Goal: Task Accomplishment & Management: Manage account settings

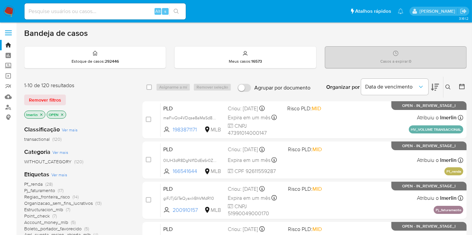
click at [40, 113] on icon "close-filter" at bounding box center [41, 115] width 4 height 4
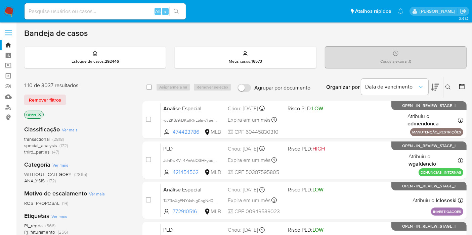
click at [112, 11] on input at bounding box center [104, 11] width 161 height 9
paste input "FQ54y208uto2Is7PQmJv46OA"
type input "FQ54y208uto2Is7PQmJv46OA"
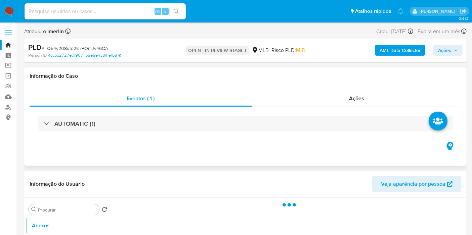
select select "10"
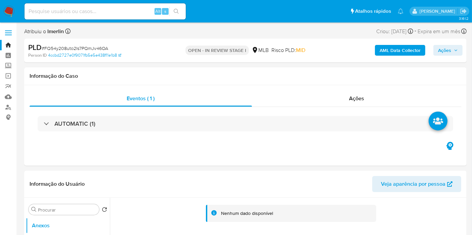
click at [387, 45] on b "AML Data Collector" at bounding box center [399, 50] width 41 height 11
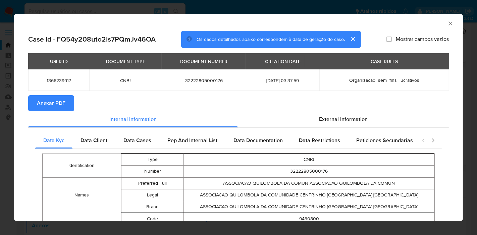
click at [50, 101] on span "Anexar PDF" at bounding box center [51, 103] width 29 height 15
click at [447, 22] on icon "Fechar a janela" at bounding box center [450, 23] width 7 height 7
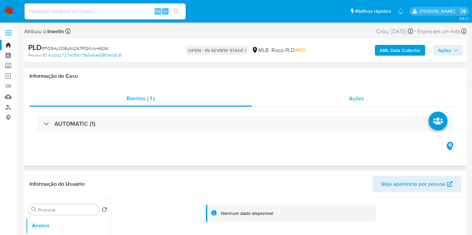
click at [345, 96] on div "Ações" at bounding box center [356, 99] width 209 height 16
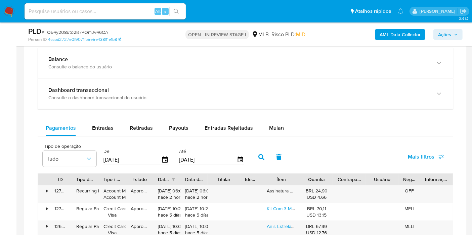
scroll to position [522, 0]
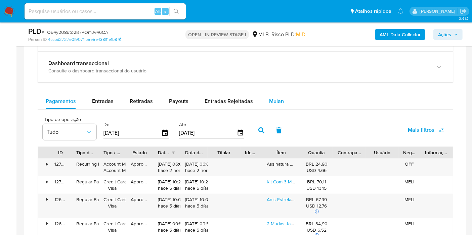
click at [279, 105] on div "Mulan" at bounding box center [276, 101] width 15 height 16
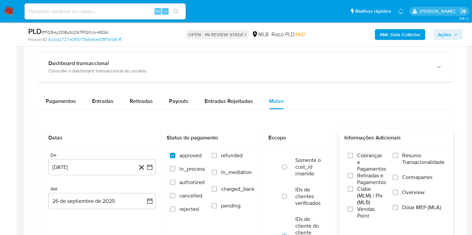
click at [430, 158] on span "Resumo Transacionalidade" at bounding box center [423, 158] width 42 height 13
click at [398, 158] on input "Resumo Transacionalidade" at bounding box center [394, 155] width 5 height 5
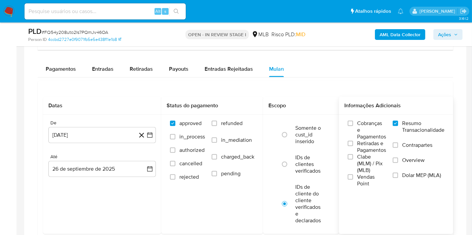
scroll to position [596, 0]
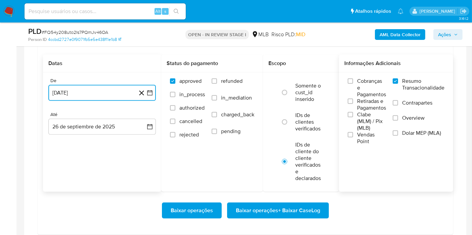
click at [152, 91] on icon "button" at bounding box center [149, 93] width 5 height 5
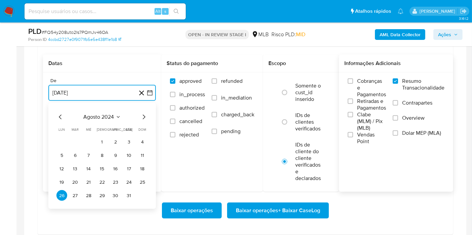
click at [113, 115] on span "agosto 2024" at bounding box center [99, 117] width 31 height 7
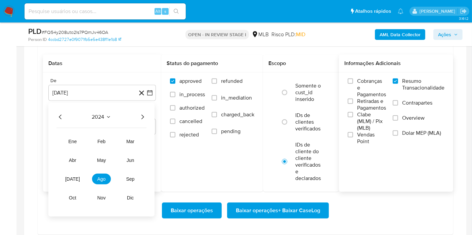
click at [144, 117] on icon "Año siguiente" at bounding box center [142, 117] width 8 height 8
click at [97, 175] on button "ago" at bounding box center [101, 179] width 19 height 11
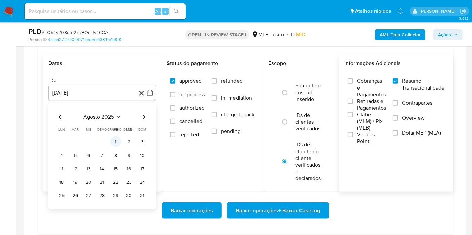
click at [112, 143] on button "1" at bounding box center [115, 142] width 11 height 11
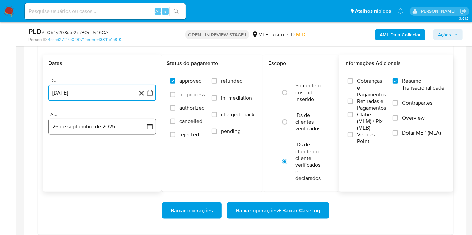
click at [139, 126] on button "26 de septiembre de 2025" at bounding box center [101, 127] width 107 height 16
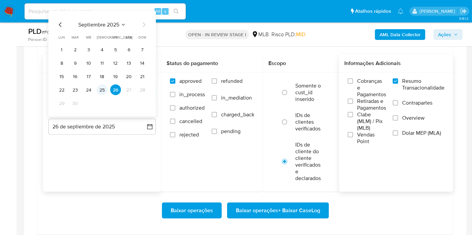
click at [106, 87] on button "25" at bounding box center [102, 90] width 11 height 11
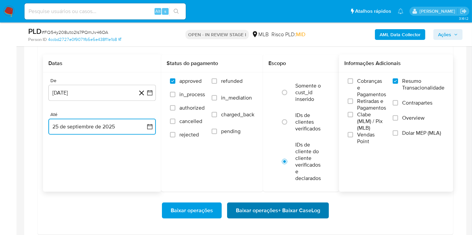
click at [273, 213] on span "Baixar operações + Baixar CaseLog" at bounding box center [278, 210] width 84 height 15
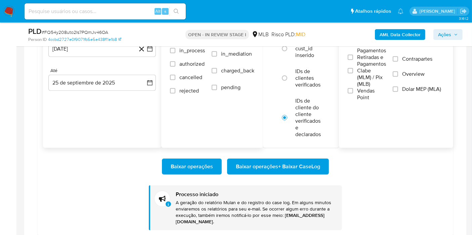
scroll to position [671, 0]
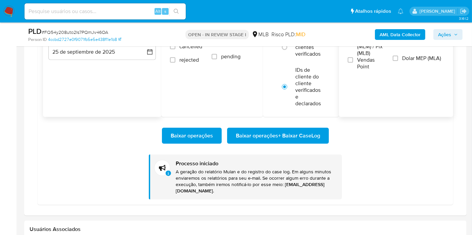
click at [128, 12] on input at bounding box center [104, 11] width 161 height 9
paste input "rLv9zDfdq8bYHfb9aVDCCkHq"
type input "rLv9zDfdq8bYHfb9aVDCCkHq"
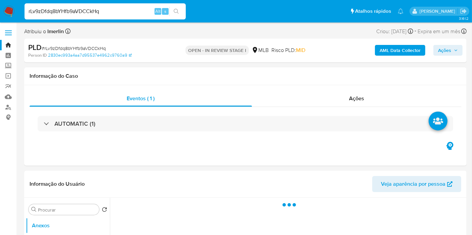
select select "10"
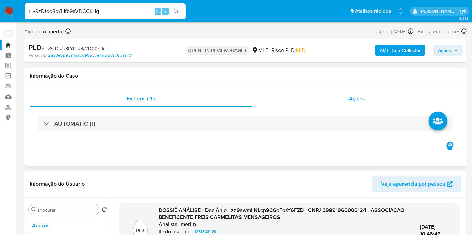
click at [354, 100] on span "Ações" at bounding box center [356, 99] width 15 height 8
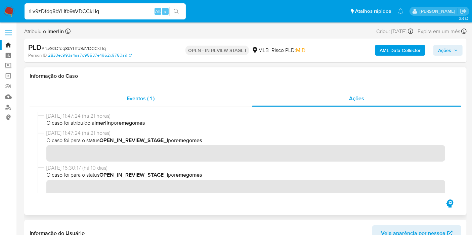
click at [204, 103] on div "Eventos ( 1 )" at bounding box center [141, 99] width 222 height 16
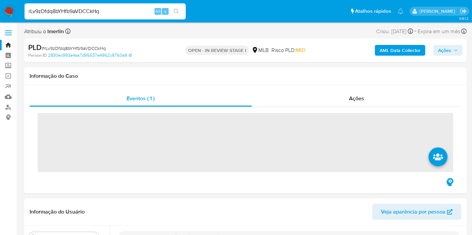
click at [390, 51] on b "AML Data Collector" at bounding box center [399, 50] width 41 height 11
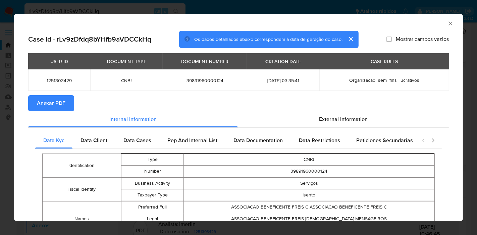
click at [55, 104] on span "Anexar PDF" at bounding box center [51, 103] width 29 height 15
click at [447, 26] on icon "Fechar a janela" at bounding box center [450, 23] width 7 height 7
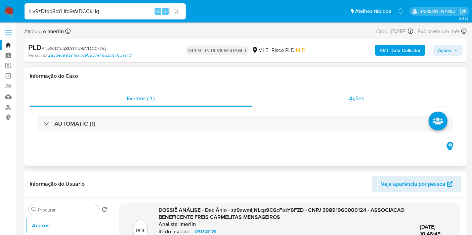
click at [353, 102] on div "Ações" at bounding box center [356, 99] width 209 height 16
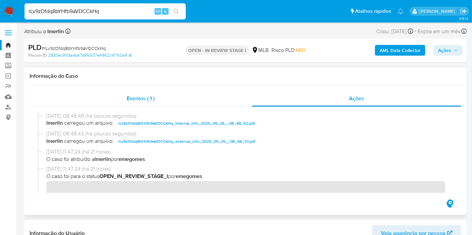
click at [125, 92] on div "Eventos ( 1 )" at bounding box center [141, 99] width 222 height 16
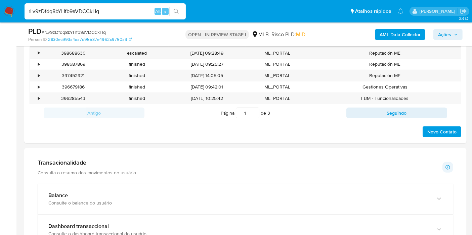
scroll to position [485, 0]
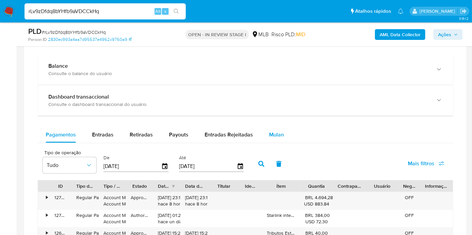
click at [283, 136] on button "Mulan" at bounding box center [276, 135] width 31 height 16
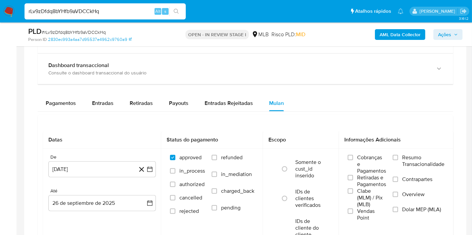
scroll to position [559, 0]
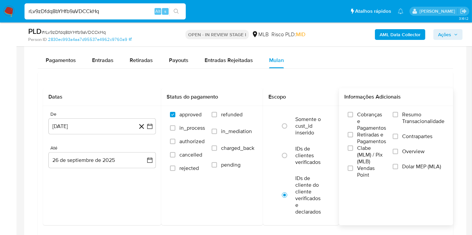
click at [408, 113] on span "Resumo Transacionalidade" at bounding box center [423, 117] width 42 height 13
click at [398, 113] on input "Resumo Transacionalidade" at bounding box center [394, 114] width 5 height 5
click at [153, 124] on button "26 de agosto de 2024" at bounding box center [101, 126] width 107 height 16
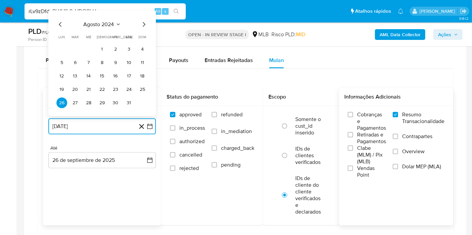
click at [106, 22] on span "agosto 2024" at bounding box center [99, 24] width 31 height 7
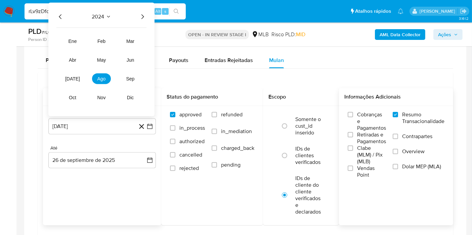
click at [143, 17] on icon "Año siguiente" at bounding box center [142, 17] width 8 height 8
click at [101, 81] on button "ago" at bounding box center [101, 78] width 19 height 11
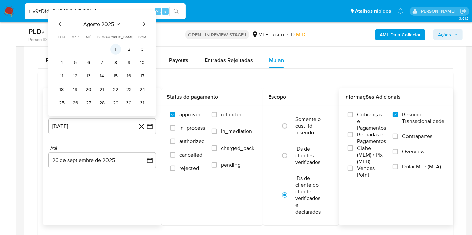
click at [113, 50] on button "1" at bounding box center [115, 49] width 11 height 11
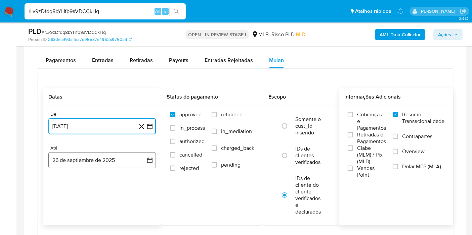
click at [148, 157] on icon "button" at bounding box center [149, 160] width 7 height 7
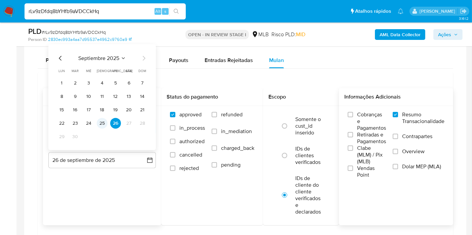
click at [105, 125] on button "25" at bounding box center [102, 123] width 11 height 11
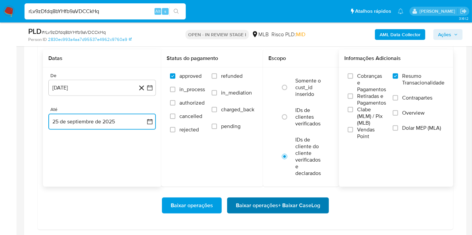
scroll to position [634, 0]
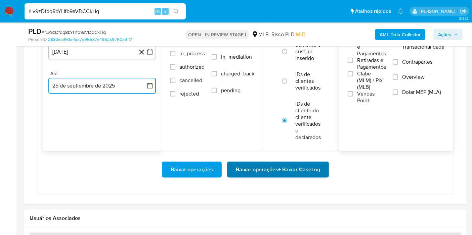
click at [279, 170] on span "Baixar operações + Baixar CaseLog" at bounding box center [278, 169] width 84 height 15
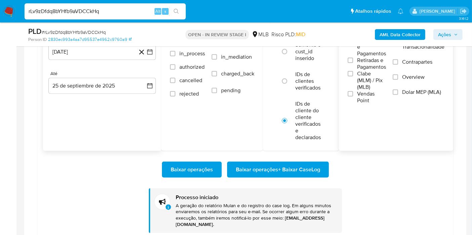
click at [128, 10] on input "rLv9zDfdq8bYHfb9aVDCCkHq" at bounding box center [104, 11] width 161 height 9
paste input "XaIn1DKVttwmZcHkZIGMTPUD"
type input "XaIn1DKVttwmZcHkZIGMTPUD"
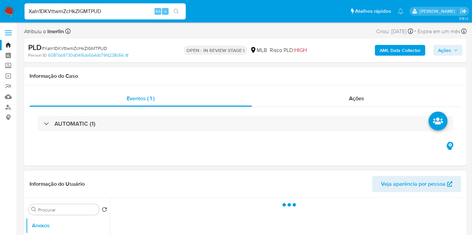
select select "10"
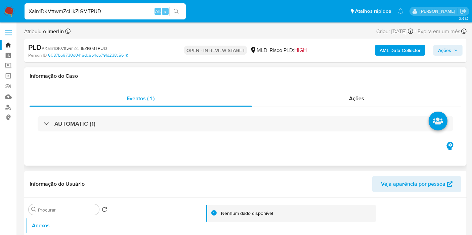
click at [361, 111] on div "AUTOMATIC (1)" at bounding box center [245, 124] width 431 height 34
click at [367, 93] on div "Ações" at bounding box center [356, 99] width 209 height 16
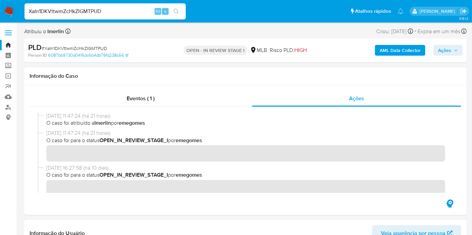
drag, startPoint x: 0, startPoint y: 149, endPoint x: 8, endPoint y: 145, distance: 8.9
click at [401, 50] on b "AML Data Collector" at bounding box center [399, 50] width 41 height 11
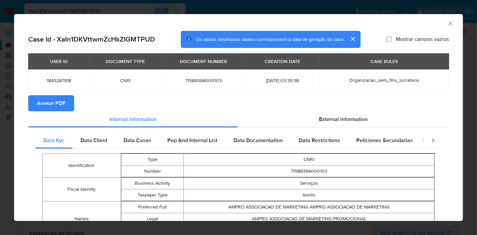
click at [64, 104] on span "Anexar PDF" at bounding box center [51, 103] width 29 height 15
click at [449, 22] on icon "Fechar a janela" at bounding box center [451, 23] width 4 height 4
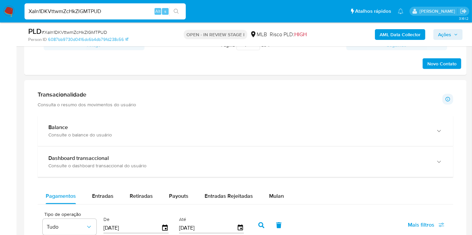
scroll to position [559, 0]
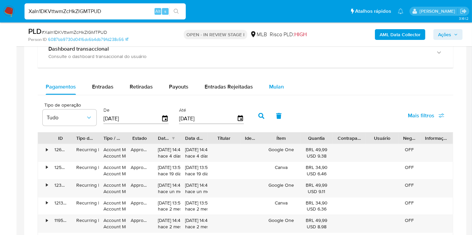
click at [284, 89] on button "Mulan" at bounding box center [276, 87] width 31 height 16
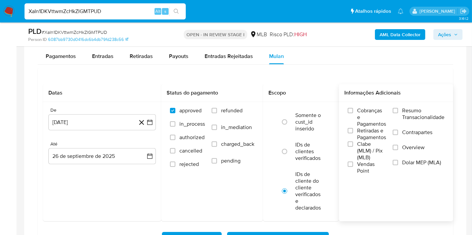
scroll to position [596, 0]
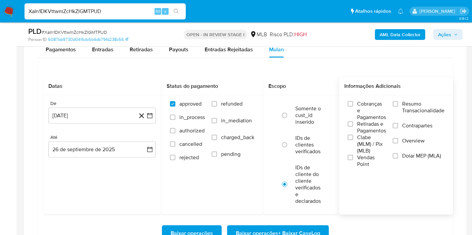
click at [426, 101] on span "Resumo Transacionalidade" at bounding box center [423, 107] width 42 height 13
click at [398, 101] on input "Resumo Transacionalidade" at bounding box center [394, 103] width 5 height 5
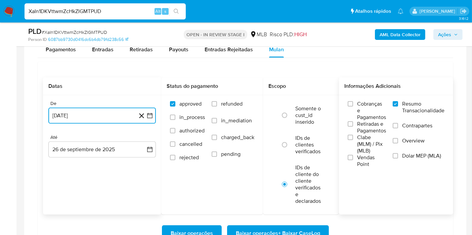
click at [150, 110] on button "26 de agosto de 2024" at bounding box center [101, 116] width 107 height 16
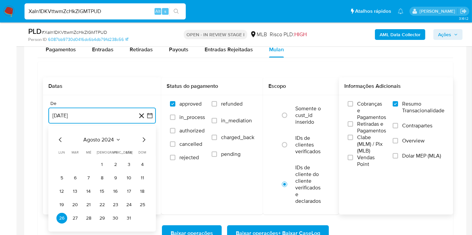
click at [104, 137] on span "agosto 2024" at bounding box center [99, 140] width 31 height 7
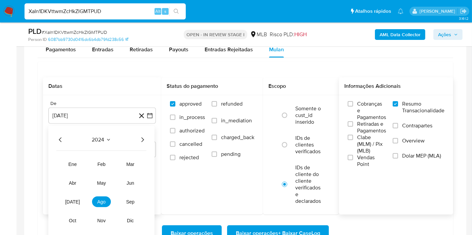
click at [143, 137] on icon "Año siguiente" at bounding box center [142, 140] width 8 height 8
click at [97, 200] on button "ago" at bounding box center [101, 202] width 19 height 11
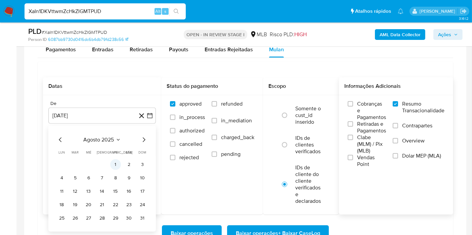
click at [110, 162] on button "1" at bounding box center [115, 164] width 11 height 11
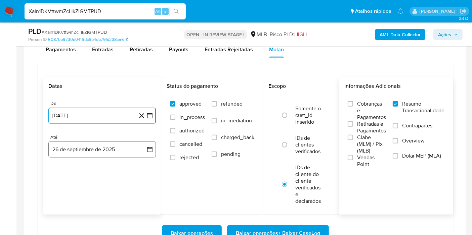
click at [144, 145] on button "26 de septiembre de 2025" at bounding box center [101, 150] width 107 height 16
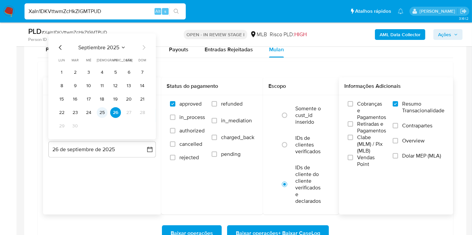
click at [104, 109] on button "25" at bounding box center [102, 112] width 11 height 11
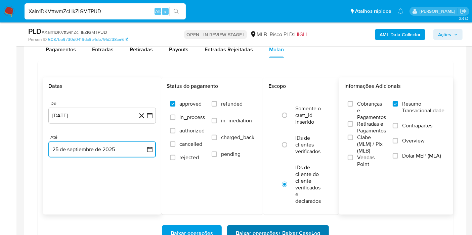
click at [254, 227] on span "Baixar operações + Baixar CaseLog" at bounding box center [278, 233] width 84 height 15
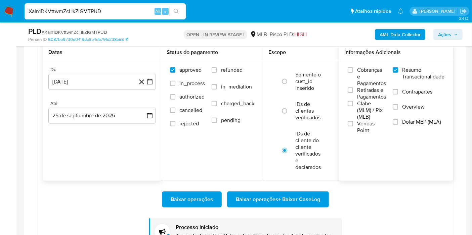
scroll to position [708, 0]
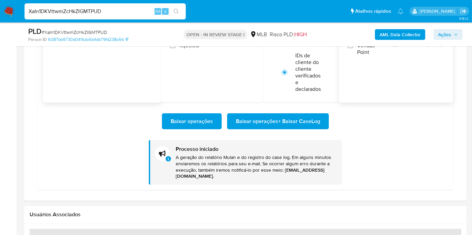
click at [114, 11] on input "XaIn1DKVttwmZcHkZIGMTPUD" at bounding box center [104, 11] width 161 height 9
paste input "1VyefGNU6RxFjK66e6UObAnE"
type input "1VyefGNU6RxFjK66e6UObAnE"
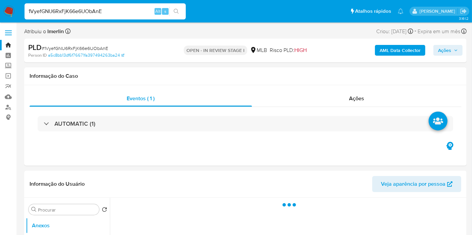
click at [404, 53] on b "AML Data Collector" at bounding box center [399, 50] width 41 height 11
select select "10"
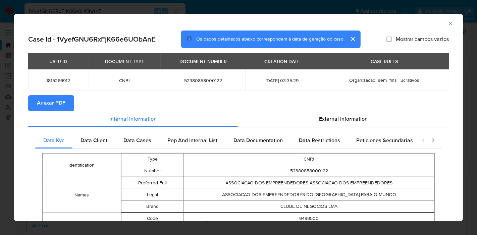
click at [59, 106] on span "Anexar PDF" at bounding box center [51, 103] width 29 height 15
click at [447, 24] on icon "Fechar a janela" at bounding box center [450, 23] width 7 height 7
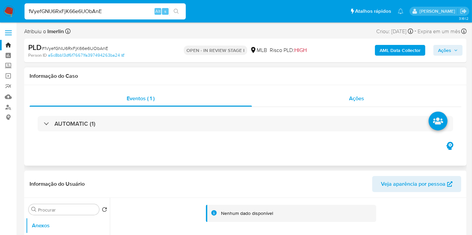
click at [358, 101] on span "Ações" at bounding box center [356, 99] width 15 height 8
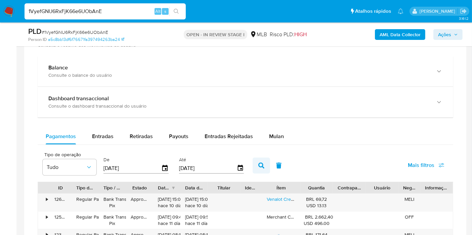
scroll to position [559, 0]
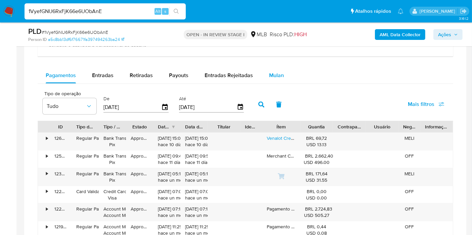
click at [271, 78] on span "Mulan" at bounding box center [276, 75] width 15 height 8
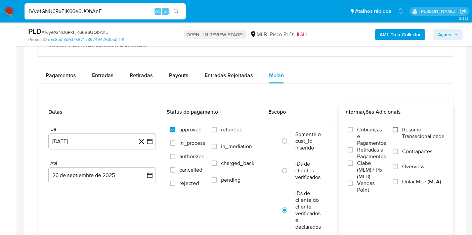
click at [398, 128] on input "Resumo Transacionalidade" at bounding box center [394, 129] width 5 height 5
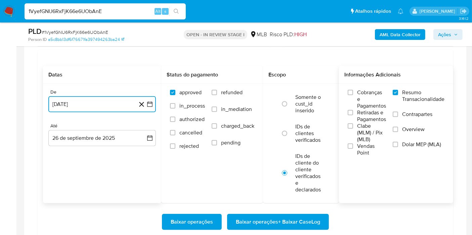
click at [153, 103] on icon "button" at bounding box center [149, 104] width 7 height 7
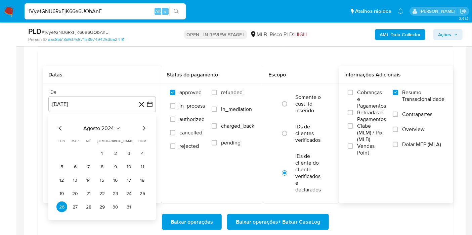
click at [100, 131] on div "agosto 2024" at bounding box center [101, 129] width 91 height 8
click at [107, 129] on span "agosto 2024" at bounding box center [99, 128] width 31 height 7
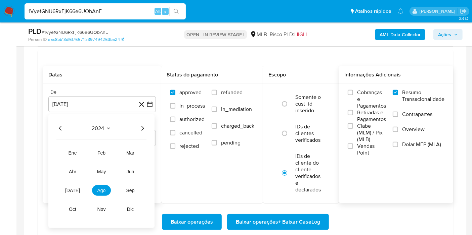
click at [146, 128] on icon "Año siguiente" at bounding box center [142, 129] width 8 height 8
click at [101, 194] on button "ago" at bounding box center [101, 190] width 19 height 11
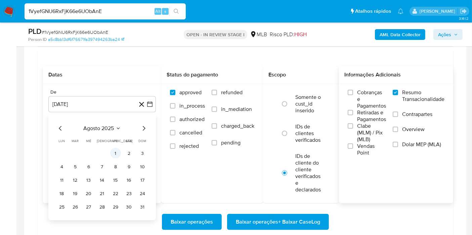
click at [116, 152] on button "1" at bounding box center [115, 153] width 11 height 11
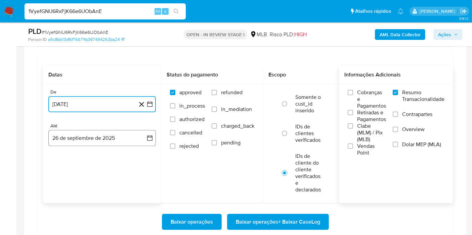
click at [139, 141] on button "26 de septiembre de 2025" at bounding box center [101, 138] width 107 height 16
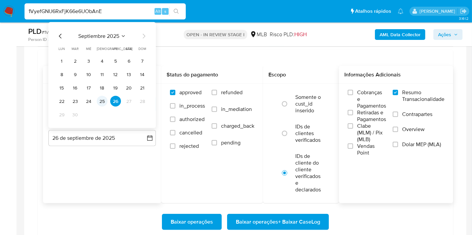
click at [103, 100] on button "25" at bounding box center [102, 101] width 11 height 11
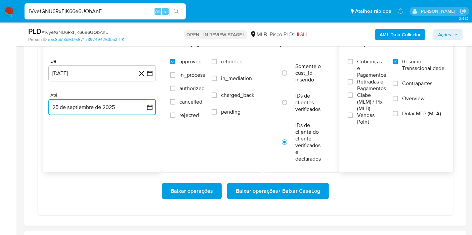
scroll to position [634, 0]
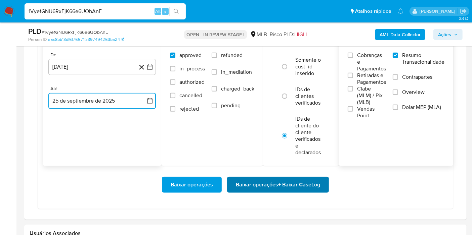
click at [262, 178] on span "Baixar operações + Baixar CaseLog" at bounding box center [278, 185] width 84 height 15
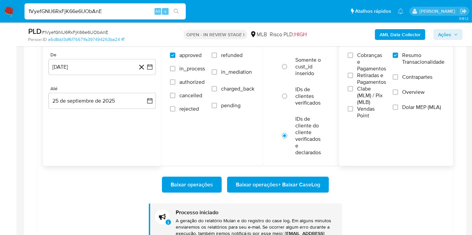
click at [98, 9] on input "1VyefGNU6RxFjK66e6UObAnE" at bounding box center [104, 11] width 161 height 9
paste input "MIQMfyXEJobVFYiwHJjrQlAR"
type input "MIQMfyXEJobVFYiwHJjrQlAR"
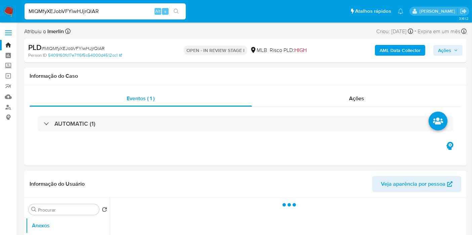
select select "10"
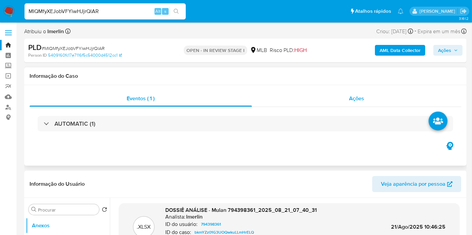
click at [351, 95] on span "Ações" at bounding box center [356, 99] width 15 height 8
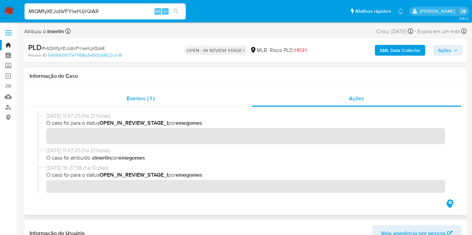
click at [169, 96] on div "Eventos ( 1 )" at bounding box center [141, 99] width 222 height 16
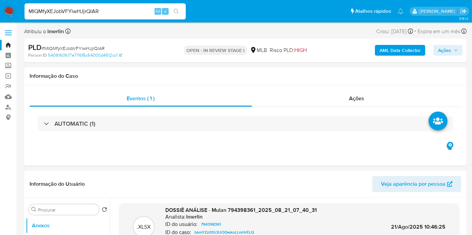
click at [396, 52] on b "AML Data Collector" at bounding box center [399, 50] width 41 height 11
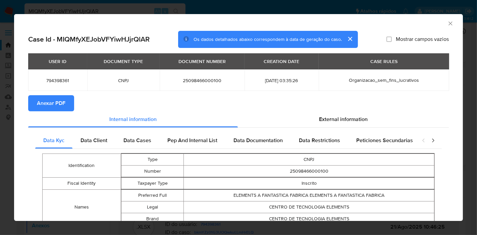
click at [60, 96] on span "Anexar PDF" at bounding box center [51, 103] width 29 height 15
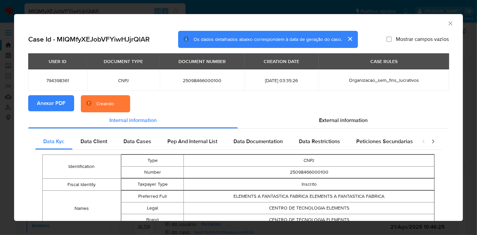
click at [447, 22] on icon "Fechar a janela" at bounding box center [450, 23] width 7 height 7
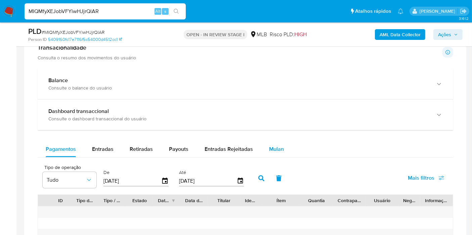
click at [263, 146] on button "Mulan" at bounding box center [276, 149] width 31 height 16
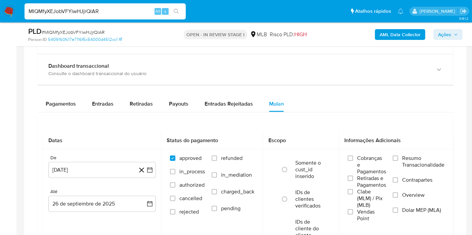
scroll to position [559, 0]
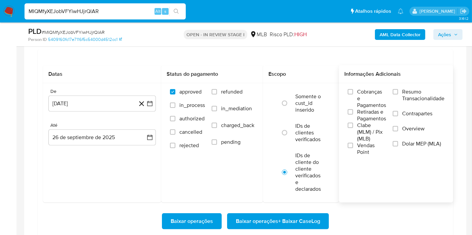
click at [415, 96] on span "Resumo Transacionalidade" at bounding box center [423, 95] width 42 height 13
click at [398, 95] on input "Resumo Transacionalidade" at bounding box center [394, 91] width 5 height 5
click at [150, 105] on icon "button" at bounding box center [149, 103] width 7 height 7
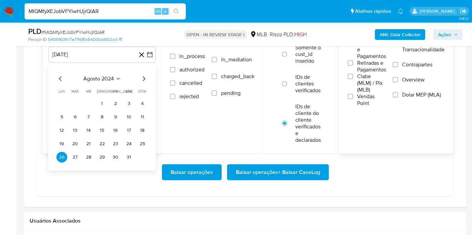
scroll to position [596, 0]
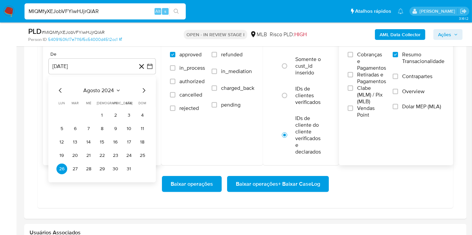
click at [110, 89] on span "agosto 2024" at bounding box center [99, 90] width 31 height 7
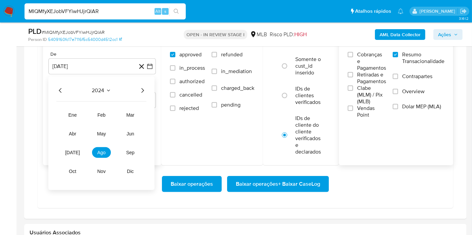
click at [142, 90] on icon "Año siguiente" at bounding box center [142, 91] width 8 height 8
click at [103, 150] on span "ago" at bounding box center [101, 152] width 8 height 5
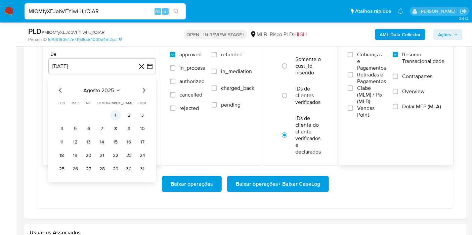
click at [113, 112] on button "1" at bounding box center [115, 115] width 11 height 11
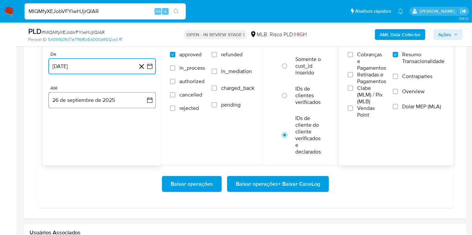
click at [134, 97] on button "26 de septiembre de 2025" at bounding box center [101, 100] width 107 height 16
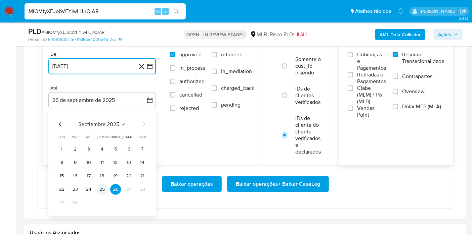
click at [102, 190] on button "25" at bounding box center [102, 189] width 11 height 11
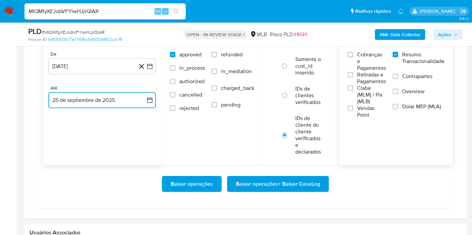
scroll to position [559, 0]
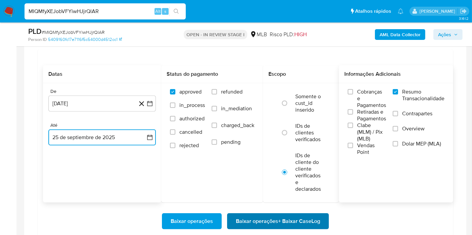
click at [280, 224] on span "Baixar operações + Baixar CaseLog" at bounding box center [278, 221] width 84 height 15
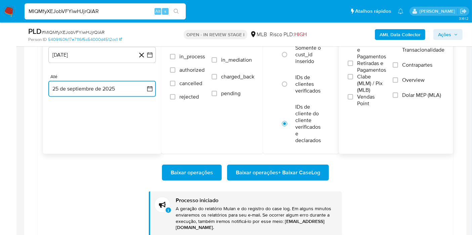
scroll to position [634, 0]
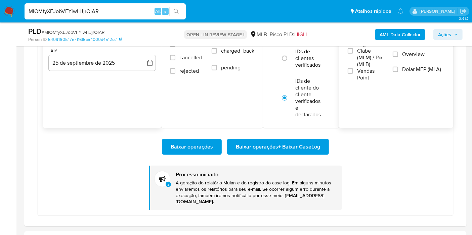
click at [107, 15] on input "MIQMfyXEJobVFYiwHJjrQlAR" at bounding box center [104, 11] width 161 height 9
paste input "aGJ7Ti3AIEzlprrFXsEpqcuq"
type input "aGJ7Ti3AIEzlprrFXsEpqcuq"
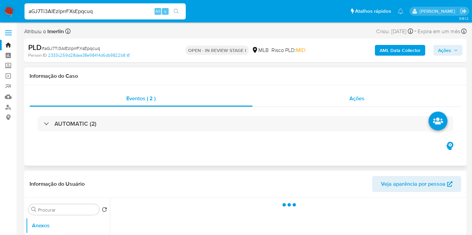
click at [385, 103] on div "Ações" at bounding box center [356, 99] width 209 height 16
select select "10"
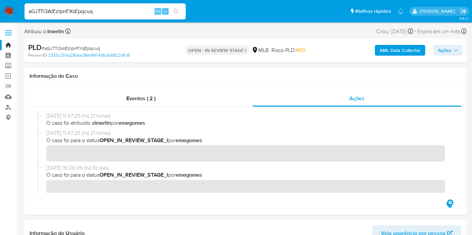
click at [397, 52] on b "AML Data Collector" at bounding box center [399, 50] width 41 height 11
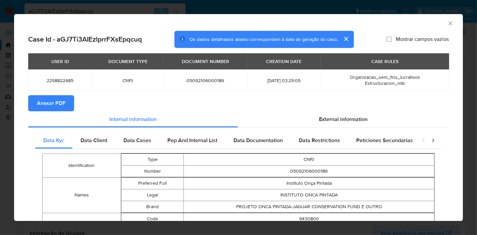
click at [53, 105] on span "Anexar PDF" at bounding box center [51, 103] width 29 height 15
click at [447, 23] on icon "Fechar a janela" at bounding box center [450, 23] width 7 height 7
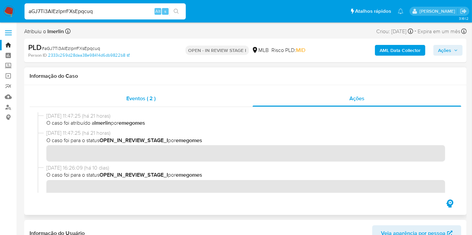
click at [168, 100] on div "Eventos ( 2 )" at bounding box center [141, 99] width 223 height 16
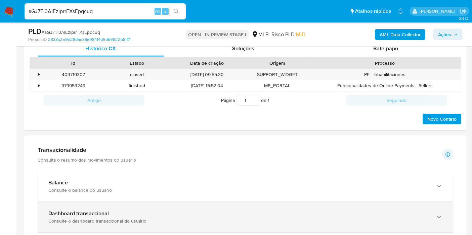
scroll to position [410, 0]
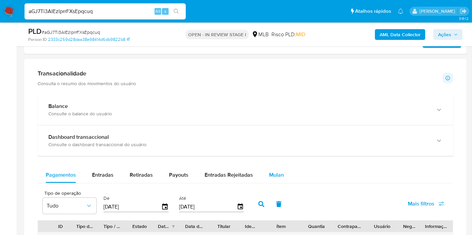
click at [273, 180] on div "Mulan" at bounding box center [276, 175] width 15 height 16
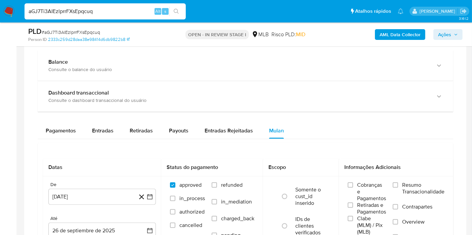
scroll to position [485, 0]
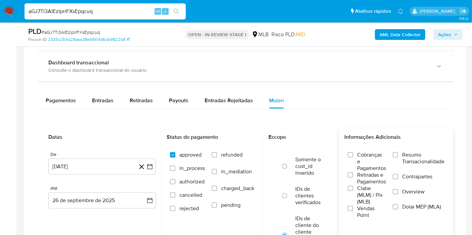
click at [414, 158] on span "Resumo Transacionalidade" at bounding box center [423, 158] width 42 height 13
click at [398, 158] on input "Resumo Transacionalidade" at bounding box center [394, 154] width 5 height 5
click at [150, 168] on icon "button" at bounding box center [149, 166] width 5 height 5
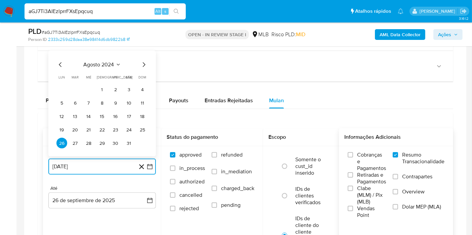
click at [115, 61] on button "agosto 2024" at bounding box center [102, 64] width 37 height 7
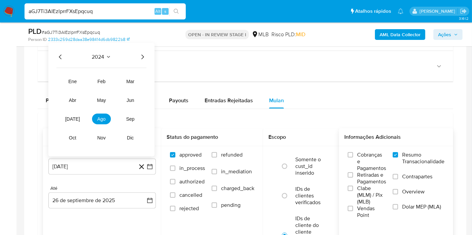
click at [143, 53] on icon "Año siguiente" at bounding box center [142, 57] width 8 height 8
click at [100, 117] on span "ago" at bounding box center [101, 118] width 8 height 5
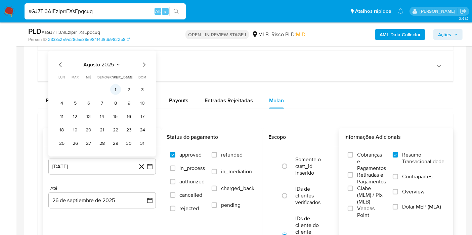
click at [115, 85] on button "1" at bounding box center [115, 89] width 11 height 11
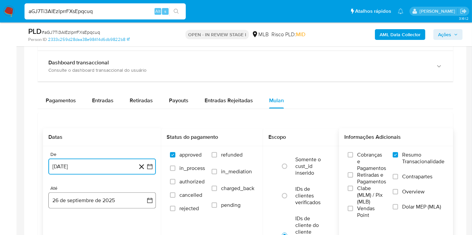
click at [148, 202] on icon "button" at bounding box center [149, 200] width 5 height 5
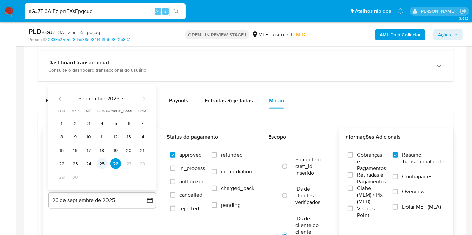
click at [102, 161] on button "25" at bounding box center [102, 163] width 11 height 11
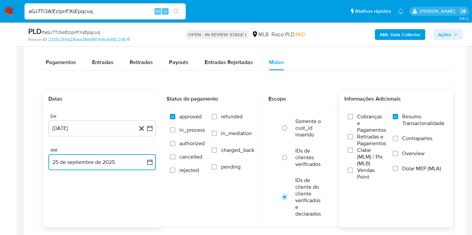
scroll to position [559, 0]
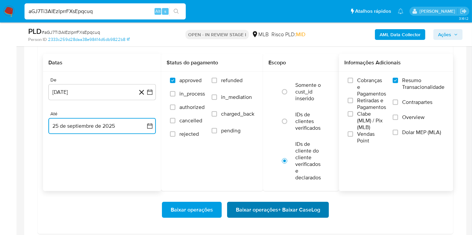
click at [292, 206] on span "Baixar operações + Baixar CaseLog" at bounding box center [278, 210] width 84 height 15
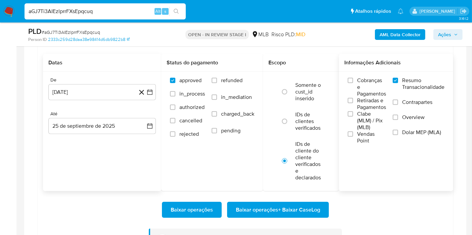
click at [119, 17] on div "aGJ7Ti3AIEzlprrFXsEpqcuq Alt s" at bounding box center [104, 11] width 161 height 16
click at [120, 14] on input "aGJ7Ti3AIEzlprrFXsEpqcuq" at bounding box center [104, 11] width 161 height 9
paste input "nCu5VGiMGQBCwpMmU5D0NMOW"
type input "nCu5VGiMGQBCwpMmU5D0NMOW"
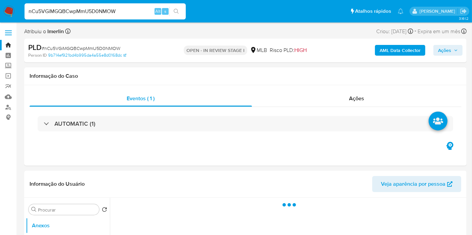
select select "10"
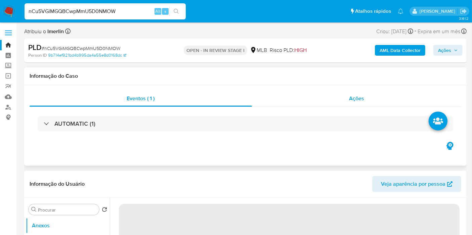
click at [346, 93] on div "Ações" at bounding box center [356, 99] width 209 height 16
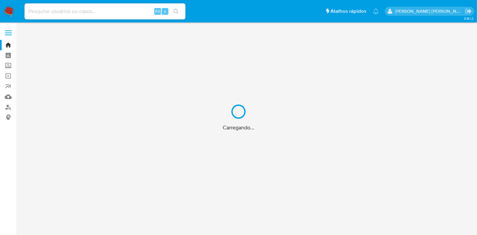
click at [97, 9] on div "Carregando..." at bounding box center [238, 117] width 477 height 235
click at [100, 11] on div "Carregando..." at bounding box center [238, 117] width 477 height 235
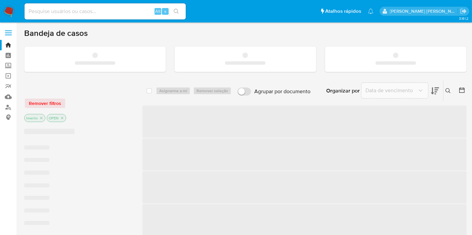
click at [80, 12] on input at bounding box center [104, 11] width 161 height 9
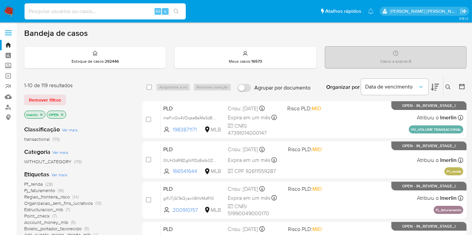
paste input "249904884"
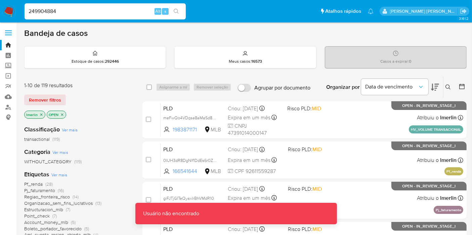
click at [80, 12] on input "249904884" at bounding box center [104, 11] width 161 height 9
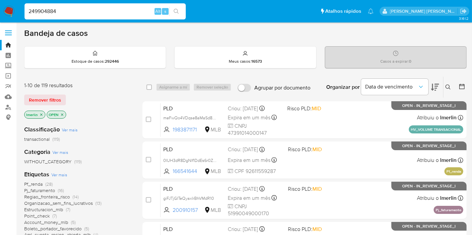
type input "249904884"
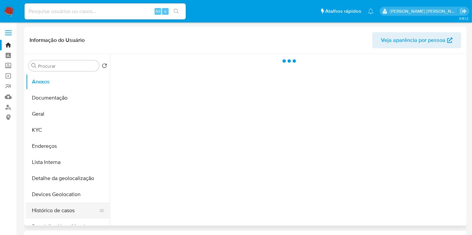
click at [66, 208] on button "Histórico de casos" at bounding box center [65, 211] width 79 height 16
select select "10"
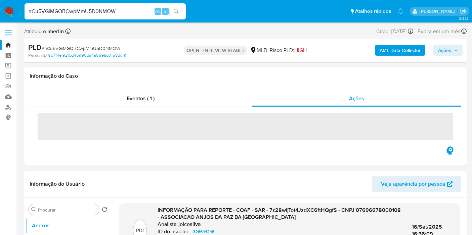
select select "10"
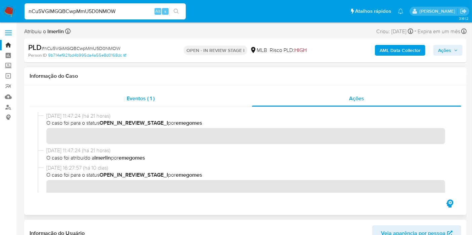
click at [206, 93] on div "Eventos ( 1 )" at bounding box center [141, 99] width 222 height 16
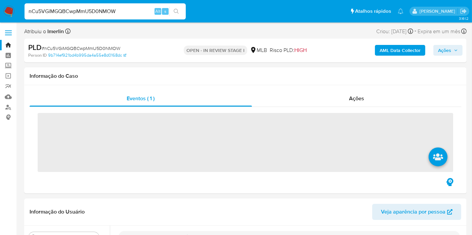
click at [397, 47] on b "AML Data Collector" at bounding box center [399, 50] width 41 height 11
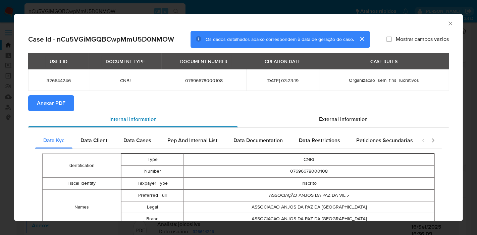
click at [52, 112] on div "Internal information" at bounding box center [133, 119] width 210 height 16
click at [51, 107] on span "Anexar PDF" at bounding box center [51, 103] width 29 height 15
click at [447, 21] on icon "Fechar a janela" at bounding box center [450, 23] width 7 height 7
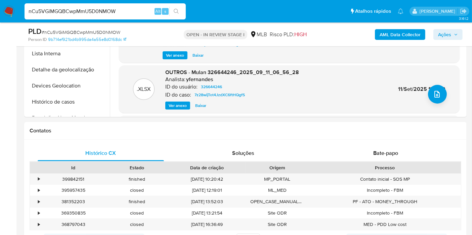
scroll to position [447, 0]
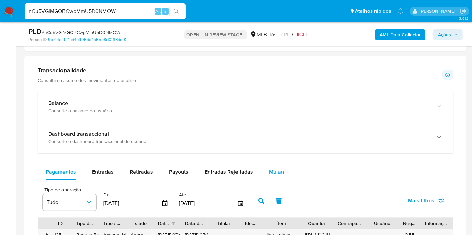
click at [269, 170] on span "Mulan" at bounding box center [276, 172] width 15 height 8
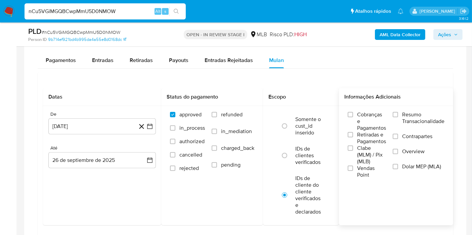
click at [425, 117] on span "Resumo Transacionalidade" at bounding box center [423, 117] width 42 height 13
click at [398, 117] on input "Resumo Transacionalidade" at bounding box center [394, 114] width 5 height 5
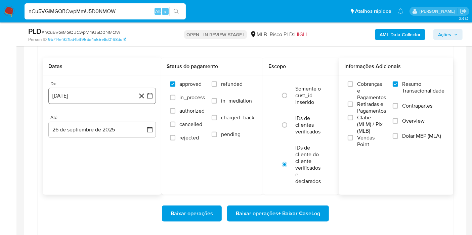
scroll to position [596, 0]
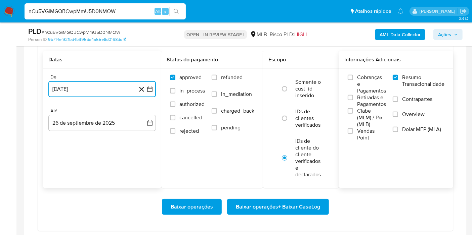
click at [153, 89] on icon "button" at bounding box center [149, 89] width 7 height 7
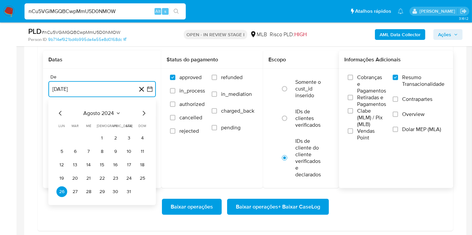
click at [115, 111] on icon "Seleccionar mes y año" at bounding box center [117, 113] width 5 height 5
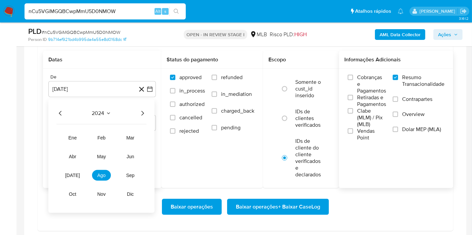
click at [141, 112] on icon "Año siguiente" at bounding box center [142, 113] width 8 height 8
click at [98, 176] on span "ago" at bounding box center [101, 175] width 8 height 5
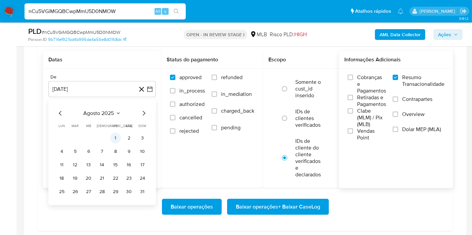
click at [117, 134] on button "1" at bounding box center [115, 138] width 11 height 11
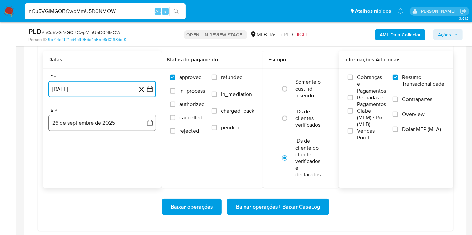
click at [147, 117] on button "26 de septiembre de 2025" at bounding box center [101, 123] width 107 height 16
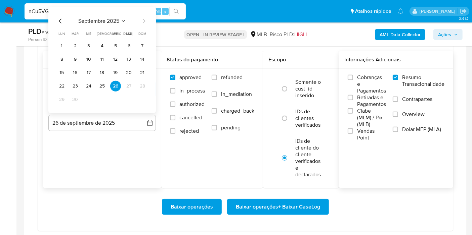
click at [105, 90] on td "25" at bounding box center [102, 86] width 11 height 11
click at [102, 85] on button "25" at bounding box center [102, 86] width 11 height 11
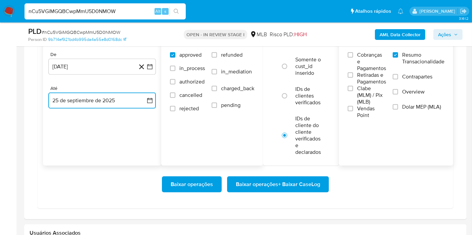
scroll to position [634, 0]
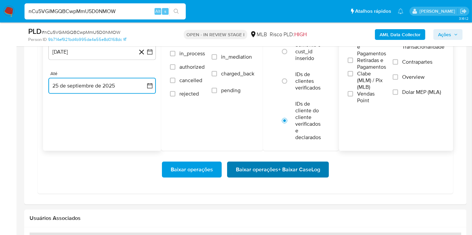
click at [262, 163] on span "Baixar operações + Baixar CaseLog" at bounding box center [278, 169] width 84 height 15
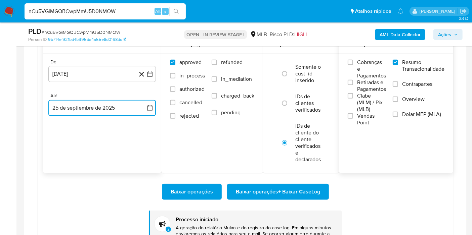
scroll to position [596, 0]
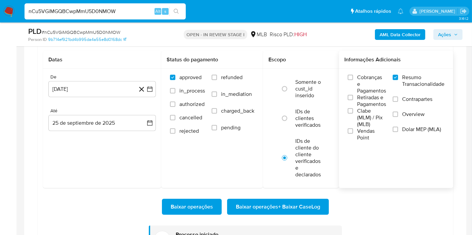
click at [84, 15] on input "nCu5VGiMGQBCwpMmU5D0NMOW" at bounding box center [104, 11] width 161 height 9
paste input "djbrZhdm8OQlBRJj0Pp1kfBU"
type input "djbrZhdm8OQlBRJj0Pp1kfBU"
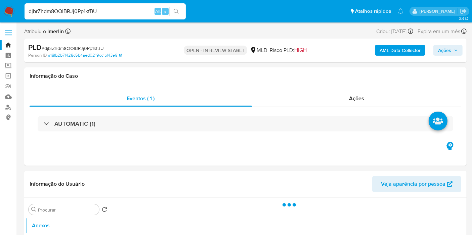
select select "10"
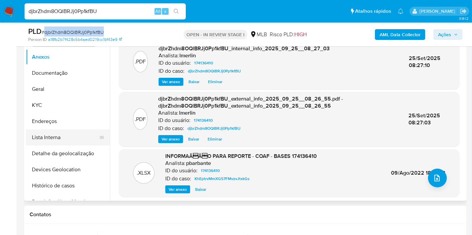
scroll to position [149, 0]
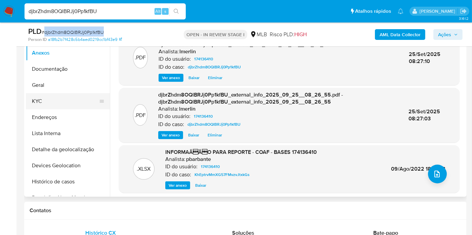
click at [64, 96] on button "KYC" at bounding box center [65, 101] width 79 height 16
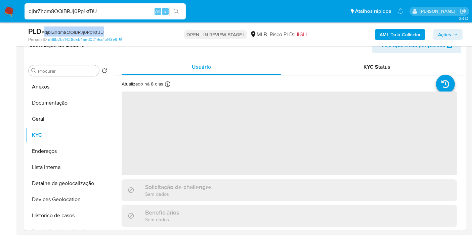
scroll to position [112, 0]
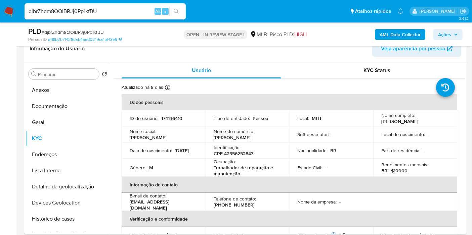
click at [243, 154] on p "CPF 42356252843" at bounding box center [233, 154] width 40 height 6
copy p "42356252843"
click at [77, 212] on button "Histórico de casos" at bounding box center [65, 219] width 79 height 16
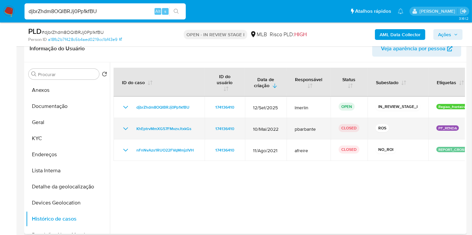
click at [127, 127] on icon "Mostrar/Ocultar" at bounding box center [125, 129] width 8 height 8
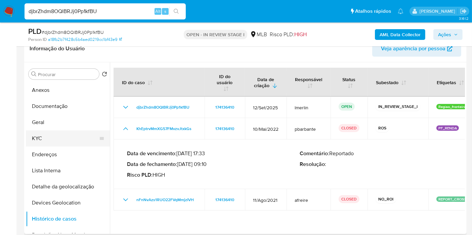
click at [73, 141] on button "KYC" at bounding box center [65, 139] width 79 height 16
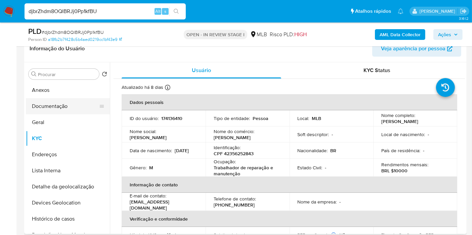
click at [73, 103] on button "Documentação" at bounding box center [65, 106] width 79 height 16
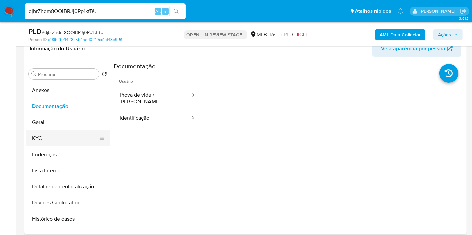
click at [72, 139] on button "KYC" at bounding box center [65, 139] width 79 height 16
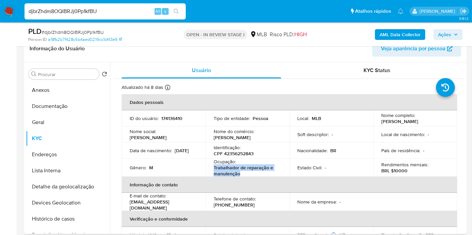
drag, startPoint x: 245, startPoint y: 172, endPoint x: 212, endPoint y: 165, distance: 33.6
click at [211, 168] on td "Ocupação : Trabalhador de reparação e manutenção" at bounding box center [247, 168] width 84 height 18
copy p "Trabalhador de reparação e manutenção"
click at [72, 150] on button "Endereços" at bounding box center [65, 155] width 79 height 16
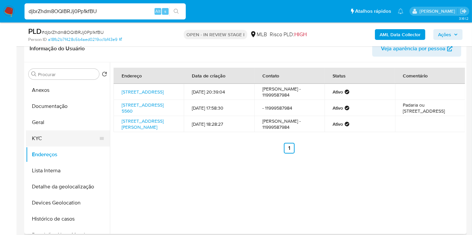
click at [39, 139] on button "KYC" at bounding box center [65, 139] width 79 height 16
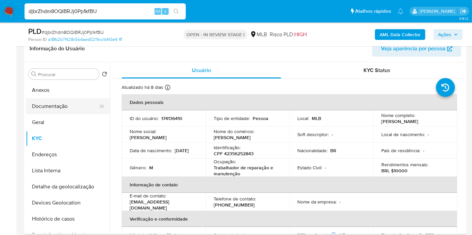
click at [71, 107] on button "Documentação" at bounding box center [65, 106] width 79 height 16
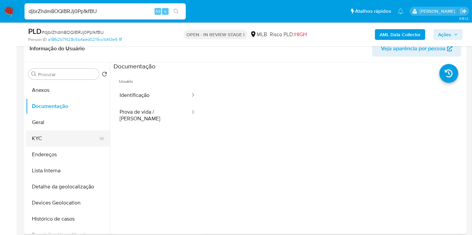
scroll to position [37, 0]
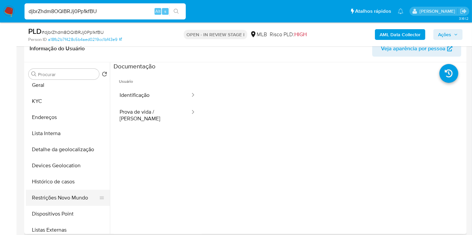
click at [70, 193] on button "Restrições Novo Mundo" at bounding box center [65, 198] width 79 height 16
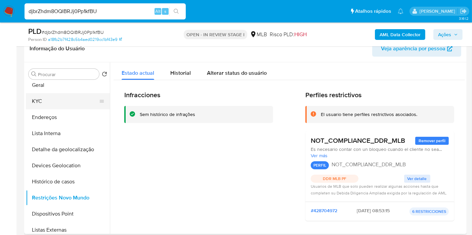
click at [58, 100] on button "KYC" at bounding box center [65, 101] width 79 height 16
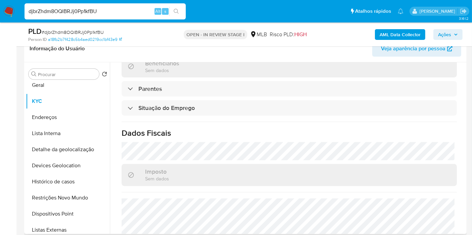
scroll to position [307, 0]
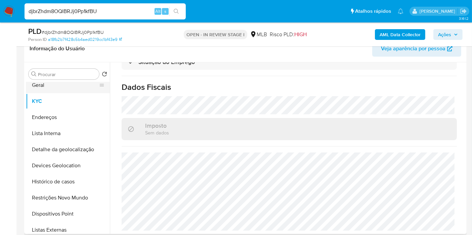
click at [57, 83] on button "Geral" at bounding box center [65, 85] width 79 height 16
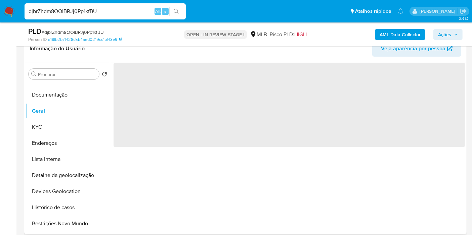
scroll to position [0, 0]
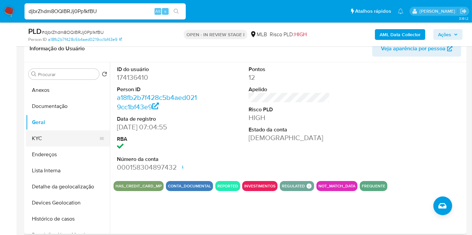
click at [59, 138] on button "KYC" at bounding box center [65, 139] width 79 height 16
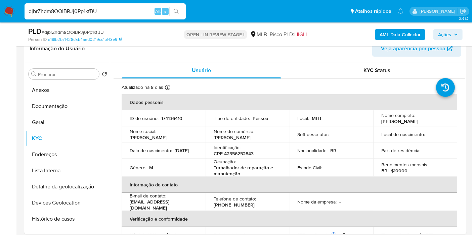
scroll to position [13, 0]
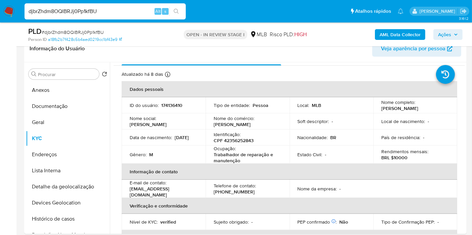
click at [292, 105] on td "Local : MLB" at bounding box center [331, 105] width 84 height 16
click at [309, 142] on td "Nacionalidade : BR" at bounding box center [331, 138] width 84 height 16
type input "nCu5VGiMGQBCwpMmU5D0NMOW"
click at [254, 76] on div "Atualizado há 8 dias Criado: 16/03/2020 19:48:17 Atualizado: 18/09/2025 04:27:16" at bounding box center [280, 75] width 318 height 9
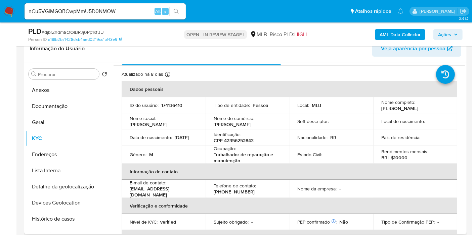
click at [262, 77] on div "Atualizado há 8 dias Criado: 16/03/2020 19:48:17 Atualizado: 18/09/2025 04:27:16" at bounding box center [280, 75] width 318 height 9
click at [199, 134] on td "Data de nascimento : 01/04/1992" at bounding box center [163, 138] width 84 height 16
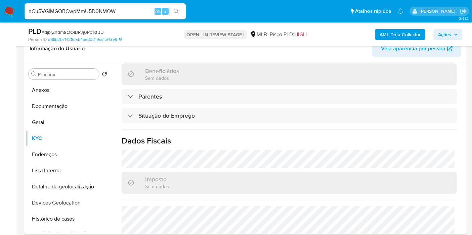
scroll to position [278, 0]
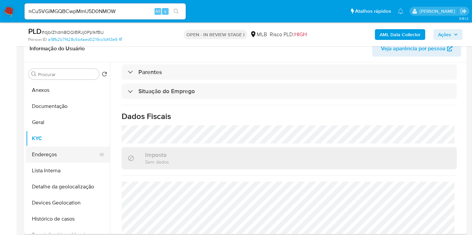
click at [56, 154] on button "Endereços" at bounding box center [65, 155] width 79 height 16
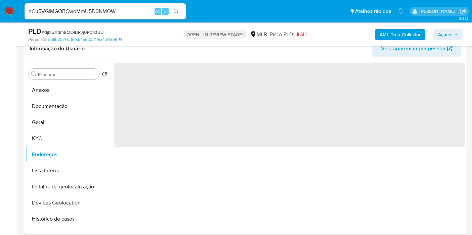
scroll to position [0, 0]
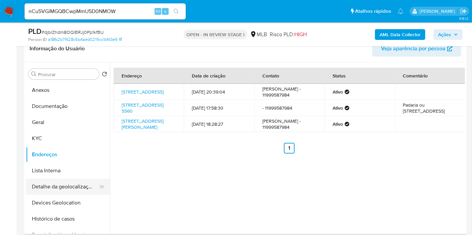
click at [64, 180] on button "Detalhe da geolocalização" at bounding box center [65, 187] width 79 height 16
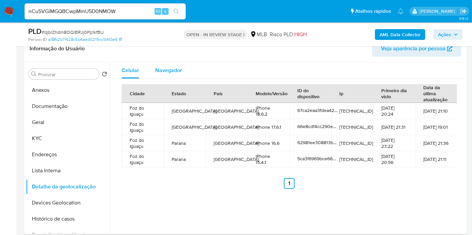
click at [161, 70] on span "Navegador" at bounding box center [168, 70] width 27 height 8
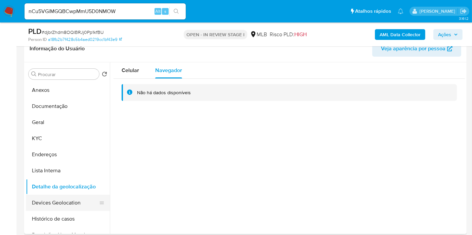
click at [66, 200] on button "Devices Geolocation" at bounding box center [65, 203] width 79 height 16
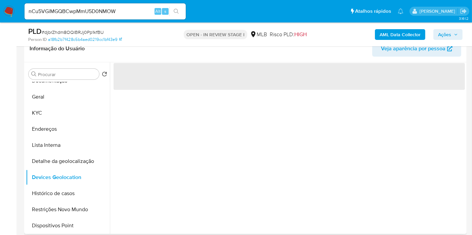
scroll to position [37, 0]
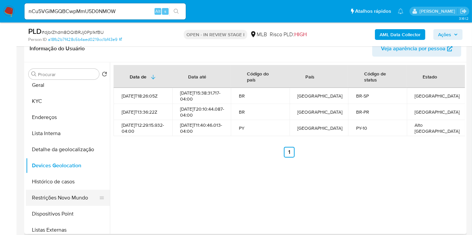
click at [51, 201] on button "Restrições Novo Mundo" at bounding box center [65, 198] width 79 height 16
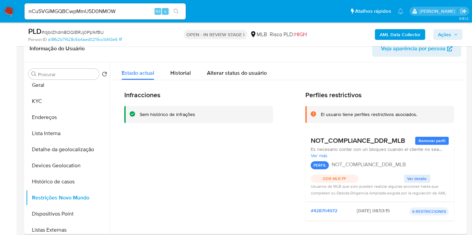
click at [460, 180] on div "Infracciones Sem histórico de infrações Perfiles restrictivos El usuario tiene …" at bounding box center [288, 207] width 351 height 254
click at [57, 211] on button "Dispositivos Point" at bounding box center [65, 214] width 79 height 16
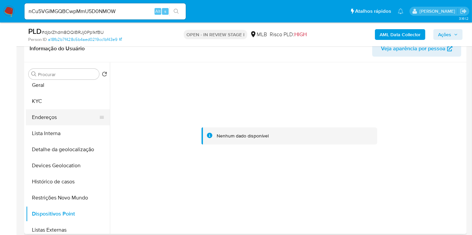
click at [80, 123] on button "Endereços" at bounding box center [65, 117] width 79 height 16
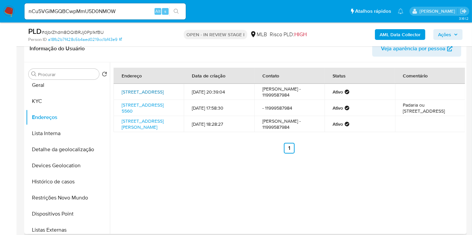
click at [163, 95] on link "Rua Campos Do Jordão 103, Foz Do Iguaçu, Paraná, 85869680, Brasil 103" at bounding box center [142, 92] width 42 height 7
click at [57, 103] on button "KYC" at bounding box center [65, 101] width 79 height 16
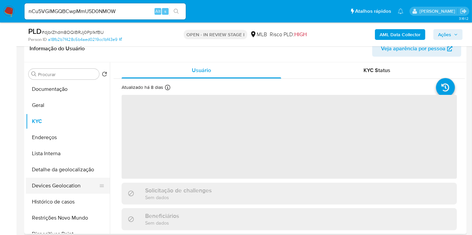
scroll to position [0, 0]
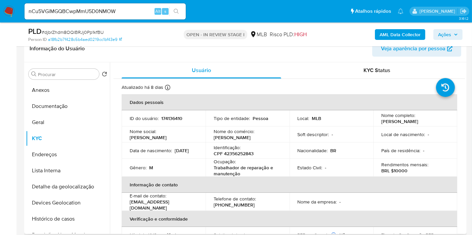
click at [242, 157] on td "Identificação : CPF 42356252843" at bounding box center [247, 151] width 84 height 16
click at [243, 156] on p "CPF 42356252843" at bounding box center [233, 154] width 40 height 6
copy p "42356252843"
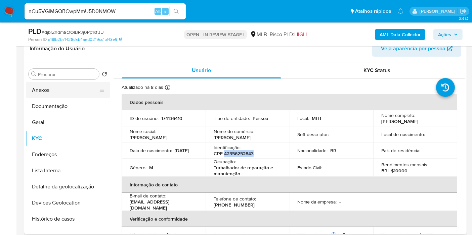
click at [74, 93] on button "Anexos" at bounding box center [65, 90] width 79 height 16
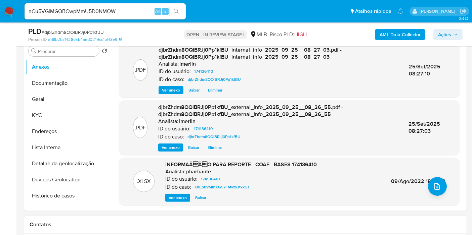
scroll to position [112, 0]
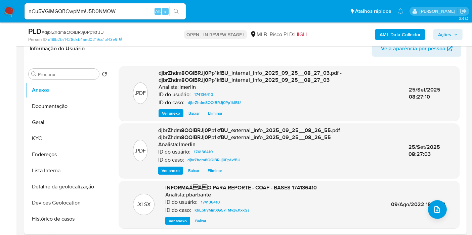
drag, startPoint x: 76, startPoint y: 140, endPoint x: 128, endPoint y: 61, distance: 94.4
click at [76, 140] on button "KYC" at bounding box center [68, 139] width 84 height 16
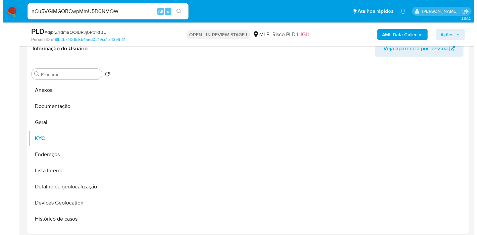
scroll to position [0, 0]
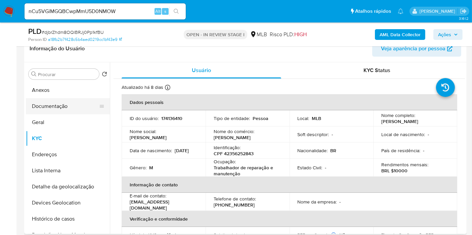
click at [42, 98] on button "Documentação" at bounding box center [65, 106] width 79 height 16
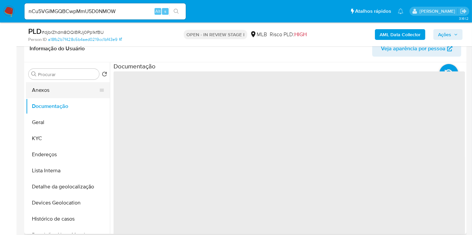
click at [43, 93] on button "Anexos" at bounding box center [65, 90] width 79 height 16
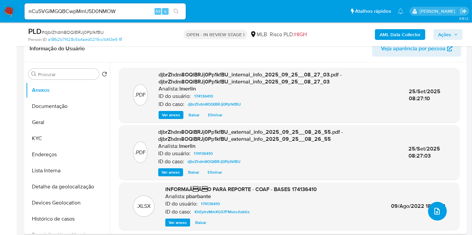
click at [433, 211] on icon "upload-file" at bounding box center [437, 211] width 8 height 8
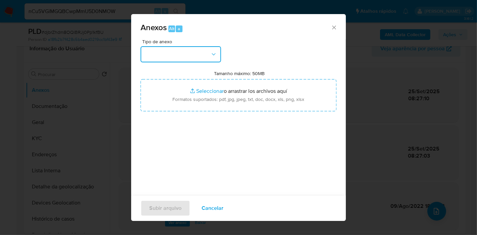
click at [181, 55] on button "button" at bounding box center [181, 54] width 81 height 16
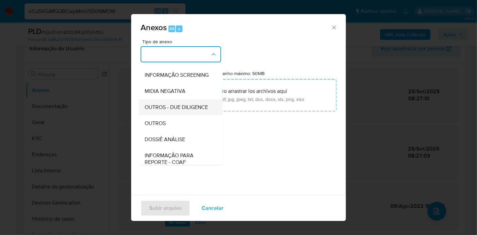
scroll to position [75, 0]
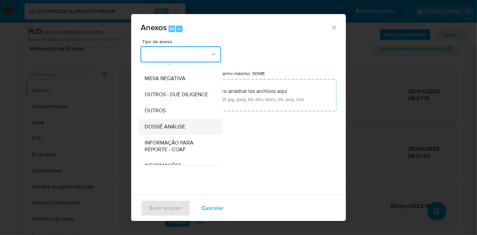
click at [182, 135] on div "DOSSIÊ ANÁLISE" at bounding box center [179, 127] width 68 height 16
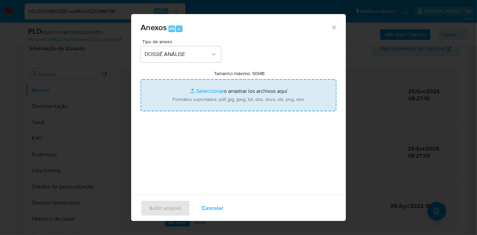
click at [241, 96] on input "Tamanho máximo: 50MB Seleccionar archivos" at bounding box center [239, 95] width 196 height 32
type input "C:\fakepath\2º SAR - XXX - CPF 42356252843 - FELIPE RODRIGUES SILVA.pdf"
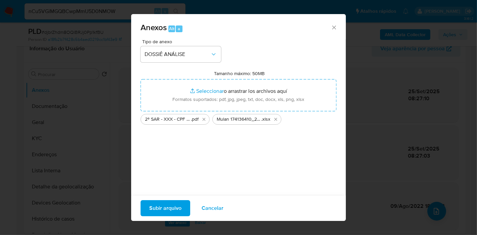
click at [180, 203] on span "Subir arquivo" at bounding box center [165, 208] width 32 height 15
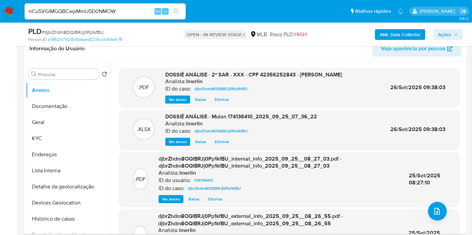
click at [215, 98] on span "Eliminar" at bounding box center [221, 99] width 14 height 7
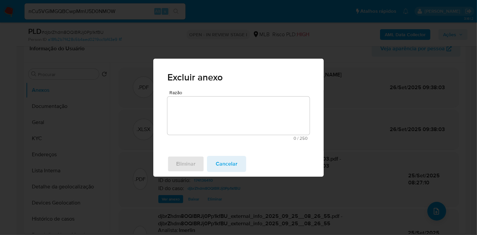
click at [249, 121] on textarea "Razão" at bounding box center [238, 116] width 142 height 38
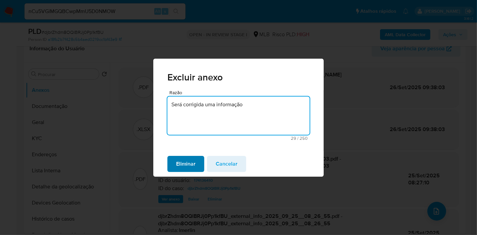
type textarea "Será corrigida uma informação"
click at [182, 167] on span "Eliminar" at bounding box center [185, 164] width 19 height 15
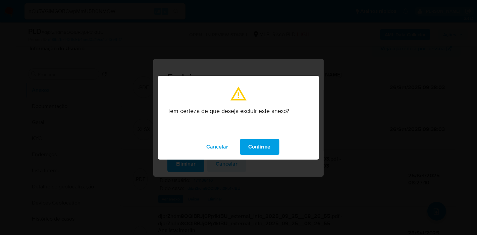
click at [267, 148] on span "Confirme" at bounding box center [260, 147] width 22 height 15
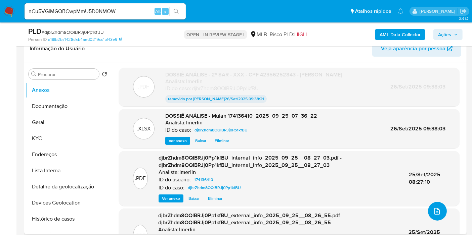
click at [431, 204] on button "upload-file" at bounding box center [437, 211] width 19 height 19
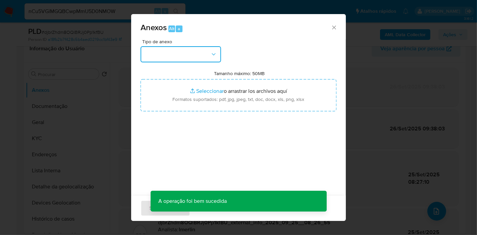
click at [182, 61] on button "button" at bounding box center [181, 54] width 81 height 16
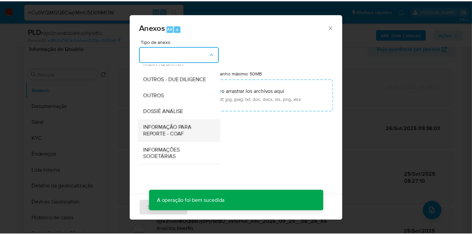
scroll to position [103, 0]
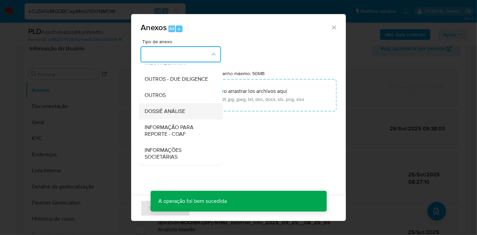
click at [187, 110] on div "DOSSIÊ ANÁLISE" at bounding box center [179, 111] width 68 height 16
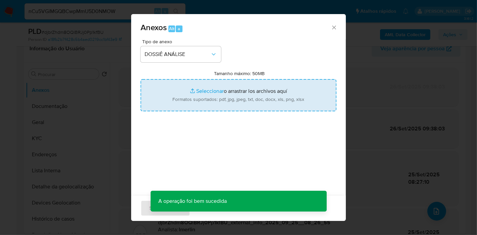
click at [233, 94] on input "Tamanho máximo: 50MB Seleccionar archivos" at bounding box center [239, 95] width 196 height 32
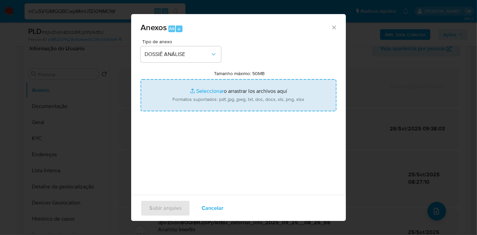
type input "C:\fakepath\2º SAR - XXXX - CPF 42356252843 - FELIPE RODRIGUES SILVA.pdf"
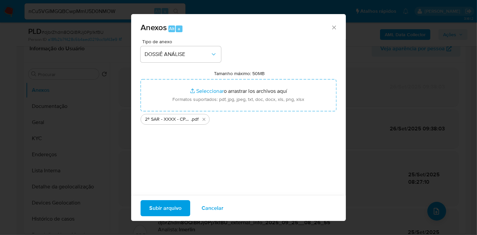
click at [172, 206] on span "Subir arquivo" at bounding box center [165, 208] width 32 height 15
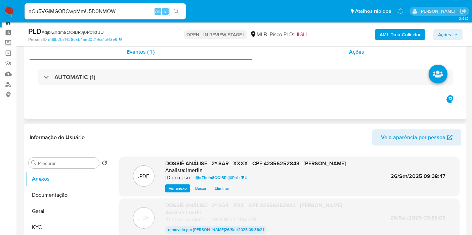
scroll to position [0, 0]
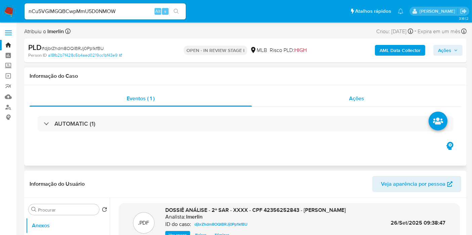
click at [369, 100] on div "Ações" at bounding box center [356, 99] width 209 height 16
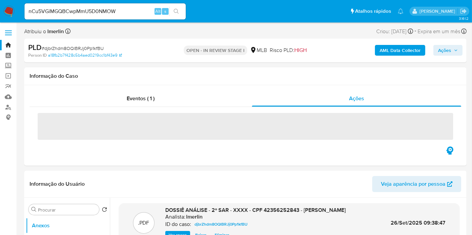
click at [445, 55] on span "Ações" at bounding box center [444, 50] width 13 height 11
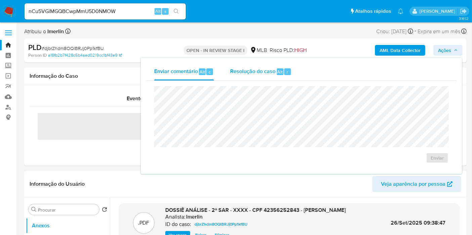
click at [272, 70] on span "Resolução do caso" at bounding box center [252, 72] width 45 height 8
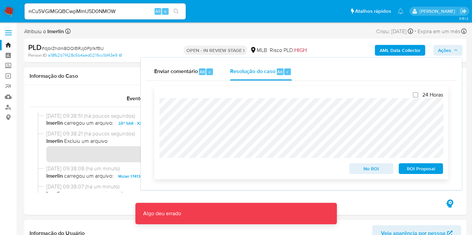
click at [426, 168] on span "ROI Proposal" at bounding box center [420, 168] width 35 height 9
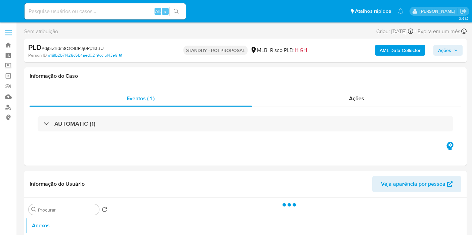
select select "10"
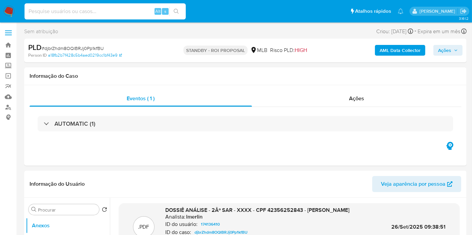
click at [107, 10] on input at bounding box center [104, 11] width 161 height 9
paste input "FQ54y208uto2Is7PQmJv46OA"
type input "FQ54y208uto2Is7PQmJv46OA"
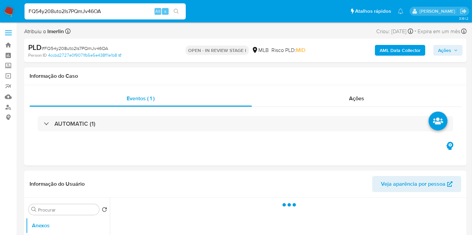
select select "10"
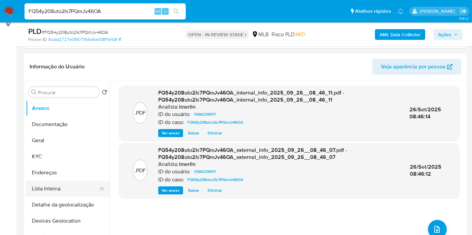
scroll to position [112, 0]
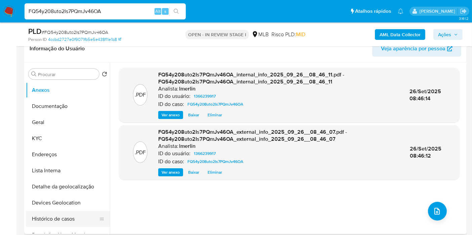
click at [59, 218] on button "Histórico de casos" at bounding box center [65, 219] width 79 height 16
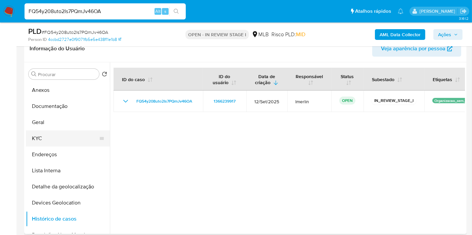
click at [72, 137] on button "KYC" at bounding box center [65, 139] width 79 height 16
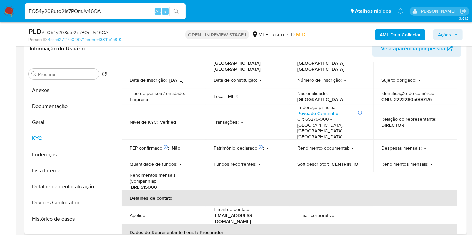
scroll to position [0, 0]
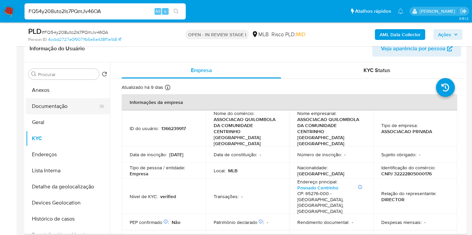
click at [90, 111] on button "Documentação" at bounding box center [65, 106] width 79 height 16
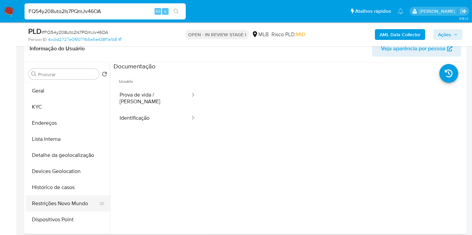
scroll to position [75, 0]
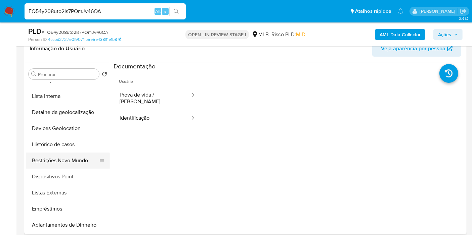
click at [70, 165] on button "Restrições Novo Mundo" at bounding box center [65, 161] width 79 height 16
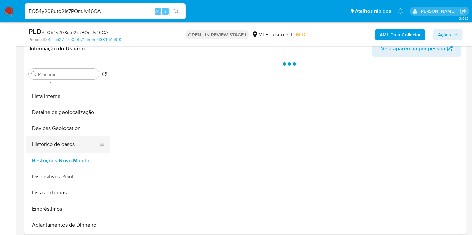
scroll to position [0, 0]
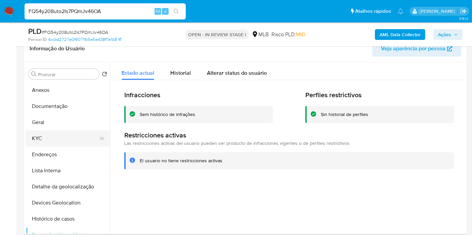
click at [68, 145] on button "KYC" at bounding box center [65, 139] width 79 height 16
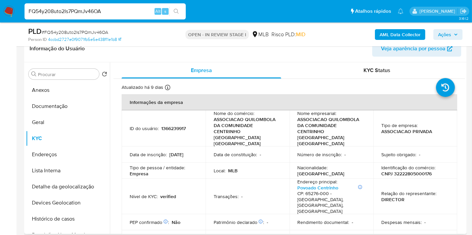
click at [406, 171] on p "CNPJ 32222805000176" at bounding box center [406, 174] width 50 height 6
copy p "32222805000176"
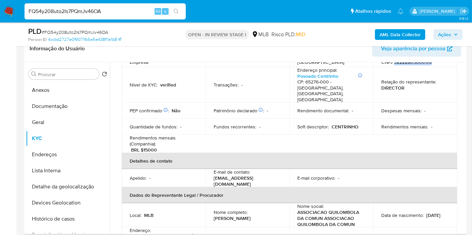
scroll to position [149, 0]
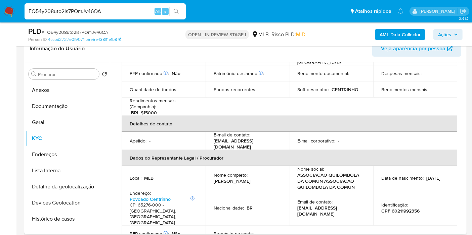
click at [249, 178] on p "[PERSON_NAME]" at bounding box center [231, 181] width 37 height 6
copy div "Nome completo : [PERSON_NAME]"
click at [396, 208] on p "CPF 60211992356" at bounding box center [400, 211] width 38 height 6
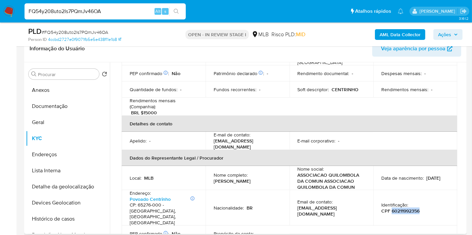
click at [396, 208] on p "CPF 60211992356" at bounding box center [400, 211] width 38 height 6
copy p "60211992356"
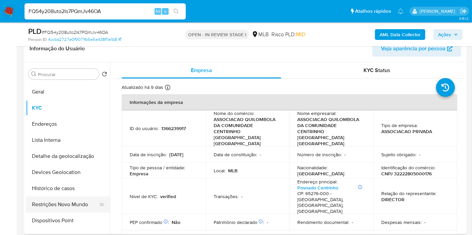
scroll to position [37, 0]
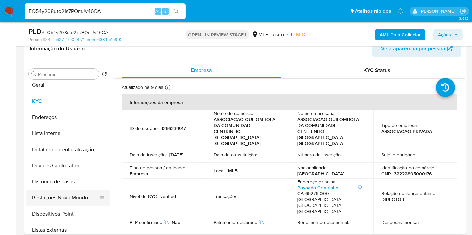
click at [58, 193] on button "Restrições Novo Mundo" at bounding box center [65, 198] width 79 height 16
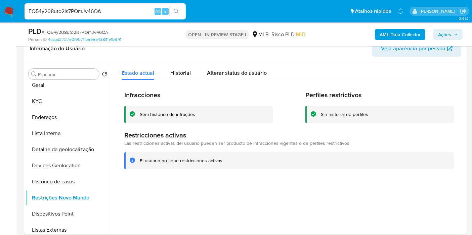
scroll to position [0, 0]
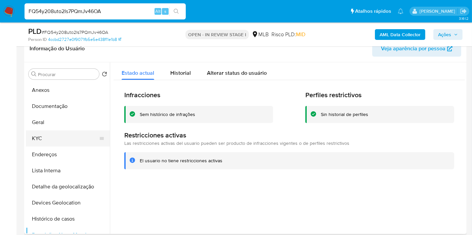
click at [64, 134] on button "KYC" at bounding box center [65, 139] width 79 height 16
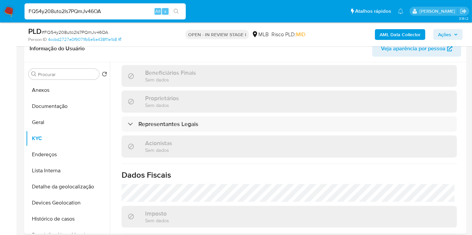
scroll to position [426, 0]
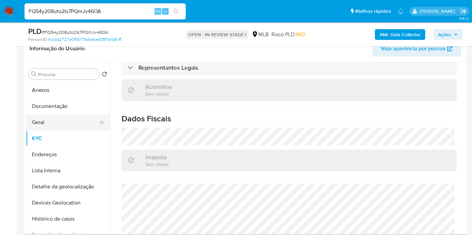
click at [43, 121] on button "Geral" at bounding box center [65, 122] width 79 height 16
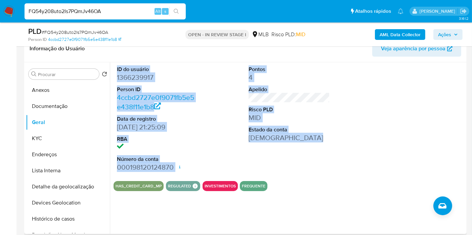
click at [439, 127] on div at bounding box center [421, 118] width 88 height 113
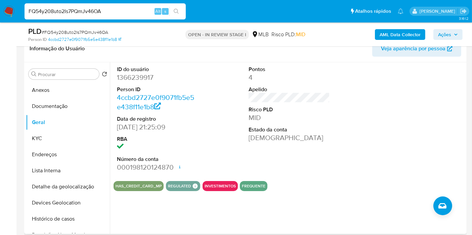
click at [345, 107] on div "ID do usuário 1366239917 Person ID 4ccbd2727e0f9071fb5e5e438f11e1b8 Data de reg…" at bounding box center [288, 118] width 351 height 113
click at [65, 138] on button "KYC" at bounding box center [65, 139] width 79 height 16
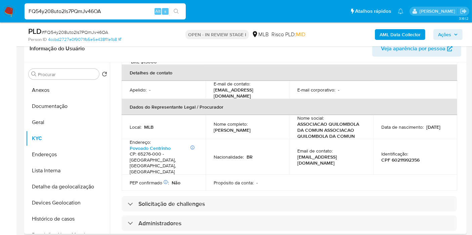
scroll to position [426, 0]
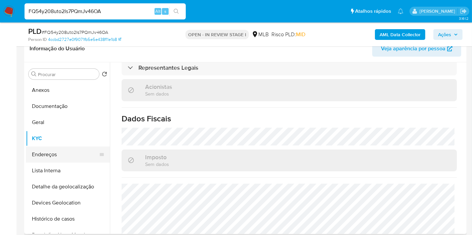
click at [90, 149] on button "Endereços" at bounding box center [65, 155] width 79 height 16
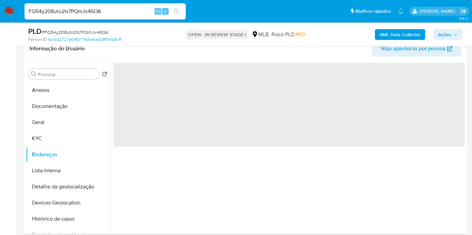
scroll to position [0, 0]
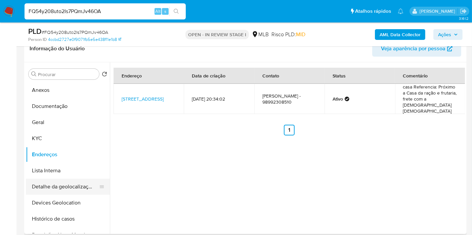
click at [64, 191] on button "Detalhe da geolocalização" at bounding box center [65, 187] width 79 height 16
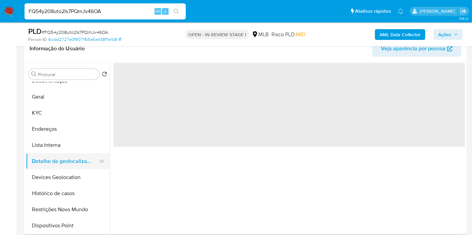
scroll to position [37, 0]
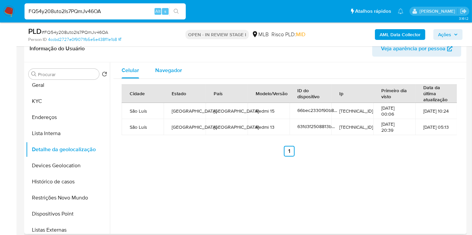
click at [161, 76] on div "Navegador" at bounding box center [168, 70] width 27 height 16
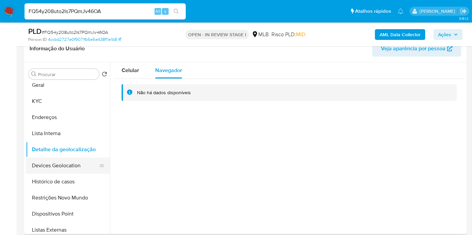
click at [72, 163] on button "Devices Geolocation" at bounding box center [65, 166] width 79 height 16
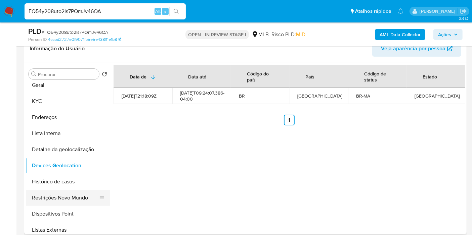
click at [62, 198] on button "Restrições Novo Mundo" at bounding box center [65, 198] width 79 height 16
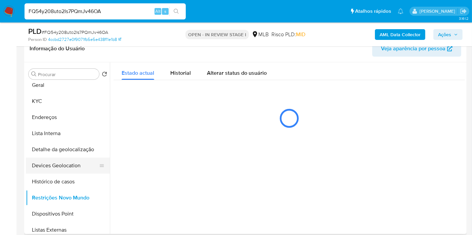
scroll to position [75, 0]
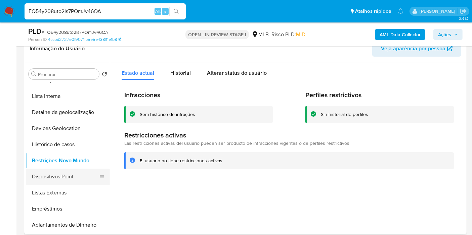
click at [83, 176] on button "Dispositivos Point" at bounding box center [65, 177] width 79 height 16
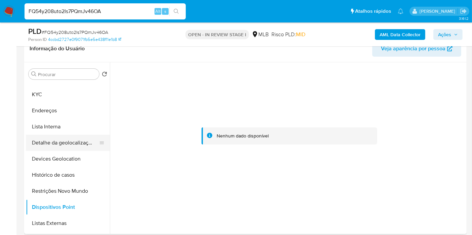
scroll to position [37, 0]
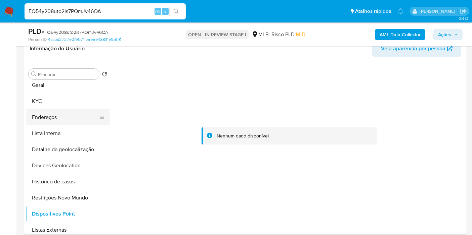
click at [72, 118] on button "Endereços" at bounding box center [65, 117] width 79 height 16
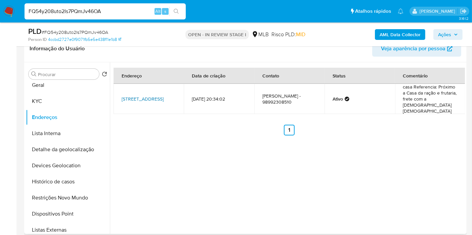
click at [152, 96] on link "[STREET_ADDRESS]" at bounding box center [142, 99] width 42 height 7
copy link "[STREET_ADDRESS],"
drag, startPoint x: 115, startPoint y: 89, endPoint x: 129, endPoint y: 98, distance: 16.9
click at [129, 98] on td "[STREET_ADDRESS]" at bounding box center [148, 99] width 70 height 30
click at [64, 98] on button "KYC" at bounding box center [65, 101] width 79 height 16
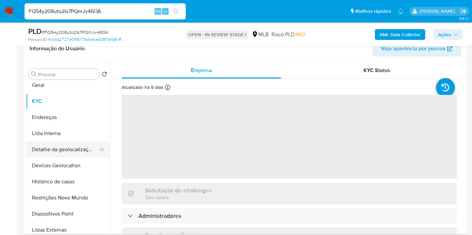
scroll to position [0, 0]
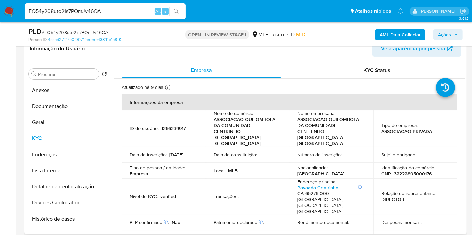
click at [410, 171] on p "CNPJ 32222805000176" at bounding box center [406, 174] width 50 height 6
copy p "32222805000176"
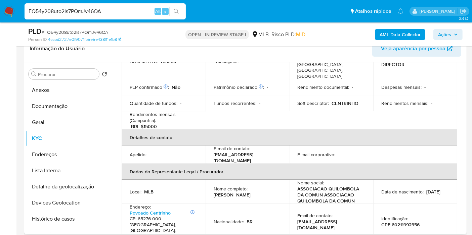
scroll to position [149, 0]
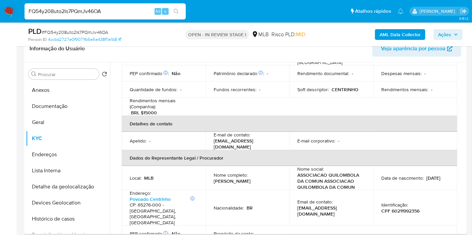
click at [401, 208] on p "CPF 60211992356" at bounding box center [400, 211] width 38 height 6
copy p "60211992356"
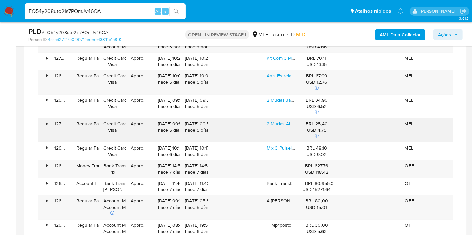
scroll to position [485, 0]
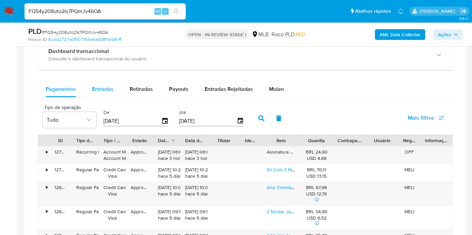
click at [88, 94] on button "Entradas" at bounding box center [103, 89] width 38 height 16
select select "10"
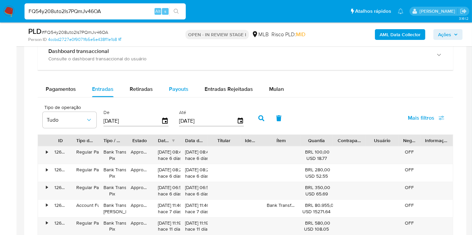
click at [183, 89] on span "Payouts" at bounding box center [178, 89] width 19 height 8
select select "10"
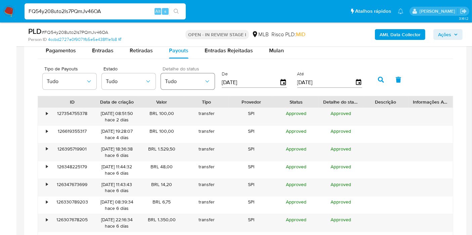
scroll to position [596, 0]
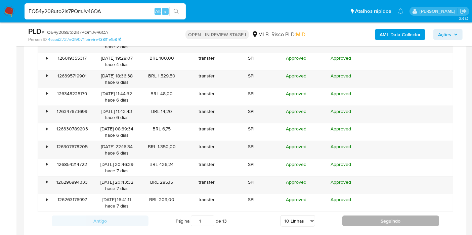
click at [402, 216] on button "Seguindo" at bounding box center [390, 221] width 97 height 11
click at [353, 216] on button "Seguindo" at bounding box center [390, 221] width 97 height 11
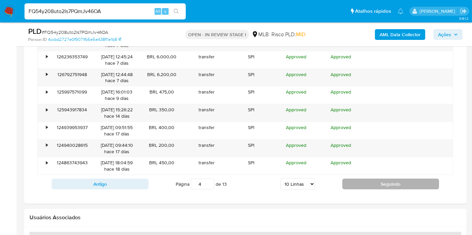
scroll to position [634, 0]
click at [361, 179] on button "Seguindo" at bounding box center [390, 184] width 97 height 11
type input "5"
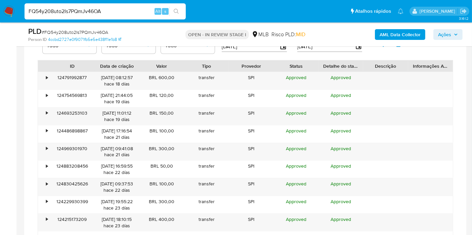
scroll to position [522, 0]
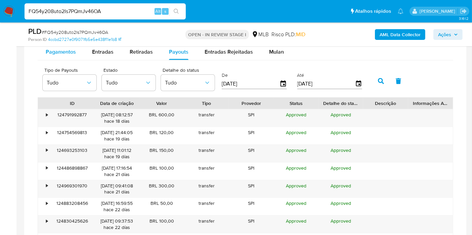
click at [67, 58] on div "Pagamentos" at bounding box center [61, 52] width 30 height 16
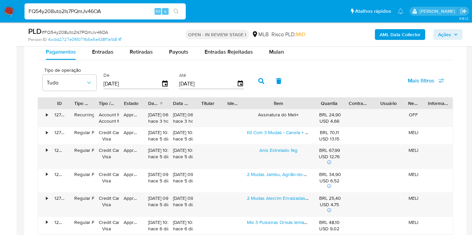
drag, startPoint x: 297, startPoint y: 99, endPoint x: 331, endPoint y: 98, distance: 34.2
click at [331, 98] on div "ID Tipo de operação Tipo / Método Estado Data de criação Data de aprovação Titu…" at bounding box center [245, 103] width 414 height 11
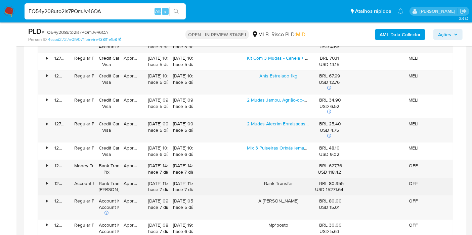
scroll to position [634, 0]
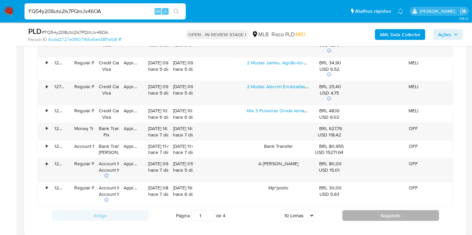
click at [389, 214] on button "Seguindo" at bounding box center [390, 215] width 97 height 11
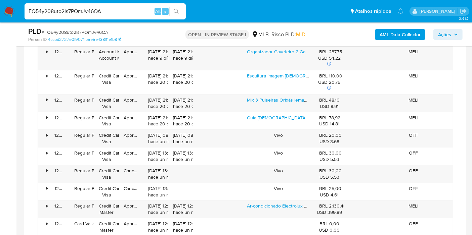
scroll to position [596, 0]
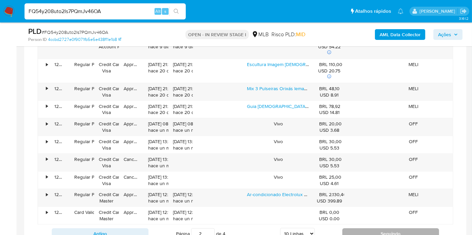
click at [390, 230] on button "Seguindo" at bounding box center [390, 234] width 97 height 11
type input "3"
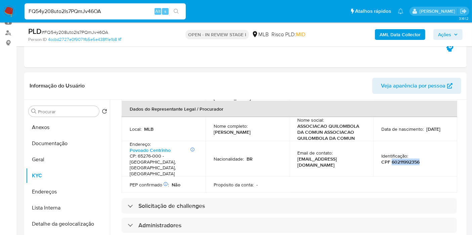
scroll to position [224, 0]
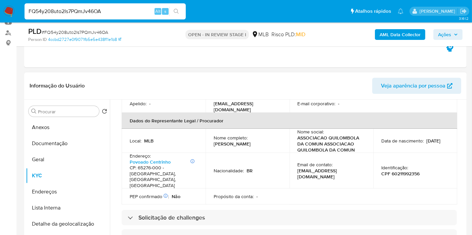
click at [176, 165] on h4 "CP: 65276-000 - Turilândia, Maranhão, Brasil" at bounding box center [162, 176] width 65 height 23
copy h4 "Turilândia"
click at [74, 121] on button "Anexos" at bounding box center [65, 127] width 79 height 16
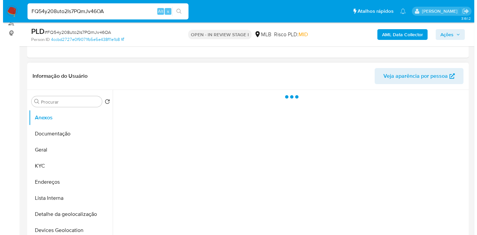
scroll to position [112, 0]
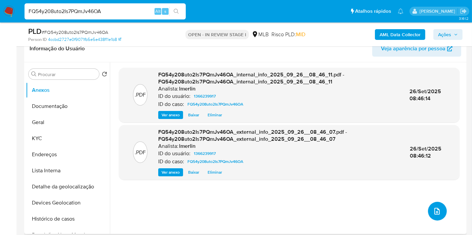
click at [439, 215] on button "upload-file" at bounding box center [437, 211] width 19 height 19
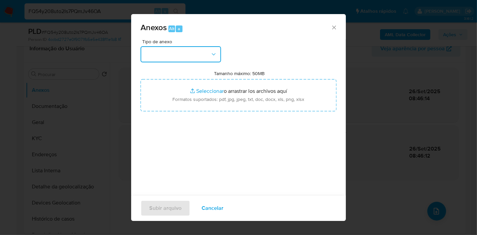
click at [199, 51] on button "button" at bounding box center [181, 54] width 81 height 16
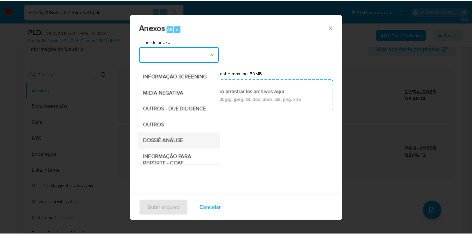
scroll to position [75, 0]
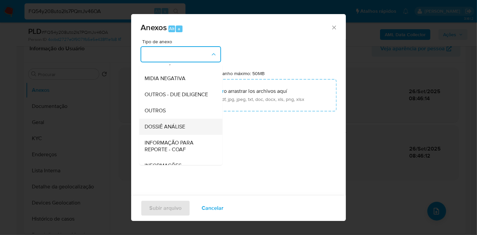
click at [191, 135] on div "DOSSIÊ ANÁLISE" at bounding box center [179, 127] width 68 height 16
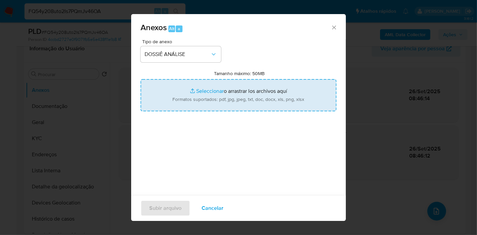
click at [215, 106] on input "Tamanho máximo: 50MB Seleccionar archivos" at bounding box center [239, 95] width 196 height 32
type input "C:\fakepath\SAR - XXX - CNPJ 32222805000176 - ASSOCIACAO QUILOMBOLA DA COMUNIDA…"
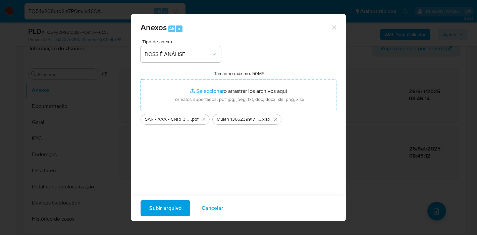
click at [168, 205] on span "Subir arquivo" at bounding box center [165, 208] width 32 height 15
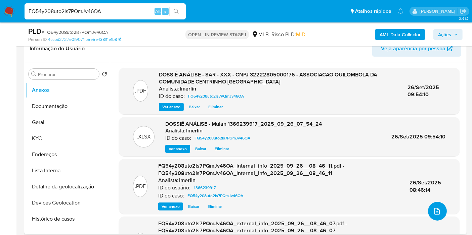
scroll to position [0, 0]
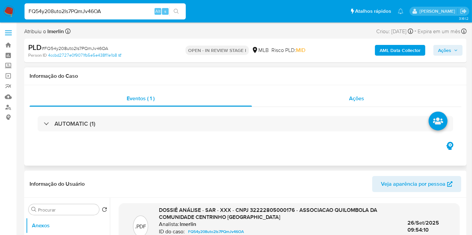
click at [379, 102] on div "Ações" at bounding box center [356, 99] width 209 height 16
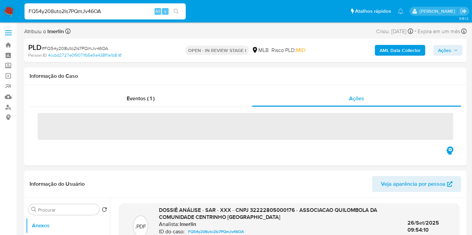
click at [439, 50] on span "Ações" at bounding box center [444, 50] width 13 height 11
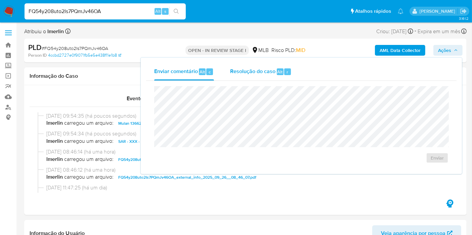
click at [243, 76] on div "Resolução do caso Alt r" at bounding box center [260, 71] width 61 height 17
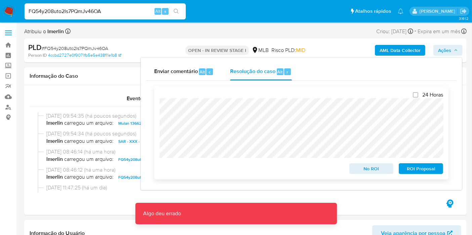
click at [429, 170] on span "ROI Proposal" at bounding box center [420, 168] width 35 height 9
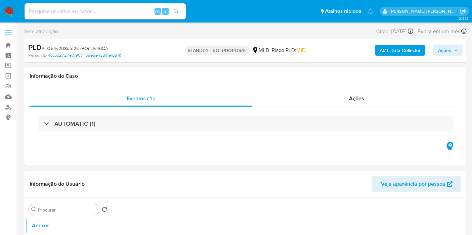
select select "10"
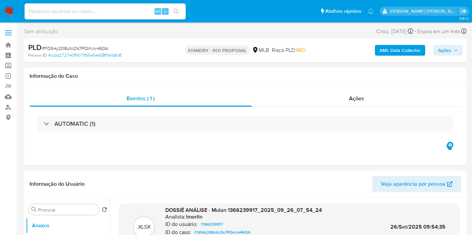
click at [131, 15] on input at bounding box center [104, 11] width 161 height 9
paste input "rLv9zDfdq8bYHfb9aVDCCkHq"
type input "rLv9zDfdq8bYHfb9aVDCCkHq"
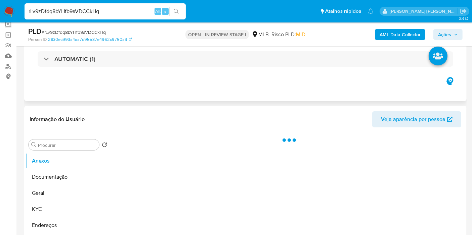
scroll to position [112, 0]
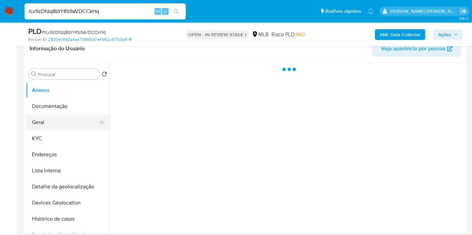
drag, startPoint x: 49, startPoint y: 142, endPoint x: 73, endPoint y: 122, distance: 31.4
click at [49, 142] on button "KYC" at bounding box center [68, 139] width 84 height 16
select select "10"
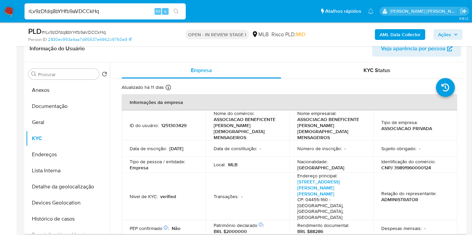
click at [406, 165] on p "CNPJ 39891960000124" at bounding box center [406, 168] width 50 height 6
copy p "39891960000124"
click at [65, 222] on button "Histórico de casos" at bounding box center [65, 219] width 79 height 16
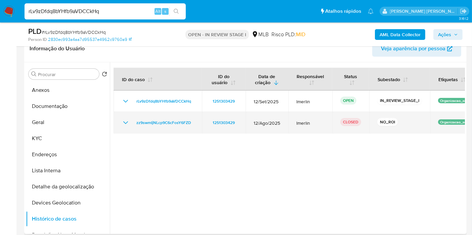
click at [126, 123] on icon "Mostrar/Ocultar" at bounding box center [125, 122] width 5 height 3
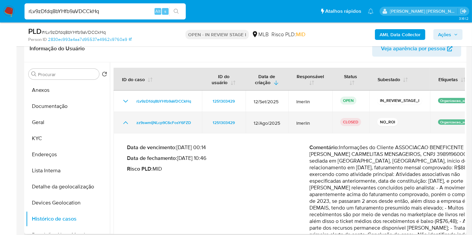
scroll to position [35, 0]
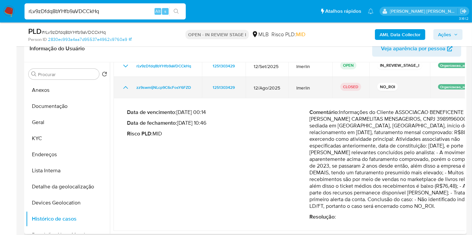
click at [122, 84] on icon "Mostrar/Ocultar" at bounding box center [125, 88] width 8 height 8
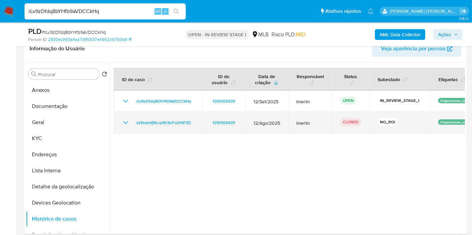
scroll to position [0, 0]
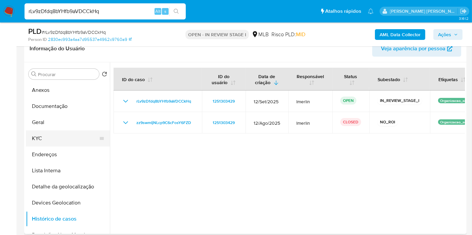
click at [43, 140] on button "KYC" at bounding box center [65, 139] width 79 height 16
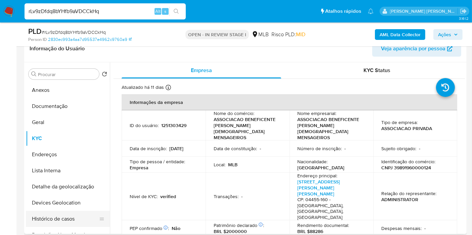
click at [66, 221] on button "Histórico de casos" at bounding box center [65, 219] width 79 height 16
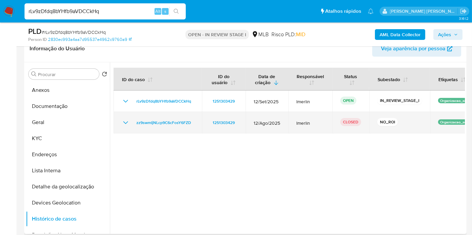
click at [126, 121] on icon "Mostrar/Ocultar" at bounding box center [125, 123] width 8 height 8
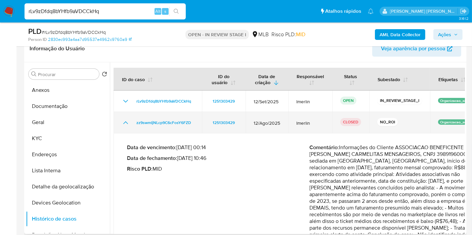
click at [126, 121] on icon "Mostrar/Ocultar" at bounding box center [125, 123] width 8 height 8
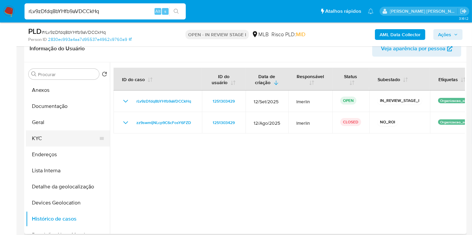
click at [60, 134] on button "KYC" at bounding box center [65, 139] width 79 height 16
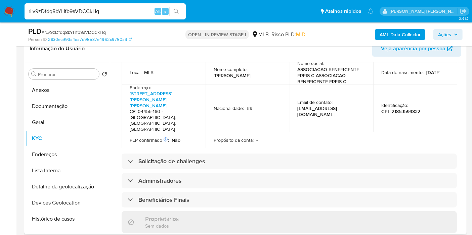
scroll to position [224, 0]
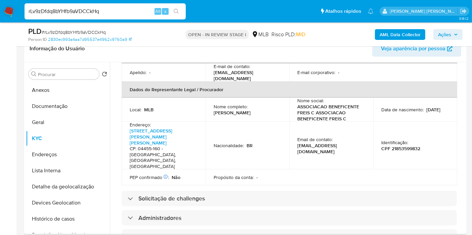
click at [403, 146] on p "CPF 21853599832" at bounding box center [400, 149] width 39 height 6
copy p "21853599832"
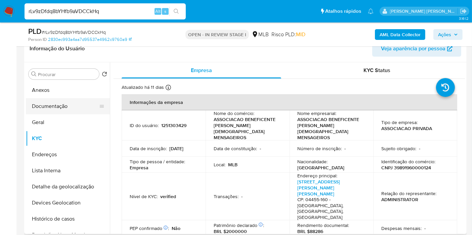
click at [62, 107] on button "Documentação" at bounding box center [65, 106] width 79 height 16
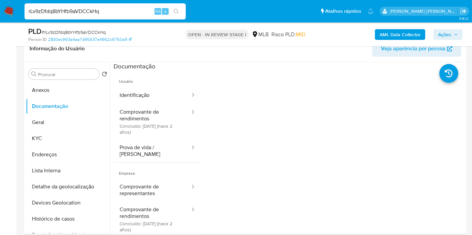
click at [167, 124] on button "Comprovante de rendimentos Concluído: 21/06/2023 (hace 2 años)" at bounding box center [151, 122] width 77 height 36
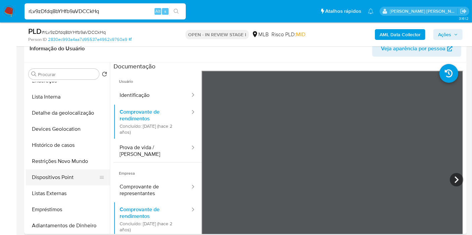
scroll to position [75, 0]
click at [85, 159] on button "Restrições Novo Mundo" at bounding box center [65, 161] width 79 height 16
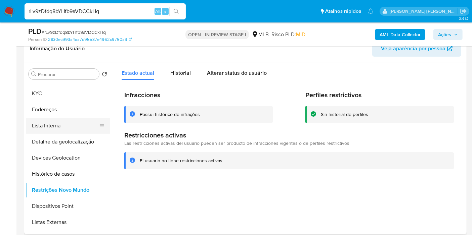
scroll to position [0, 0]
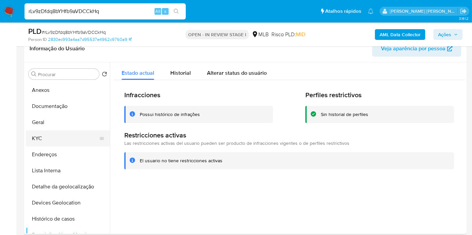
click at [64, 143] on button "KYC" at bounding box center [65, 139] width 79 height 16
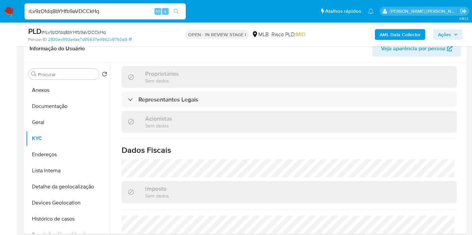
scroll to position [410, 0]
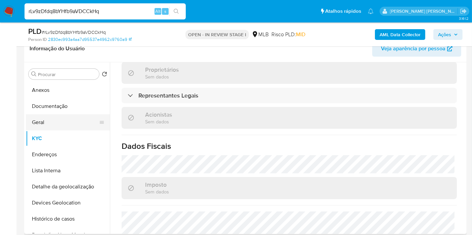
click at [37, 128] on button "Geral" at bounding box center [65, 122] width 79 height 16
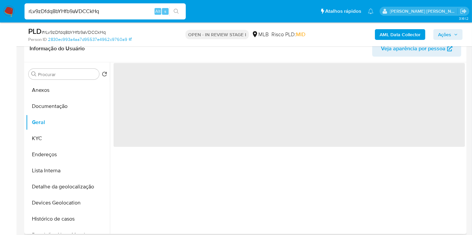
scroll to position [0, 0]
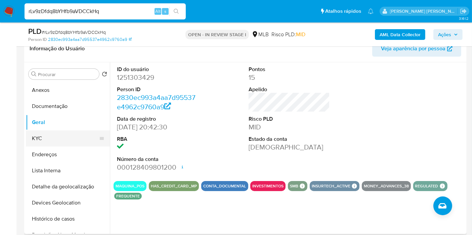
click at [75, 134] on button "KYC" at bounding box center [65, 139] width 79 height 16
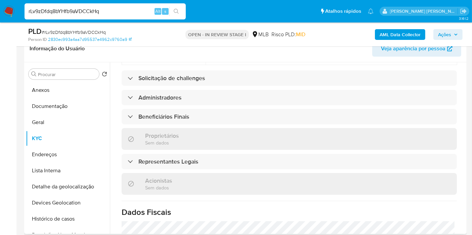
scroll to position [432, 0]
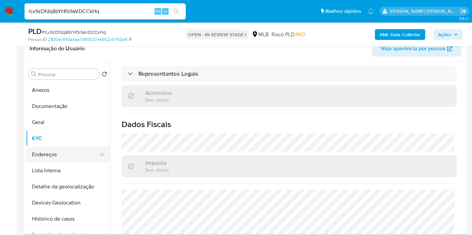
click at [65, 151] on button "Endereços" at bounding box center [65, 155] width 79 height 16
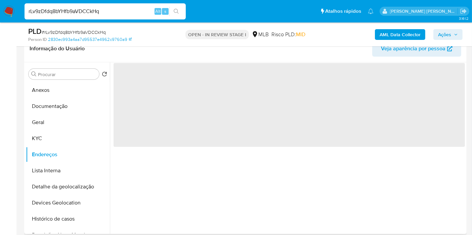
scroll to position [0, 0]
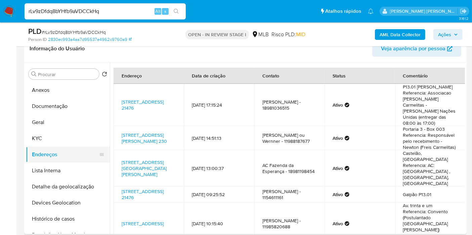
click at [70, 185] on button "Detalhe da geolocalização" at bounding box center [68, 187] width 84 height 16
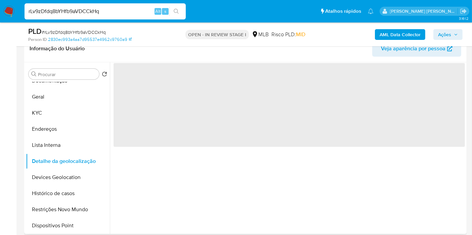
scroll to position [37, 0]
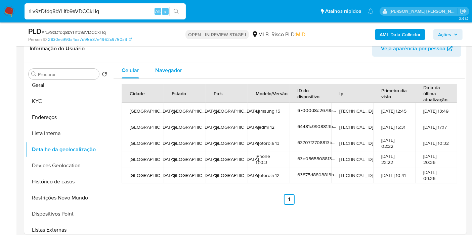
click at [163, 69] on span "Navegador" at bounding box center [168, 70] width 27 height 8
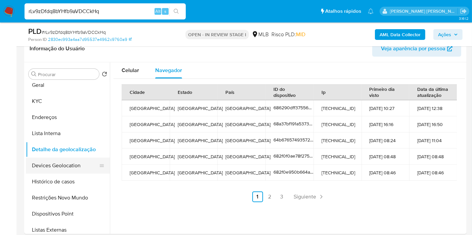
click at [73, 166] on button "Devices Geolocation" at bounding box center [65, 166] width 79 height 16
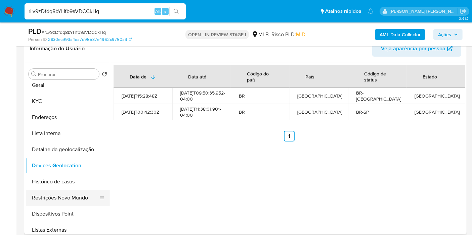
click at [70, 195] on button "Restrições Novo Mundo" at bounding box center [65, 198] width 79 height 16
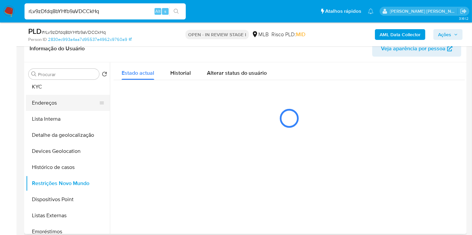
scroll to position [75, 0]
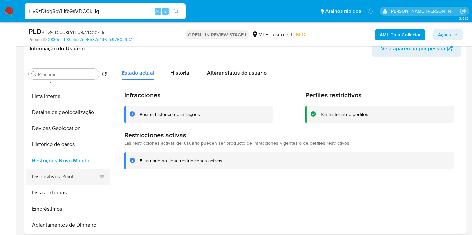
click at [76, 173] on button "Dispositivos Point" at bounding box center [65, 177] width 79 height 16
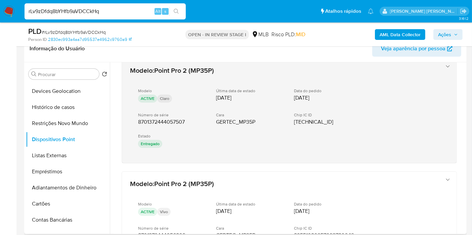
scroll to position [433, 0]
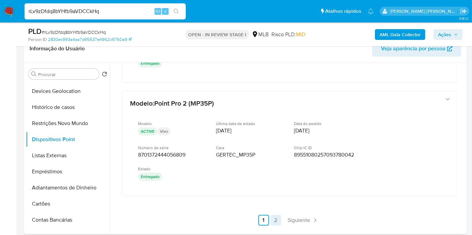
click at [274, 215] on link "2" at bounding box center [275, 220] width 11 height 11
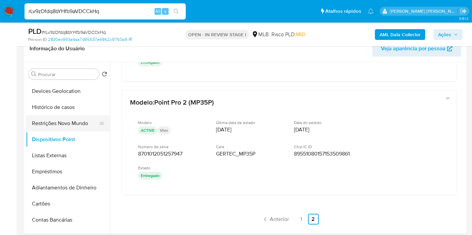
scroll to position [37, 0]
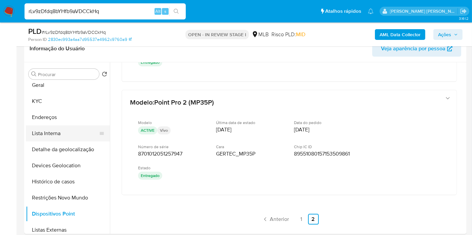
click at [77, 126] on button "Lista Interna" at bounding box center [65, 134] width 79 height 16
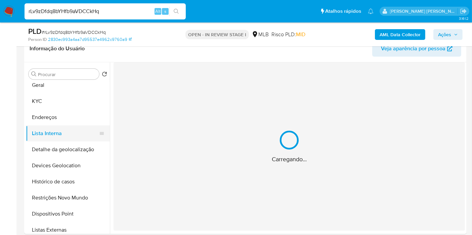
scroll to position [0, 0]
click at [74, 113] on button "Endereços" at bounding box center [65, 117] width 79 height 16
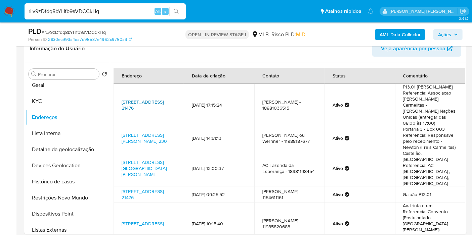
click at [163, 99] on link "Avenida Das Nações Unidas 21476, São Paulo, São Paulo, 04795000, Brasil 21476" at bounding box center [142, 105] width 42 height 13
click at [44, 101] on button "KYC" at bounding box center [65, 101] width 79 height 16
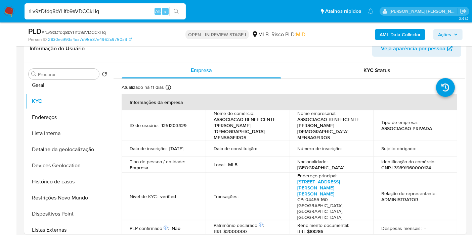
click at [402, 165] on p "CNPJ 39891960000124" at bounding box center [406, 168] width 50 height 6
copy p "39891960000124"
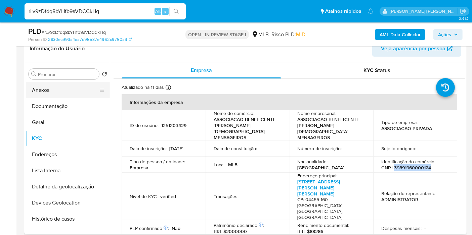
click at [68, 86] on button "Anexos" at bounding box center [65, 90] width 79 height 16
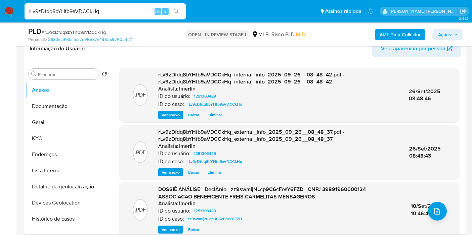
click at [171, 230] on span "Ver anexo" at bounding box center [170, 230] width 18 height 7
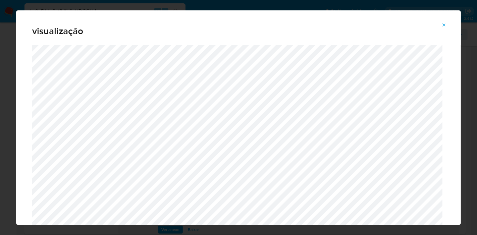
click at [445, 22] on icon "Attachment preview" at bounding box center [444, 24] width 5 height 5
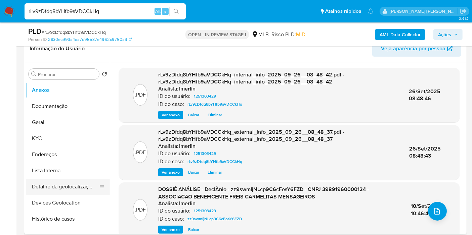
click at [56, 220] on button "Histórico de casos" at bounding box center [68, 219] width 84 height 16
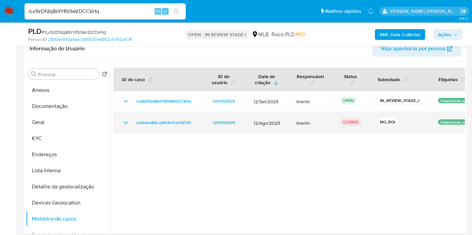
click at [202, 122] on td "1251303429" at bounding box center [224, 122] width 44 height 21
click at [199, 121] on td "zz9swmIjNLcp9C6cFosY6FZD" at bounding box center [157, 122] width 88 height 21
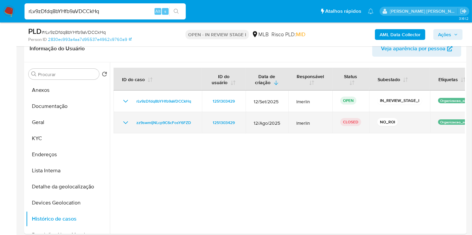
click at [199, 121] on td "zz9swmIjNLcp9C6cFosY6FZD" at bounding box center [157, 122] width 88 height 21
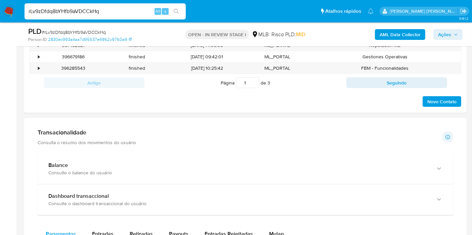
scroll to position [522, 0]
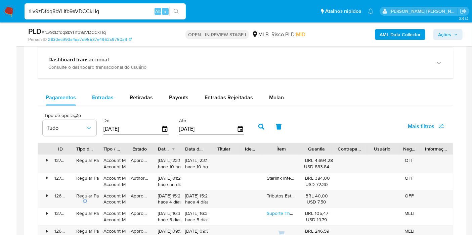
click at [103, 91] on div "Entradas" at bounding box center [102, 98] width 21 height 16
select select "10"
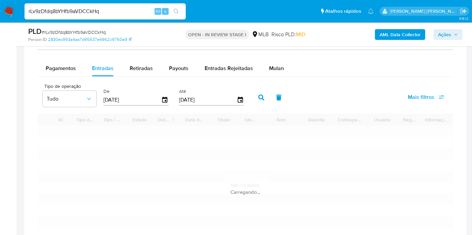
scroll to position [596, 0]
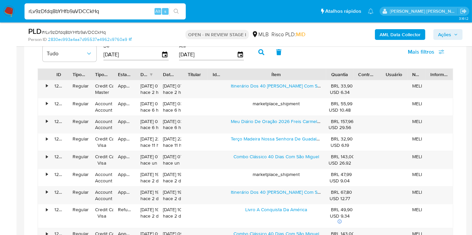
drag, startPoint x: 304, startPoint y: 67, endPoint x: 366, endPoint y: 69, distance: 61.8
click at [366, 69] on div "ID Tipo de operação Tipo / Método Estado Data de criação Data de aprovação Titu…" at bounding box center [245, 74] width 414 height 11
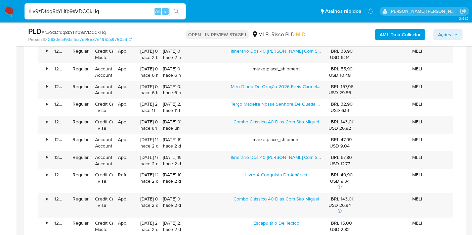
scroll to position [671, 0]
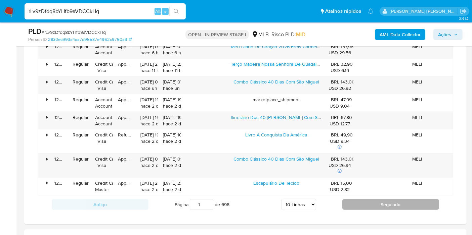
click at [352, 199] on button "Seguindo" at bounding box center [390, 204] width 97 height 11
type input "2"
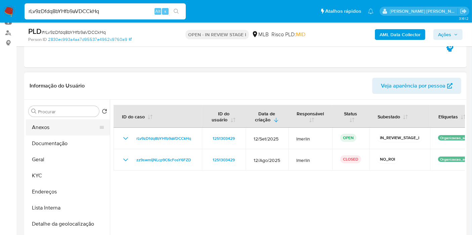
click at [72, 123] on button "Anexos" at bounding box center [65, 127] width 79 height 16
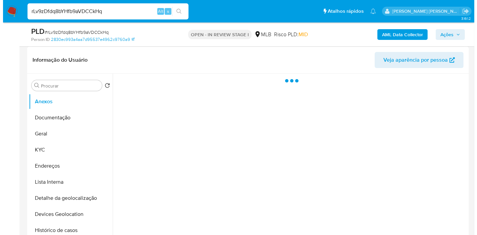
scroll to position [112, 0]
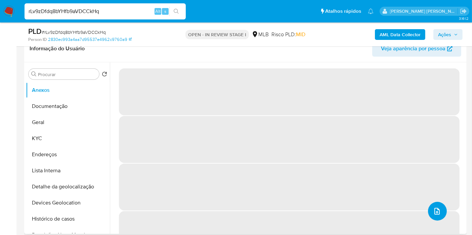
click at [434, 220] on button "upload-file" at bounding box center [437, 211] width 19 height 19
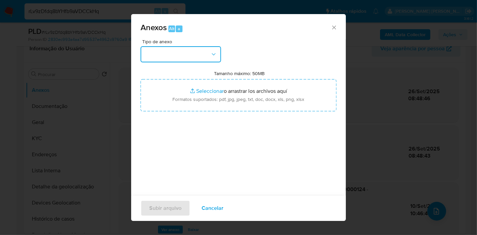
click at [203, 56] on button "button" at bounding box center [181, 54] width 81 height 16
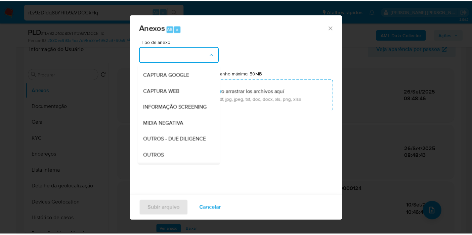
scroll to position [103, 0]
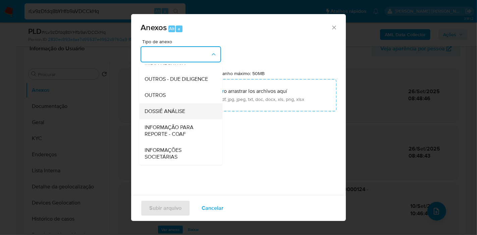
click at [183, 119] on div "DOSSIÊ ANÁLISE" at bounding box center [179, 111] width 68 height 16
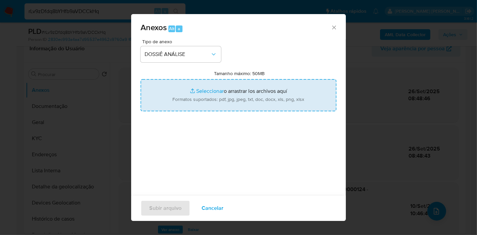
click at [210, 91] on input "Tamanho máximo: 50MB Seleccionar archivos" at bounding box center [239, 95] width 196 height 32
type input "C:\fakepath\Declínio - rLv9zDfdq8bYHfb9aVDCCkHq - CNPJ 39891960000124 - ASSOCIA…"
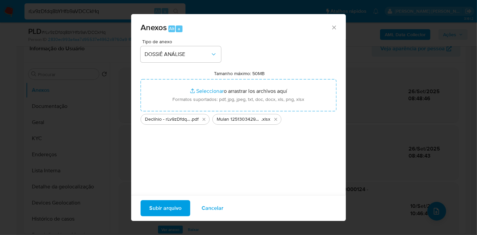
click at [158, 211] on span "Subir arquivo" at bounding box center [165, 208] width 32 height 15
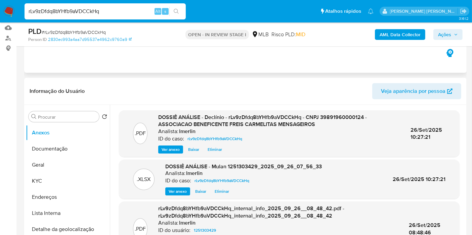
scroll to position [0, 0]
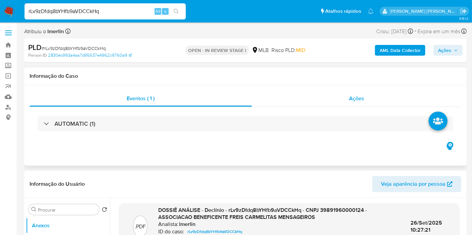
click at [363, 92] on div "Ações" at bounding box center [356, 99] width 209 height 16
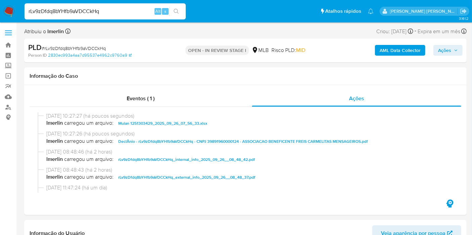
click at [444, 49] on span "Ações" at bounding box center [444, 50] width 13 height 11
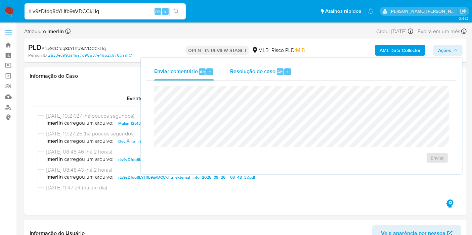
click at [263, 70] on span "Resolução do caso" at bounding box center [252, 72] width 45 height 8
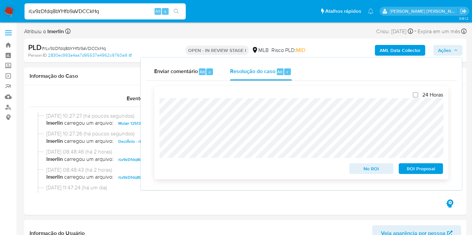
click at [361, 169] on span "No ROI" at bounding box center [371, 168] width 35 height 9
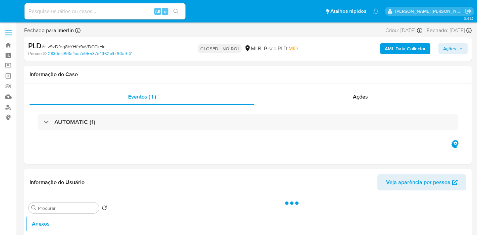
select select "10"
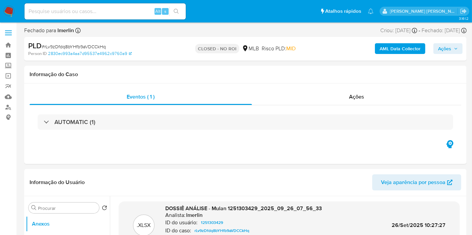
click at [119, 8] on input at bounding box center [104, 11] width 161 height 9
paste input "1VyefGNU6RxFjK66e6UObAnE"
type input "1VyefGNU6RxFjK66e6UObAnE"
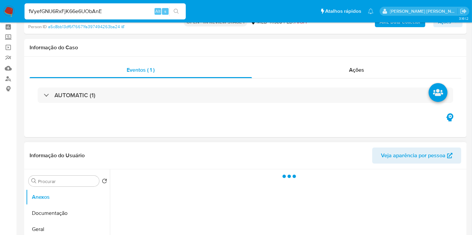
scroll to position [112, 0]
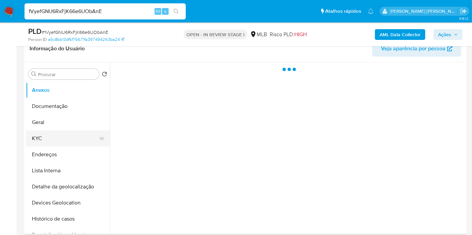
click at [73, 136] on button "KYC" at bounding box center [65, 139] width 79 height 16
select select "10"
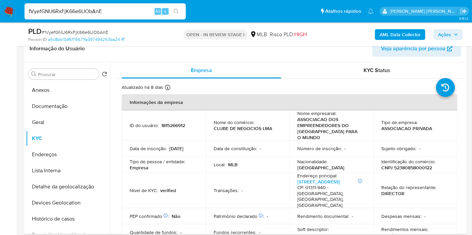
click at [412, 165] on p "CNPJ 52380858000122" at bounding box center [406, 168] width 51 height 6
copy p "52380858000122"
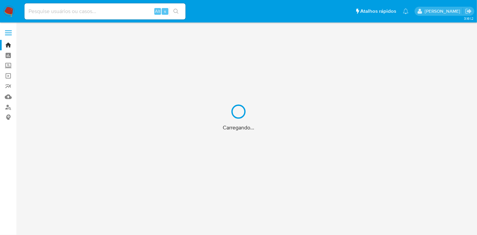
click at [122, 10] on div "Carregando..." at bounding box center [238, 117] width 477 height 235
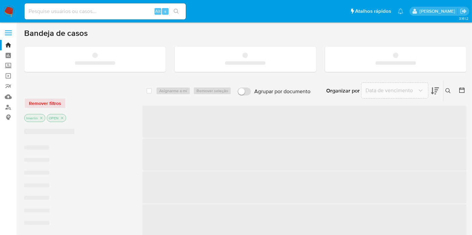
click at [100, 8] on input at bounding box center [104, 11] width 161 height 9
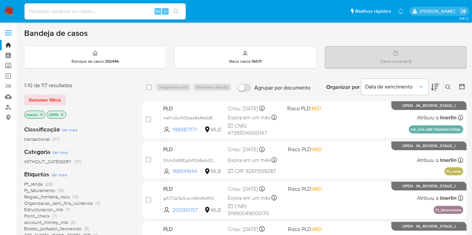
paste input "TnKAYZcvL7VeLTrU8rq1HUid"
type input "TnKAYZcvL7VeLTrU8rq1HUid"
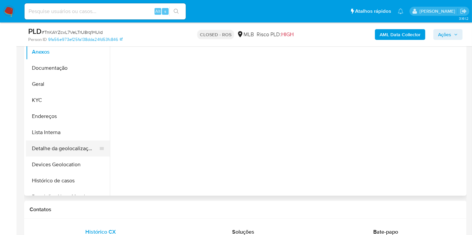
scroll to position [149, 0]
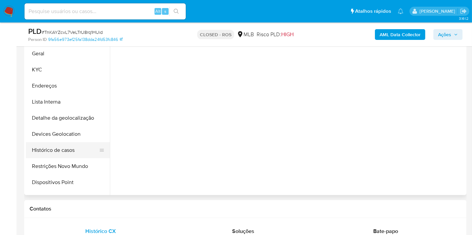
select select "10"
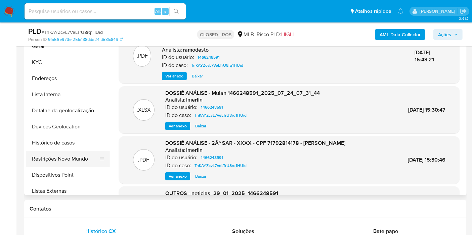
click at [61, 161] on button "Restrições Novo Mundo" at bounding box center [65, 159] width 79 height 16
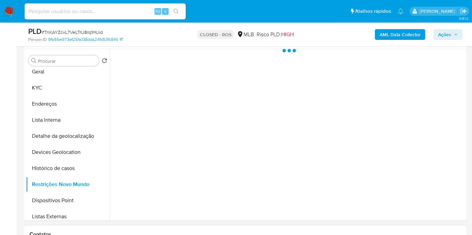
scroll to position [112, 0]
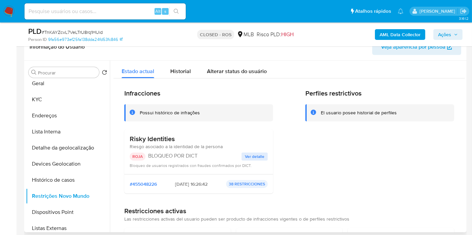
click at [256, 157] on span "Ver detalle" at bounding box center [254, 156] width 19 height 7
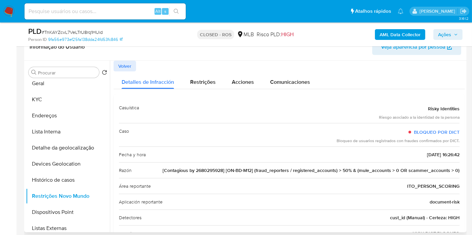
click at [130, 68] on span "Volver" at bounding box center [124, 65] width 13 height 9
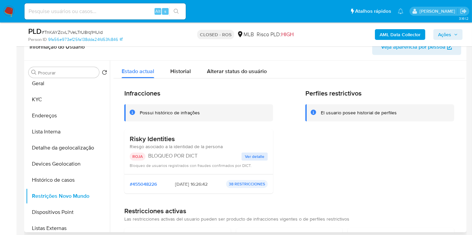
click at [247, 154] on span "Ver detalle" at bounding box center [254, 156] width 19 height 7
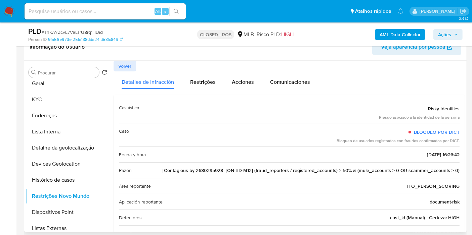
scroll to position [0, 0]
click at [122, 64] on span "Volver" at bounding box center [124, 65] width 13 height 9
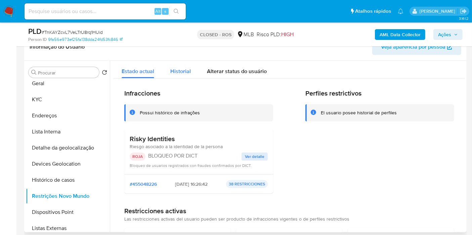
click at [183, 75] on span "Historial" at bounding box center [180, 71] width 20 height 8
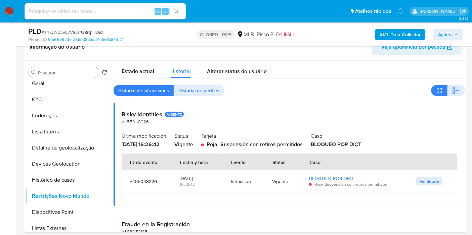
drag, startPoint x: 0, startPoint y: 130, endPoint x: 15, endPoint y: 96, distance: 36.7
click at [148, 69] on span "Estado actual" at bounding box center [137, 71] width 33 height 8
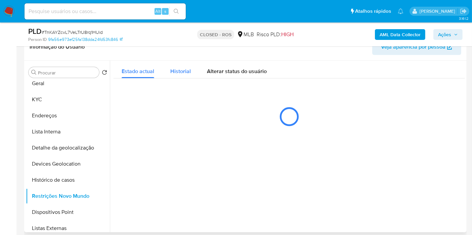
click at [184, 72] on span "Historial" at bounding box center [180, 71] width 20 height 8
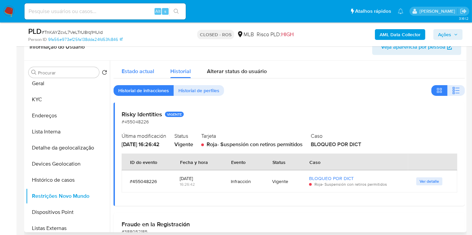
click at [136, 71] on span "Estado actual" at bounding box center [137, 71] width 33 height 8
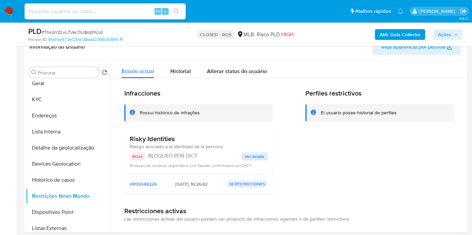
click at [111, 16] on div "Alt s" at bounding box center [104, 11] width 161 height 16
click at [111, 13] on input at bounding box center [104, 11] width 161 height 9
paste input "FgcPhyPYFIGOCAzScIhCeSJf"
type input "FgcPhyPYFIGOCAzScIhCeSJf"
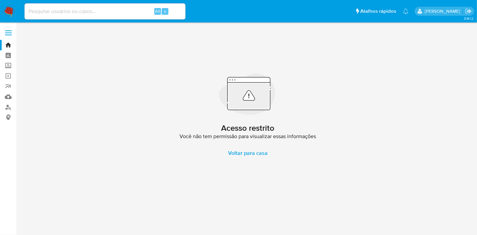
click at [121, 17] on div "Alt s" at bounding box center [104, 11] width 161 height 16
click at [121, 13] on input at bounding box center [104, 11] width 161 height 9
paste input "FgcPhyPYFIGOCAzScIhCeSJf"
type input "fgcPhyPYFIGOCAzScIhCeSJf"
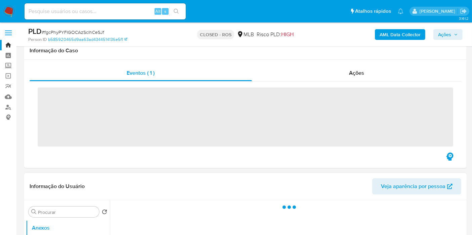
scroll to position [149, 0]
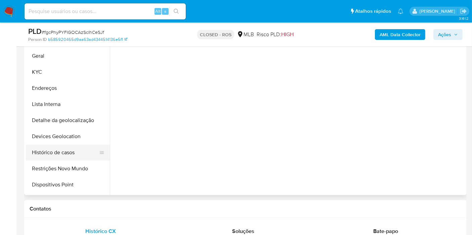
select select "10"
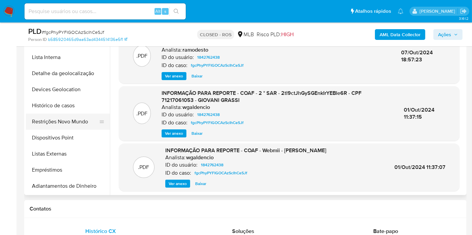
click at [73, 124] on button "Restrições Novo Mundo" at bounding box center [65, 122] width 79 height 16
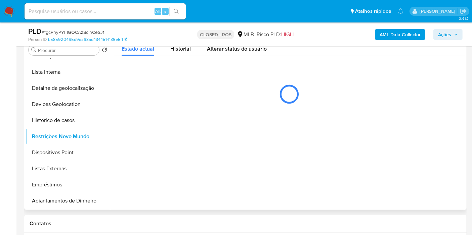
scroll to position [112, 0]
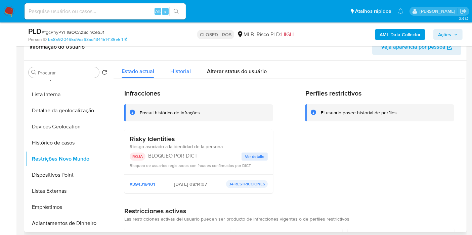
click at [165, 68] on button "Historial" at bounding box center [180, 70] width 37 height 18
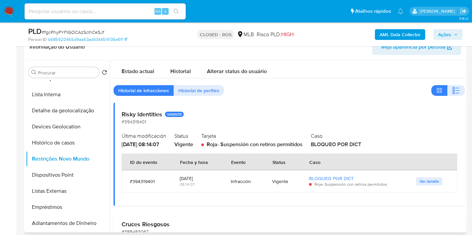
type button "1"
click at [105, 11] on input at bounding box center [104, 11] width 161 height 9
paste input "F0VcBD8VOTARVAL5lj028eCR"
type input "F0VcBD8VOTARVAL5lj028eCR"
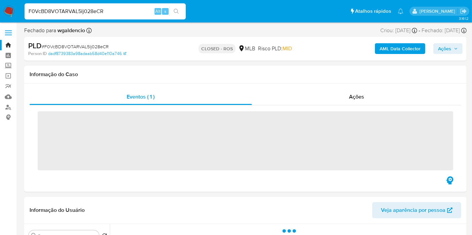
click at [104, 11] on input "F0VcBD8VOTARVAL5lj028eCR" at bounding box center [104, 11] width 161 height 9
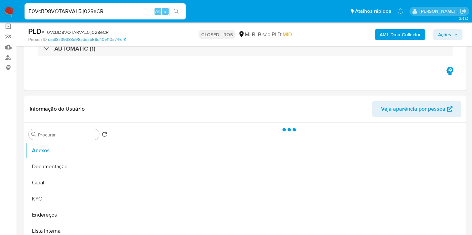
select select "10"
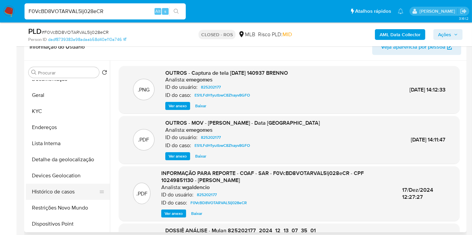
scroll to position [37, 0]
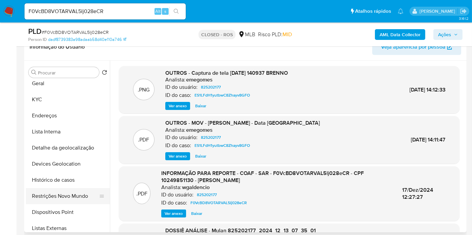
click at [70, 196] on button "Restrições Novo Mundo" at bounding box center [65, 196] width 79 height 16
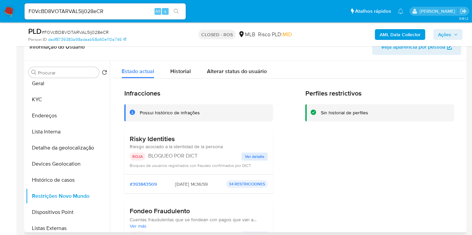
click at [255, 153] on span "Ver detalle" at bounding box center [254, 156] width 19 height 7
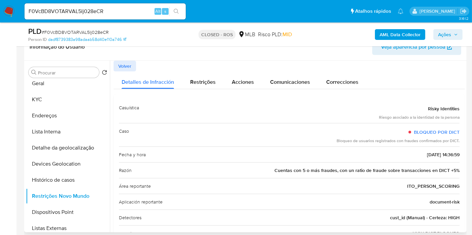
click at [129, 66] on span "Volver" at bounding box center [124, 65] width 13 height 9
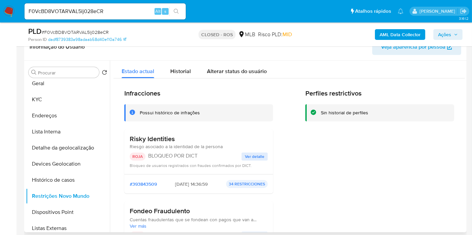
click at [86, 15] on input "F0VcBD8VOTARVAL5lj028eCR" at bounding box center [104, 11] width 161 height 9
paste input "1VyefGNU6RxFjK66e6UObAnE"
type input "1VyefGNU6RxFjK66e6UObAnE"
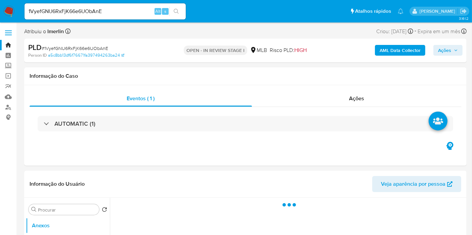
select select "10"
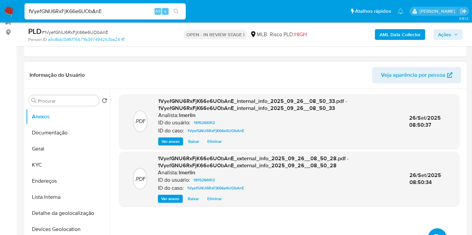
scroll to position [149, 0]
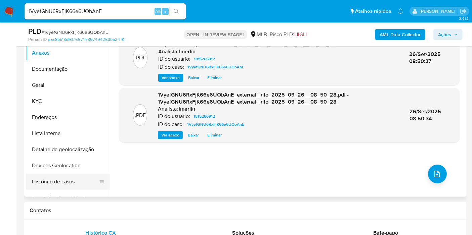
click at [56, 179] on button "Histórico de casos" at bounding box center [65, 182] width 79 height 16
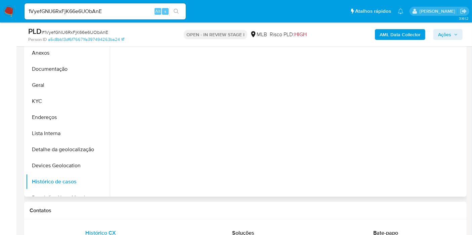
scroll to position [112, 0]
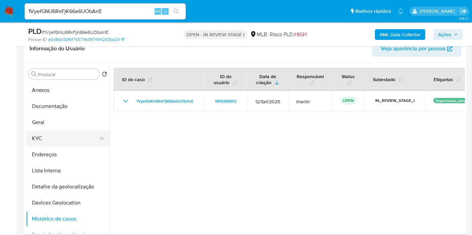
click at [41, 140] on button "KYC" at bounding box center [65, 139] width 79 height 16
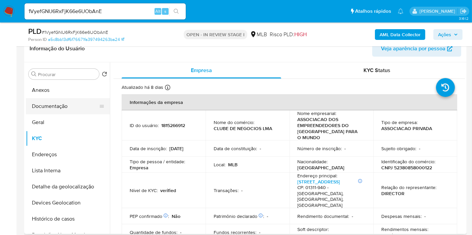
click at [43, 104] on button "Documentação" at bounding box center [65, 106] width 79 height 16
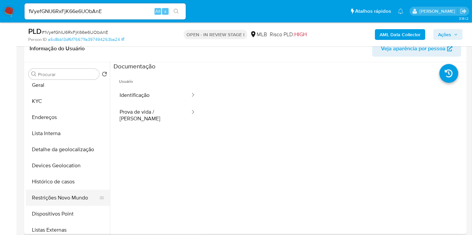
click at [66, 203] on button "Restrições Novo Mundo" at bounding box center [65, 198] width 79 height 16
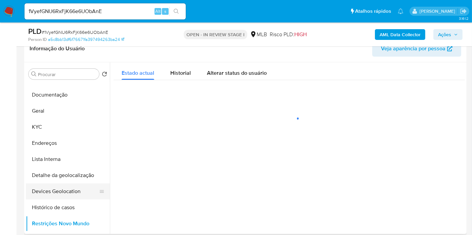
scroll to position [0, 0]
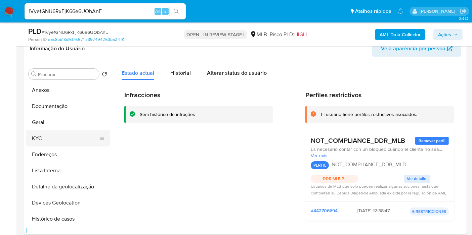
click at [68, 134] on button "KYC" at bounding box center [65, 139] width 79 height 16
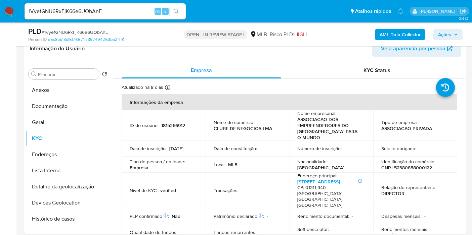
click at [400, 34] on b "AML Data Collector" at bounding box center [399, 34] width 41 height 11
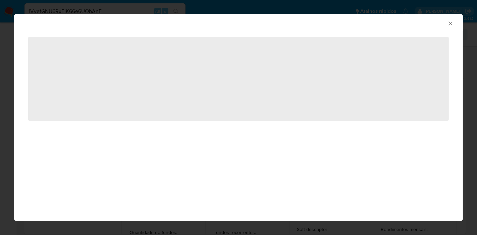
click at [447, 21] on div "AML Data Collector" at bounding box center [233, 22] width 429 height 7
click at [450, 23] on icon "Fechar a janela" at bounding box center [450, 23] width 7 height 7
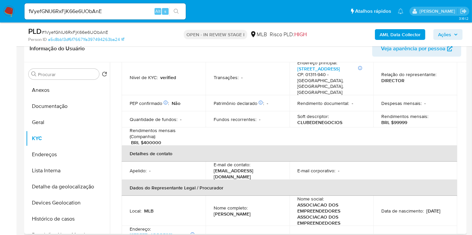
scroll to position [149, 0]
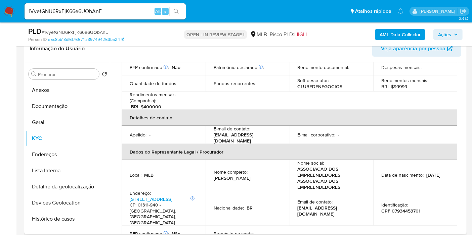
click at [407, 208] on p "CPF 07934453701" at bounding box center [400, 211] width 39 height 6
copy p "07934453701"
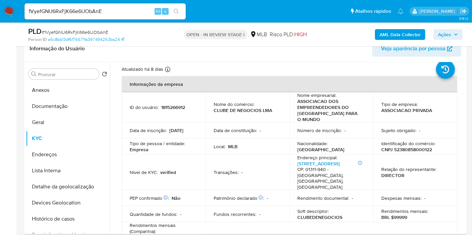
scroll to position [0, 0]
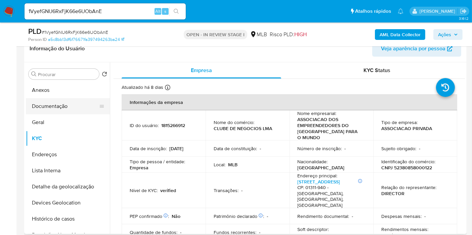
click at [71, 108] on button "Documentação" at bounding box center [65, 106] width 79 height 16
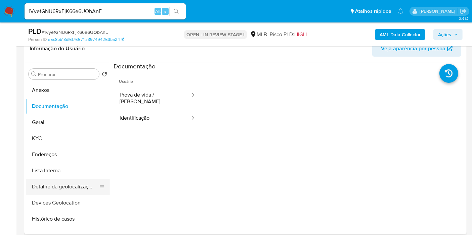
click at [78, 191] on button "Detalhe da geolocalização" at bounding box center [65, 187] width 79 height 16
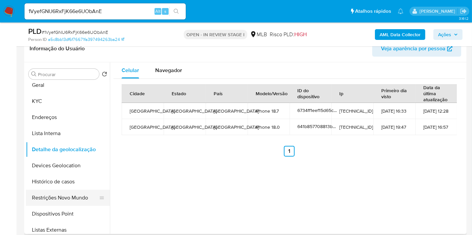
click at [75, 198] on button "Restrições Novo Mundo" at bounding box center [65, 198] width 79 height 16
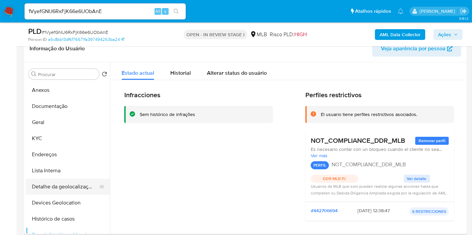
click at [82, 184] on button "Detalhe da geolocalização" at bounding box center [65, 187] width 79 height 16
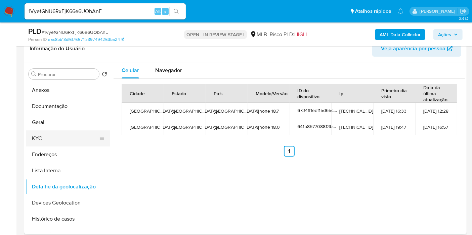
click at [61, 140] on button "KYC" at bounding box center [65, 139] width 79 height 16
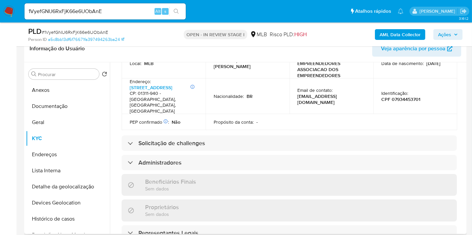
scroll to position [444, 0]
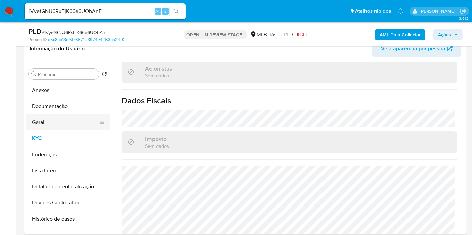
click at [59, 122] on button "Geral" at bounding box center [65, 122] width 79 height 16
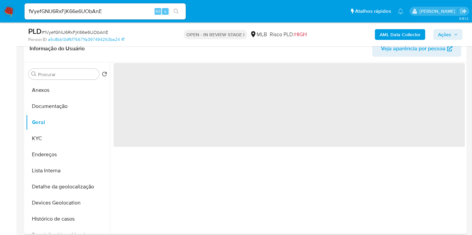
scroll to position [0, 0]
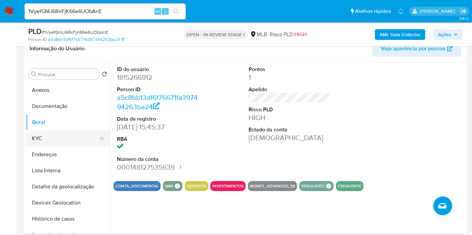
click at [72, 136] on button "KYC" at bounding box center [65, 139] width 79 height 16
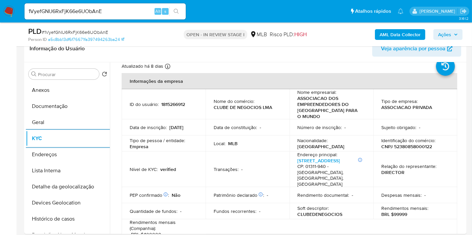
scroll to position [17, 0]
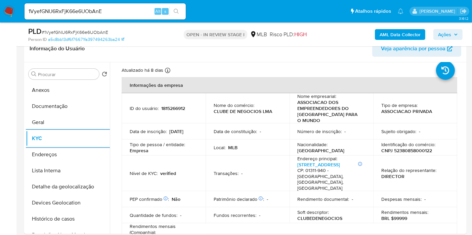
click at [393, 124] on td "Sujeito obrigado : -" at bounding box center [415, 132] width 84 height 16
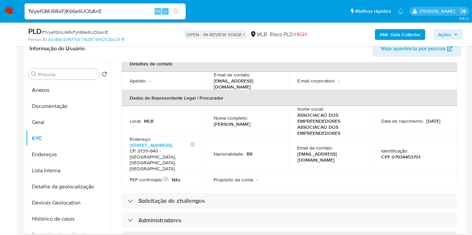
scroll to position [427, 0]
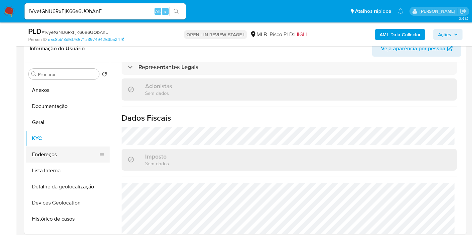
click at [65, 151] on button "Endereços" at bounding box center [65, 155] width 79 height 16
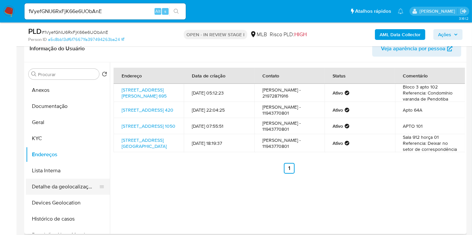
click at [78, 182] on button "Detalhe da geolocalização" at bounding box center [65, 187] width 79 height 16
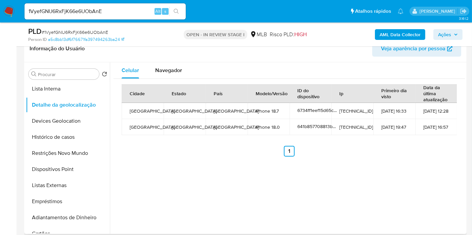
scroll to position [81, 0]
click at [134, 154] on ul "Anterior 1 Siguiente" at bounding box center [288, 151] width 335 height 11
click at [176, 68] on span "Navegador" at bounding box center [168, 70] width 27 height 8
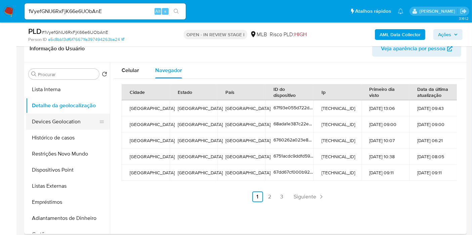
click at [76, 122] on button "Devices Geolocation" at bounding box center [65, 122] width 79 height 16
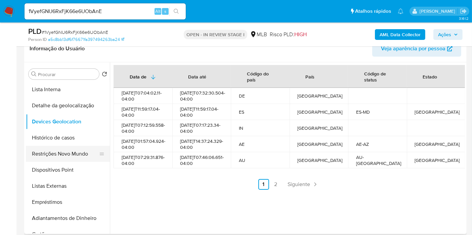
click at [73, 155] on button "Restrições Novo Mundo" at bounding box center [65, 154] width 79 height 16
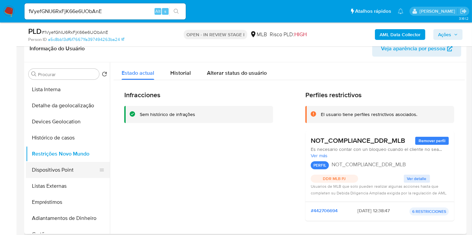
click at [88, 168] on button "Dispositivos Point" at bounding box center [65, 170] width 79 height 16
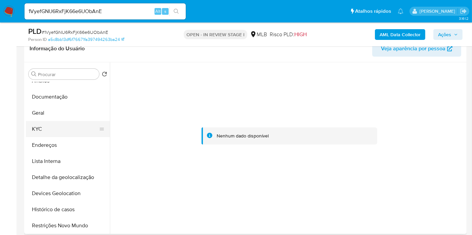
scroll to position [7, 0]
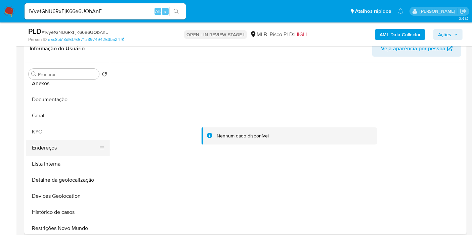
click at [65, 142] on button "Endereços" at bounding box center [65, 148] width 79 height 16
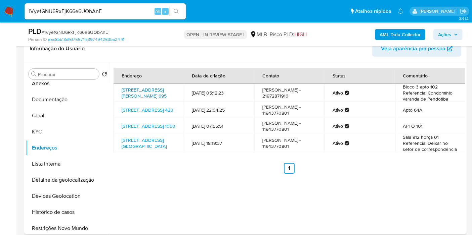
click at [159, 93] on link "Estrada Francisco Da Cruz Nunes 695, Niterói, Rio De Janeiro, 24310340, Brasil …" at bounding box center [143, 93] width 45 height 13
click at [68, 139] on button "KYC" at bounding box center [68, 132] width 84 height 16
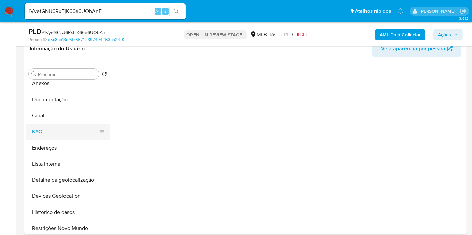
click at [67, 130] on button "KYC" at bounding box center [65, 132] width 79 height 16
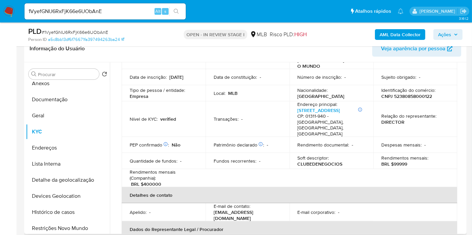
scroll to position [0, 0]
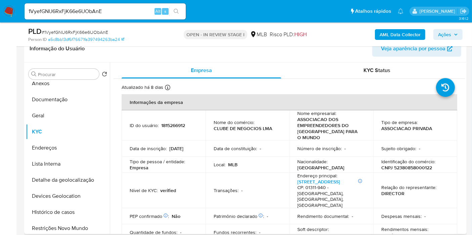
click at [403, 165] on p "CNPJ 52380858000122" at bounding box center [406, 168] width 51 height 6
copy p "52380858000122"
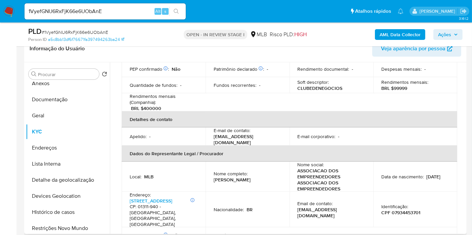
scroll to position [149, 0]
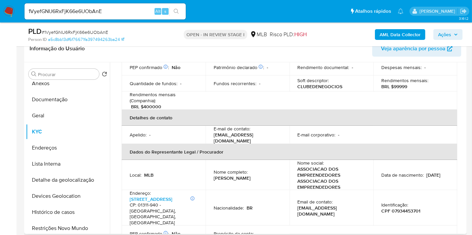
click at [409, 208] on p "CPF 07934453701" at bounding box center [400, 211] width 39 height 6
copy p "07934453701"
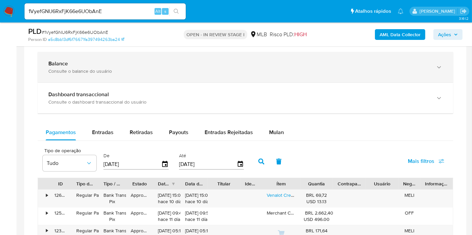
scroll to position [522, 0]
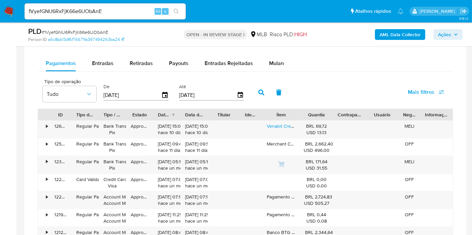
click at [98, 71] on div "Pagamentos Entradas Retiradas Payouts Entradas Rejeitadas Mulan Tipo de operaçã…" at bounding box center [245, 185] width 415 height 261
click at [102, 65] on span "Entradas" at bounding box center [102, 63] width 21 height 8
select select "10"
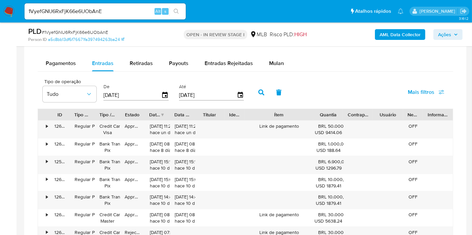
drag, startPoint x: 304, startPoint y: 111, endPoint x: 325, endPoint y: 112, distance: 20.5
click at [326, 112] on div "ID Tipo de operação Tipo / Método Estado Data de criação Data de aprovação Titu…" at bounding box center [245, 114] width 414 height 11
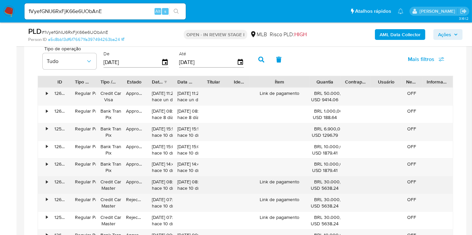
scroll to position [596, 0]
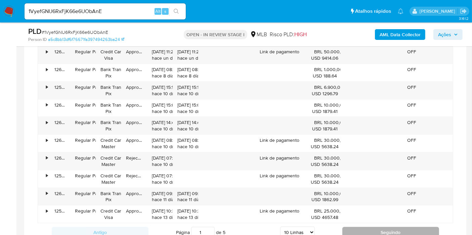
click at [363, 227] on button "Seguindo" at bounding box center [390, 232] width 97 height 11
type input "2"
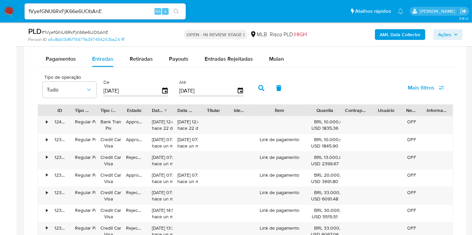
scroll to position [485, 0]
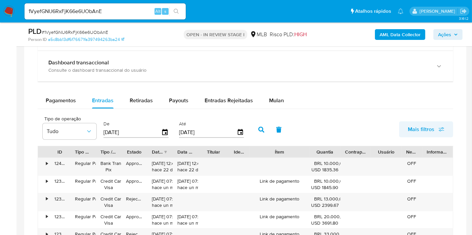
click at [415, 125] on span "Mais filtros" at bounding box center [420, 129] width 27 height 16
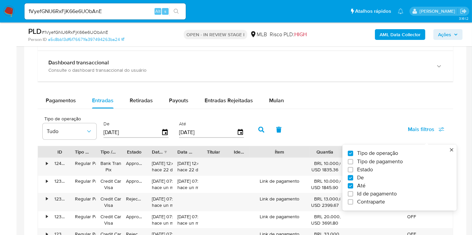
click at [378, 160] on span "Tipo de pagamento" at bounding box center [380, 161] width 46 height 7
click at [353, 160] on input "Tipo de pagamento" at bounding box center [349, 161] width 5 height 5
checkbox input "true"
type input "[DATE]"
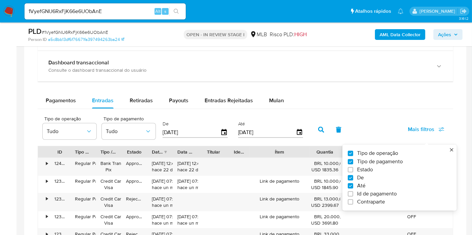
click at [362, 169] on span "Estado" at bounding box center [365, 169] width 16 height 7
click at [353, 169] on input "Estado" at bounding box center [349, 169] width 5 height 5
checkbox input "true"
type input "[DATE]"
click at [167, 128] on span "Tudo" at bounding box center [184, 131] width 39 height 7
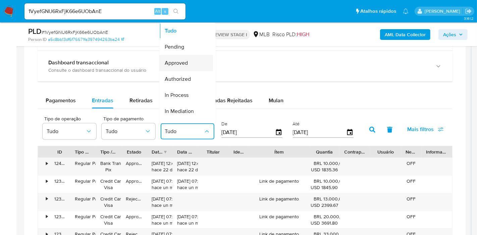
click at [193, 58] on div "Approved" at bounding box center [184, 63] width 39 height 16
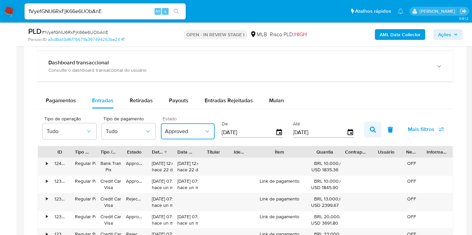
click at [378, 131] on button "button" at bounding box center [372, 130] width 17 height 16
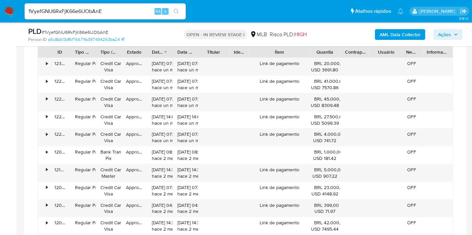
scroll to position [596, 0]
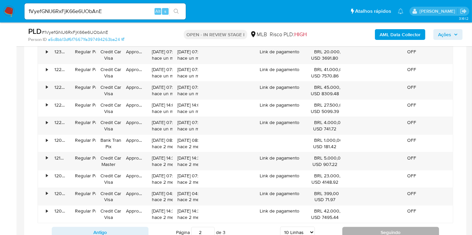
click at [357, 228] on button "Seguindo" at bounding box center [390, 232] width 97 height 11
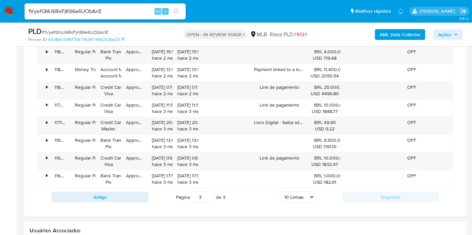
scroll to position [559, 0]
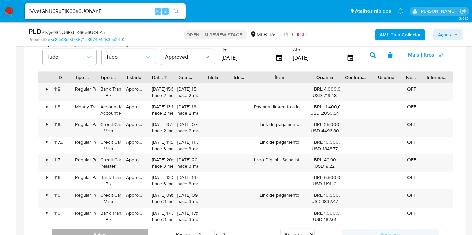
click at [128, 230] on button "Antigo" at bounding box center [100, 234] width 97 height 11
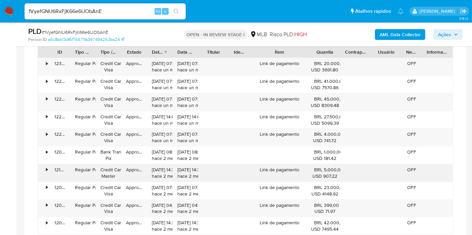
scroll to position [596, 0]
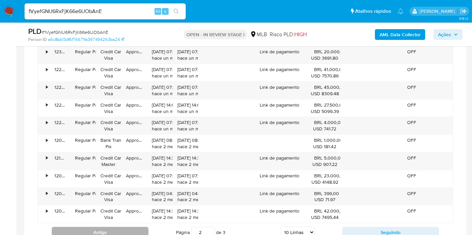
click at [143, 232] on button "Antigo" at bounding box center [100, 232] width 97 height 11
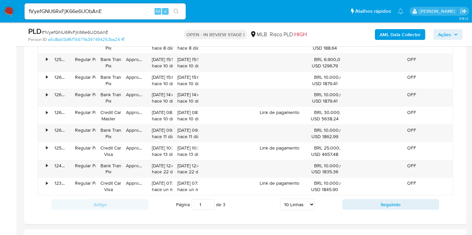
scroll to position [634, 0]
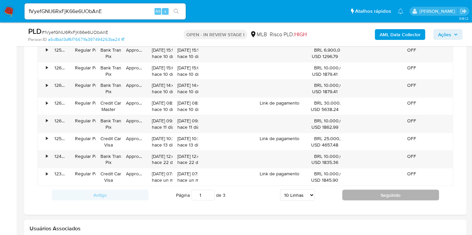
click at [372, 190] on button "Seguindo" at bounding box center [390, 195] width 97 height 11
type input "2"
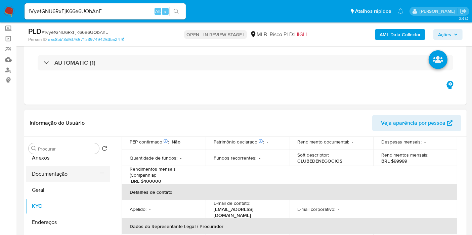
scroll to position [0, 0]
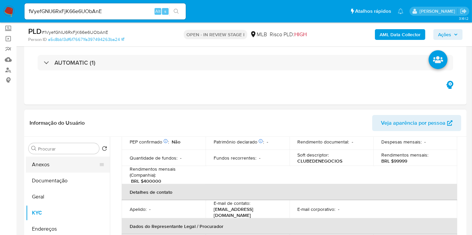
click at [66, 163] on button "Anexos" at bounding box center [65, 165] width 79 height 16
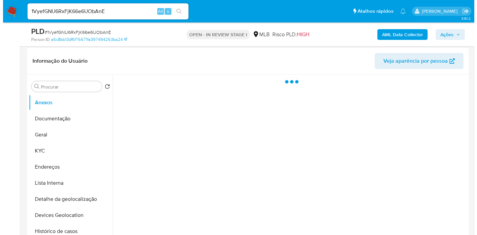
scroll to position [112, 0]
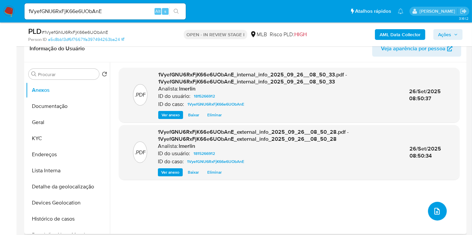
click at [438, 215] on button "upload-file" at bounding box center [437, 211] width 19 height 19
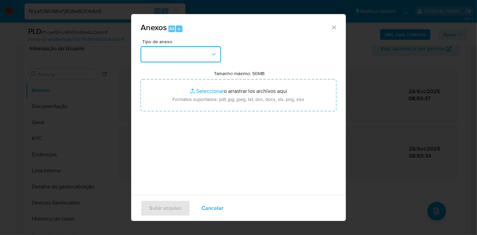
click at [160, 48] on button "button" at bounding box center [181, 54] width 81 height 16
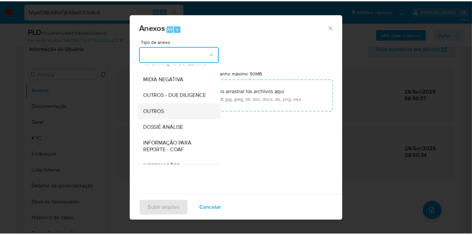
scroll to position [75, 0]
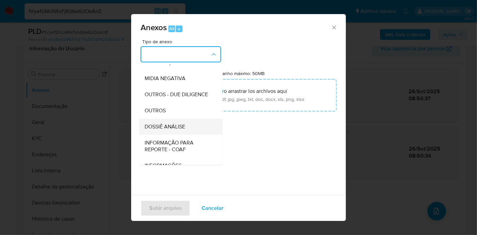
click at [182, 130] on span "DOSSIÊ ANÁLISE" at bounding box center [165, 127] width 41 height 7
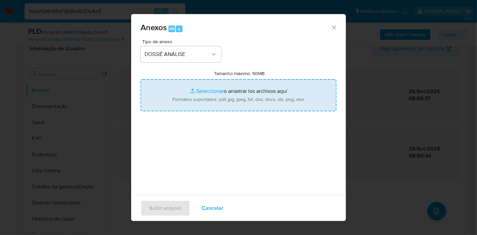
click at [199, 104] on input "Tamanho máximo: 50MB Seleccionar archivos" at bounding box center [239, 95] width 196 height 32
type input "C:\fakepath\Declínio - 1VyefGNU6RxFjK66e6UObAnE - CNPJ 52380858000122 - ASSOCIA…"
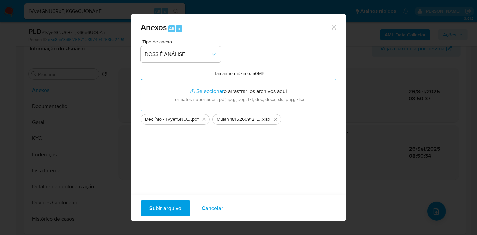
click at [160, 210] on span "Subir arquivo" at bounding box center [165, 208] width 32 height 15
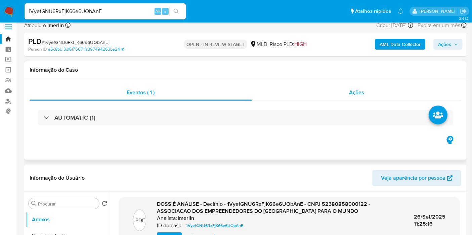
scroll to position [0, 0]
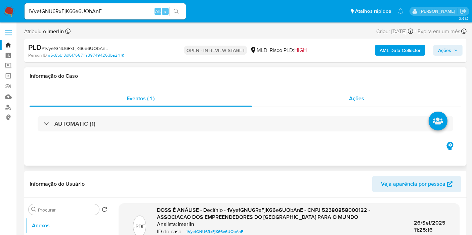
click at [382, 100] on div "Ações" at bounding box center [356, 99] width 209 height 16
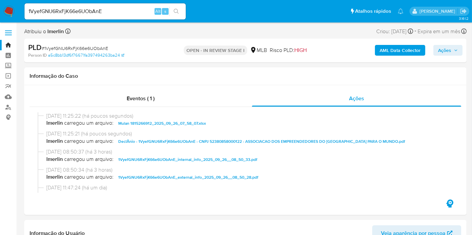
click at [445, 52] on span "Ações" at bounding box center [444, 50] width 13 height 11
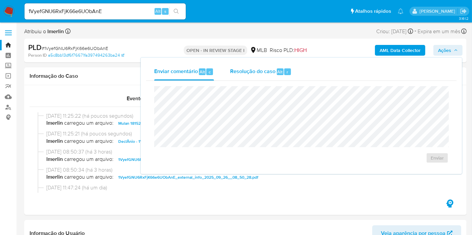
click at [273, 72] on span "Resolução do caso" at bounding box center [252, 72] width 45 height 8
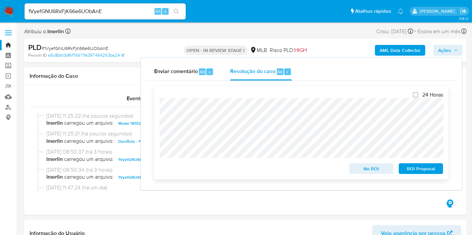
click at [363, 168] on span "No ROI" at bounding box center [371, 168] width 35 height 9
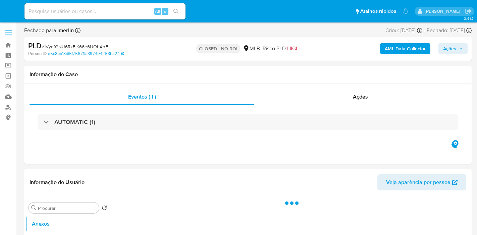
select select "10"
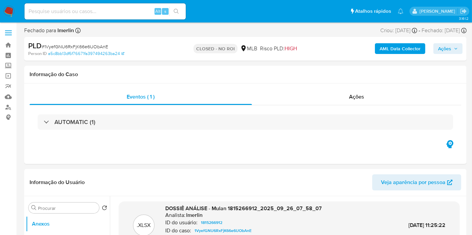
click at [4, 7] on img at bounding box center [8, 11] width 11 height 11
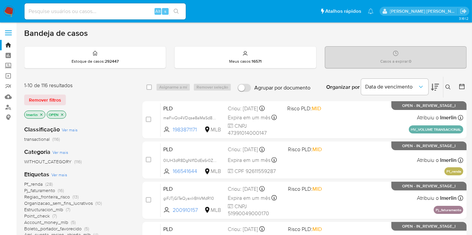
click at [40, 115] on icon "close-filter" at bounding box center [41, 115] width 4 height 4
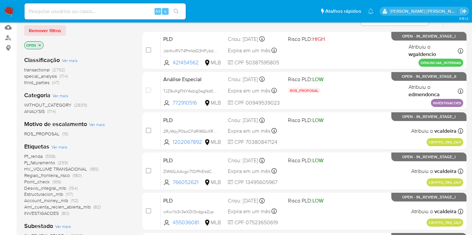
scroll to position [75, 0]
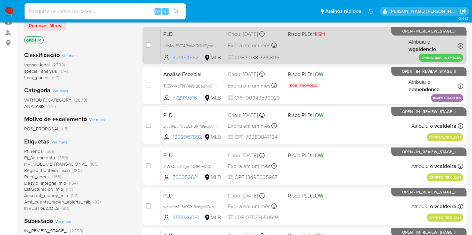
click at [200, 34] on span "PLD" at bounding box center [192, 33] width 59 height 9
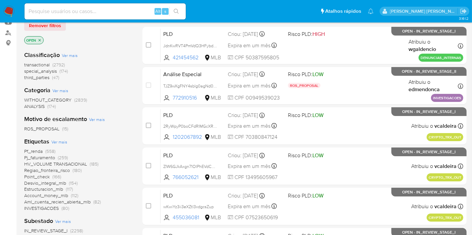
click at [141, 10] on input at bounding box center [104, 11] width 161 height 9
paste input "MIQMfyXEJobVFYiwHJjrQlAR"
type input "MIQMfyXEJobVFYiwHJjrQlAR"
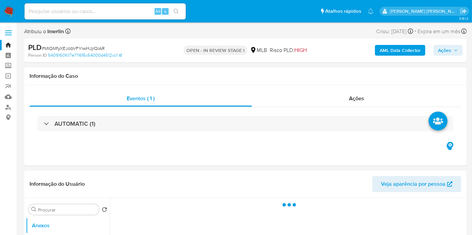
select select "10"
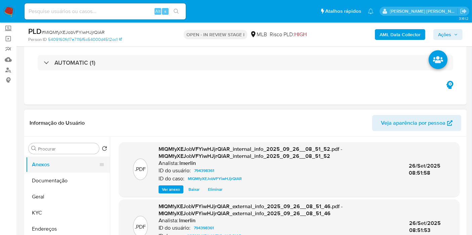
scroll to position [75, 0]
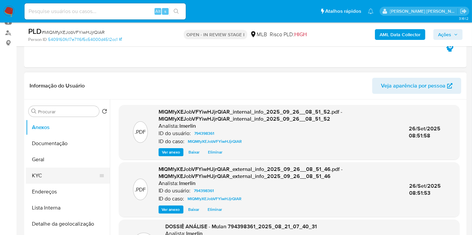
click at [66, 174] on button "KYC" at bounding box center [65, 176] width 79 height 16
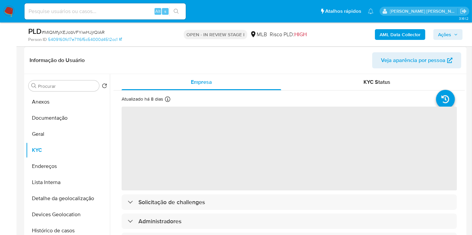
scroll to position [112, 0]
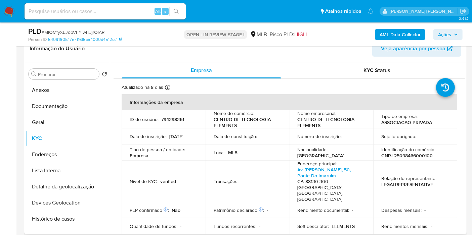
click at [413, 155] on p "CNPJ 25098466000100" at bounding box center [406, 156] width 51 height 6
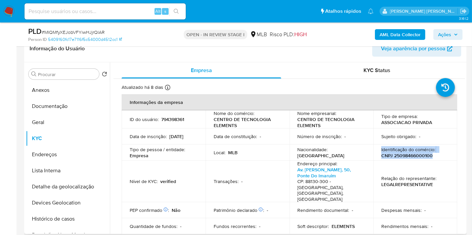
click at [411, 160] on td "Identificação do comércio : CNPJ 25098466000100" at bounding box center [415, 153] width 84 height 16
click at [411, 156] on p "CNPJ 25098466000100" at bounding box center [406, 156] width 51 height 6
copy p "25098466000100"
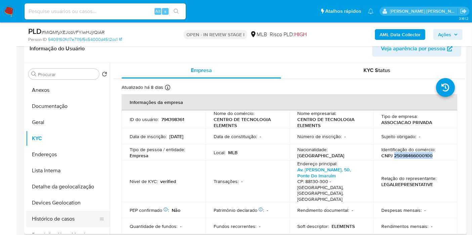
click at [71, 217] on button "Histórico de casos" at bounding box center [65, 219] width 79 height 16
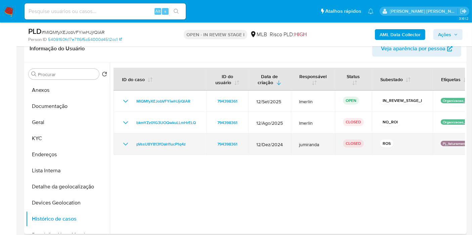
click at [119, 143] on td "pVssU8Y813fOaIrI1ucP1q4z" at bounding box center [159, 144] width 93 height 21
click at [129, 143] on icon "Mostrar/Ocultar" at bounding box center [125, 144] width 8 height 8
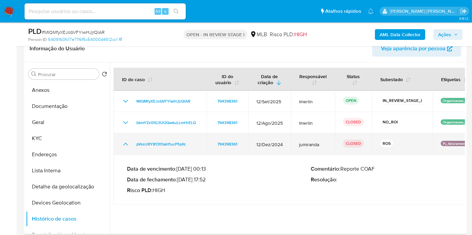
click at [129, 143] on icon "Mostrar/Ocultar" at bounding box center [125, 144] width 8 height 8
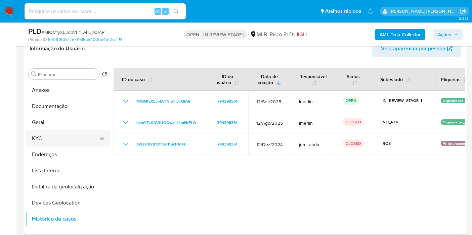
click at [33, 143] on button "KYC" at bounding box center [65, 139] width 79 height 16
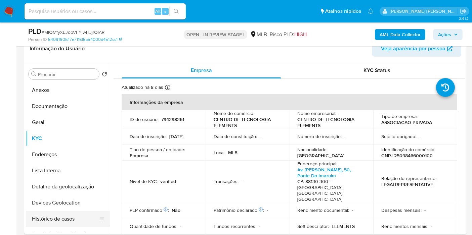
click at [49, 218] on button "Histórico de casos" at bounding box center [65, 219] width 79 height 16
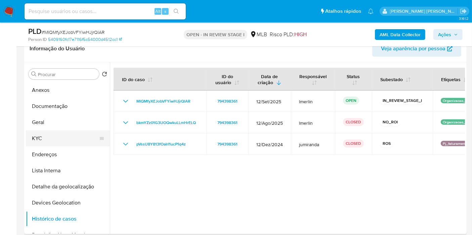
click at [64, 138] on button "KYC" at bounding box center [65, 139] width 79 height 16
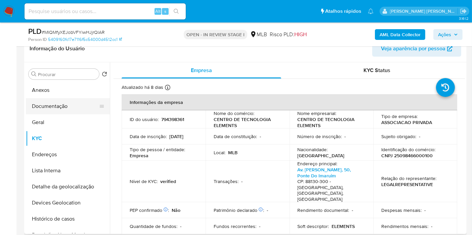
click at [85, 111] on button "Documentação" at bounding box center [65, 106] width 79 height 16
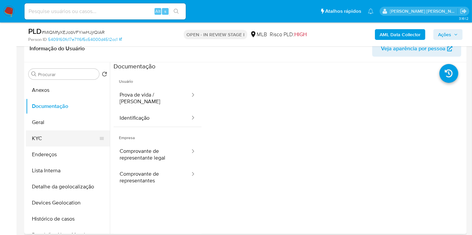
click at [65, 146] on button "KYC" at bounding box center [65, 139] width 79 height 16
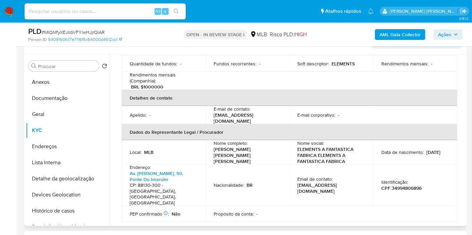
scroll to position [148, 0]
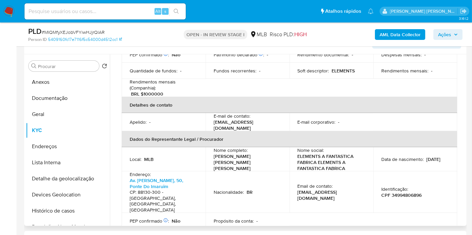
click at [236, 153] on p "Bruna Rodrigues Pereira Dias" at bounding box center [245, 162] width 65 height 18
click at [411, 192] on p "CPF 34994806896" at bounding box center [401, 195] width 40 height 6
copy p "34994806896"
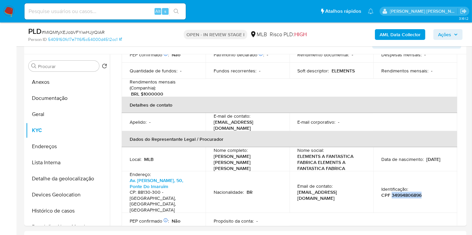
copy p "34994806896"
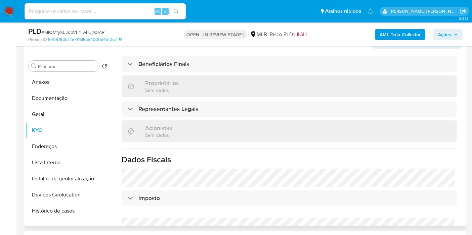
scroll to position [419, 0]
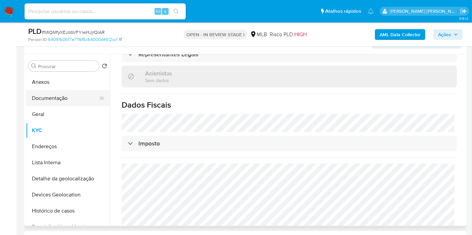
click at [82, 102] on button "Documentação" at bounding box center [65, 98] width 79 height 16
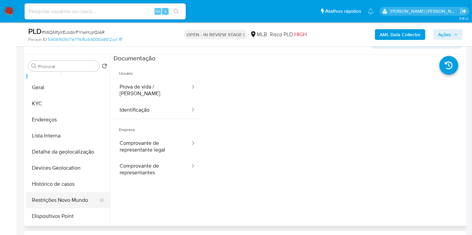
scroll to position [37, 0]
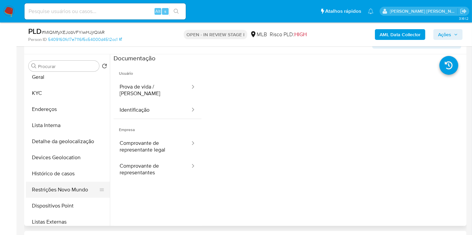
click at [72, 186] on button "Restrições Novo Mundo" at bounding box center [65, 190] width 79 height 16
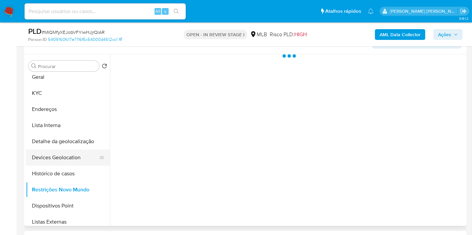
scroll to position [0, 0]
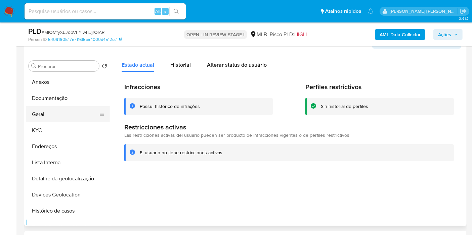
click at [65, 115] on button "Geral" at bounding box center [65, 114] width 79 height 16
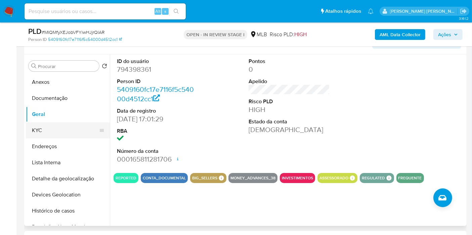
click at [59, 134] on button "KYC" at bounding box center [65, 130] width 79 height 16
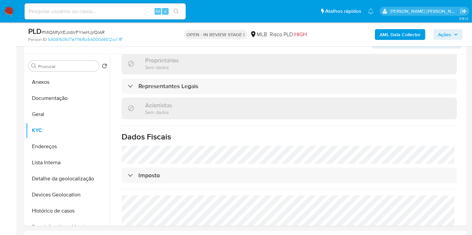
scroll to position [419, 0]
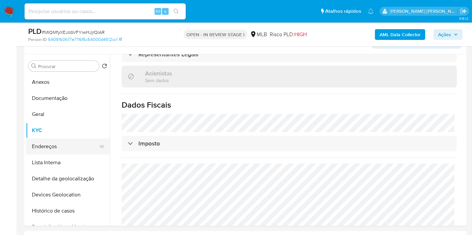
click at [54, 151] on button "Endereços" at bounding box center [65, 147] width 79 height 16
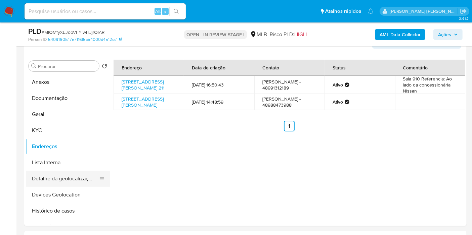
click at [62, 180] on button "Detalhe da geolocalização" at bounding box center [65, 179] width 79 height 16
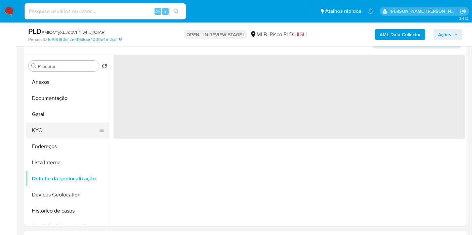
scroll to position [37, 0]
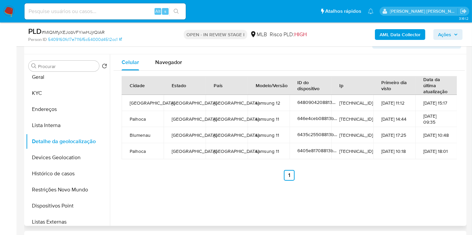
click at [166, 73] on div "Cidade Estado País Modelo/Versão ID do dispositivo Ip Primeiro dia visto Data d…" at bounding box center [288, 128] width 351 height 115
click at [166, 68] on div "Navegador" at bounding box center [168, 62] width 27 height 16
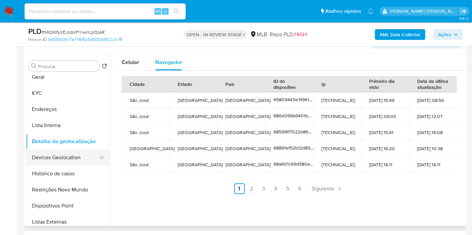
click at [72, 160] on button "Devices Geolocation" at bounding box center [65, 158] width 79 height 16
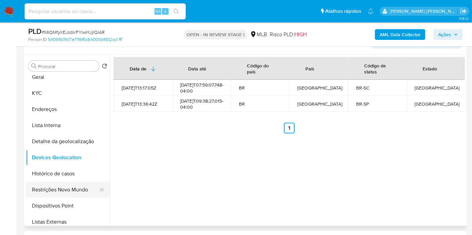
click at [60, 192] on button "Restrições Novo Mundo" at bounding box center [65, 190] width 79 height 16
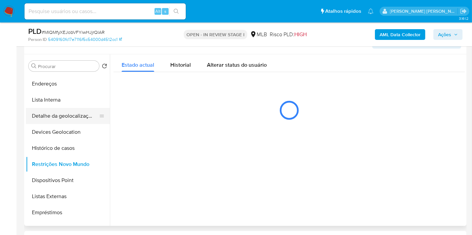
scroll to position [75, 0]
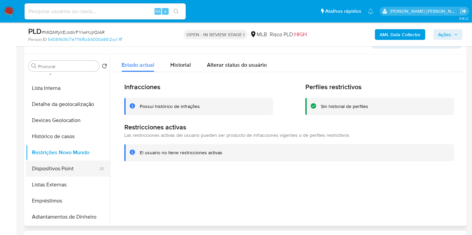
click at [64, 170] on button "Dispositivos Point" at bounding box center [65, 169] width 79 height 16
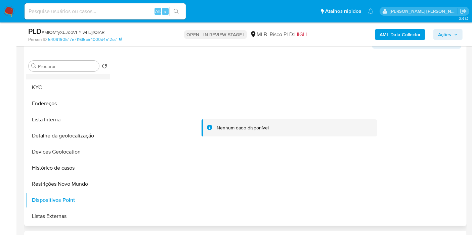
scroll to position [0, 0]
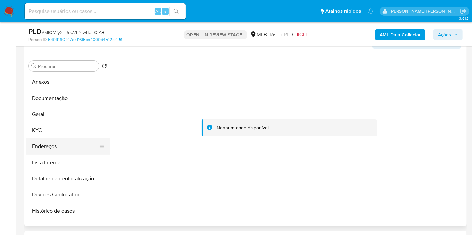
click at [59, 144] on button "Endereços" at bounding box center [65, 147] width 79 height 16
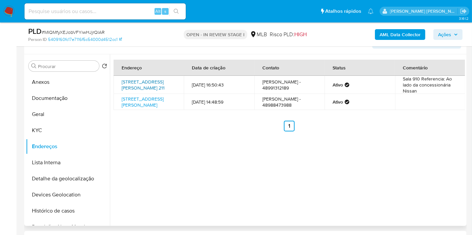
click at [145, 90] on link "Rua Professora Antonieta De Barros 211, Florianópolis, Santa Catarina, 88070700…" at bounding box center [142, 85] width 43 height 13
click at [61, 125] on button "KYC" at bounding box center [65, 130] width 79 height 16
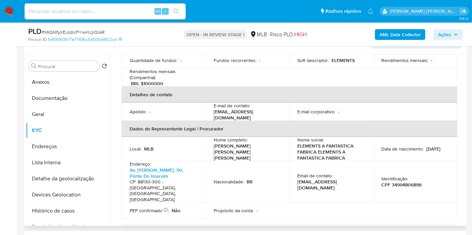
scroll to position [9, 0]
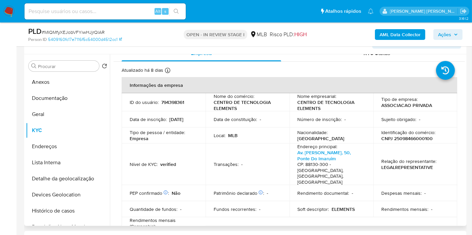
click at [406, 137] on p "CNPJ 25098466000100" at bounding box center [406, 139] width 51 height 6
copy p "25098466000100"
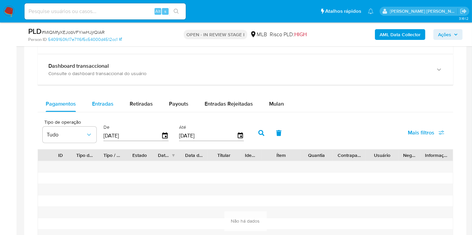
click at [107, 105] on span "Entradas" at bounding box center [102, 104] width 21 height 8
select select "10"
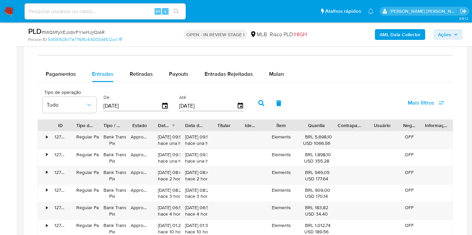
scroll to position [530, 0]
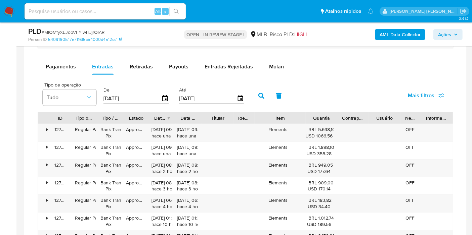
drag, startPoint x: 302, startPoint y: 112, endPoint x: 332, endPoint y: 110, distance: 29.6
click at [332, 110] on div "Tipo de operação Tudo De 29/06/2025 Até 26/09/2025 Mais filtros ID Tipo de oper…" at bounding box center [245, 199] width 415 height 241
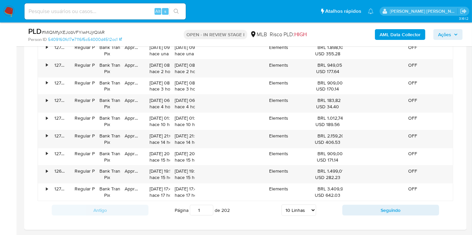
scroll to position [716, 0]
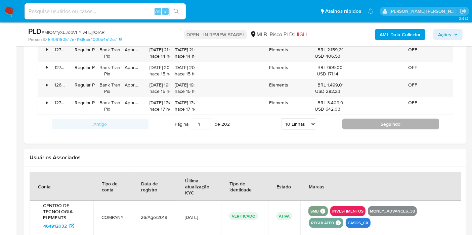
click at [359, 126] on button "Seguindo" at bounding box center [390, 124] width 97 height 11
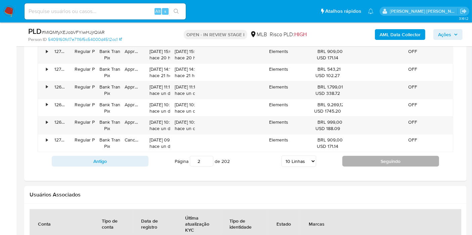
click at [367, 157] on button "Seguindo" at bounding box center [390, 161] width 97 height 11
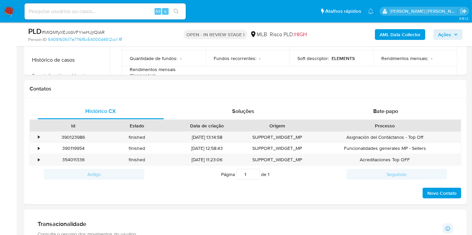
scroll to position [194, 0]
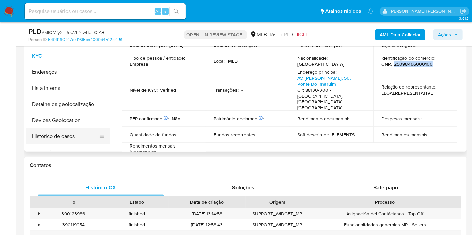
click at [47, 138] on button "Histórico de casos" at bounding box center [65, 137] width 79 height 16
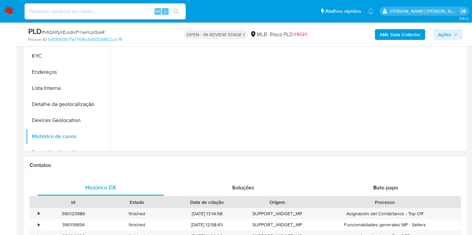
scroll to position [120, 0]
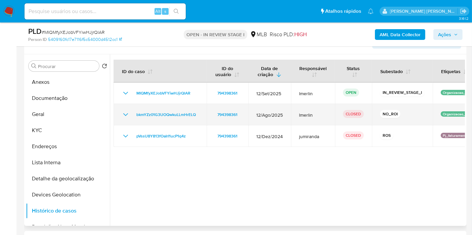
click at [125, 114] on icon "Mostrar/Ocultar" at bounding box center [125, 115] width 8 height 8
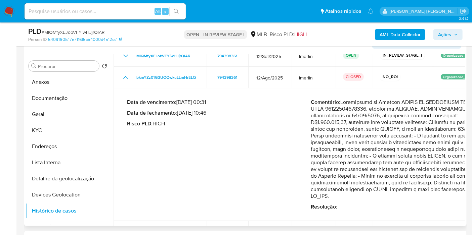
scroll to position [0, 0]
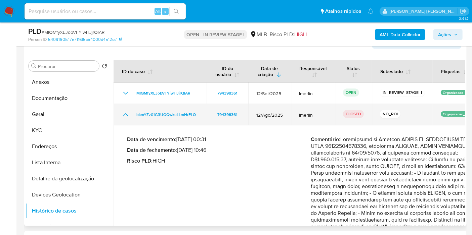
click at [126, 117] on icon "Mostrar/Ocultar" at bounding box center [125, 115] width 8 height 8
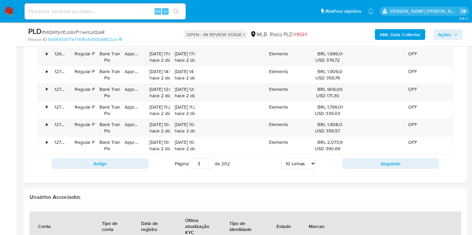
scroll to position [679, 0]
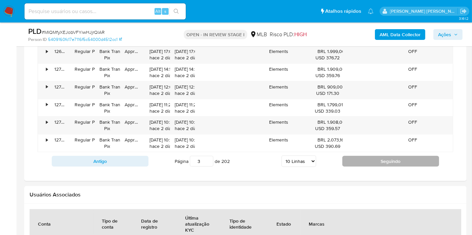
click at [371, 158] on button "Seguindo" at bounding box center [390, 161] width 97 height 11
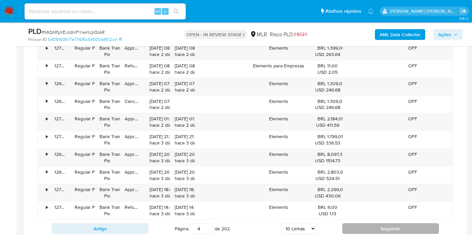
scroll to position [604, 0]
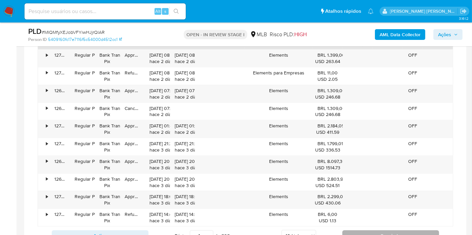
click at [363, 232] on button "Seguindo" at bounding box center [390, 236] width 97 height 11
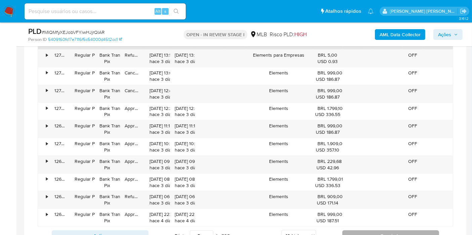
click at [363, 232] on button "Seguindo" at bounding box center [390, 236] width 97 height 11
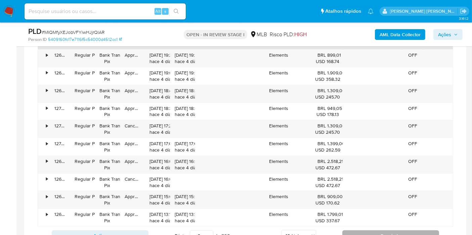
click at [363, 232] on button "Seguindo" at bounding box center [390, 236] width 97 height 11
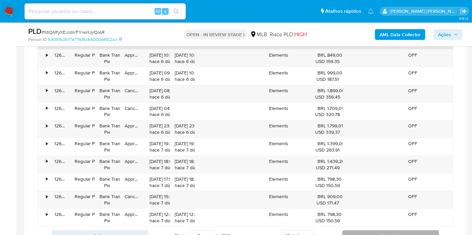
click at [363, 232] on button "Seguindo" at bounding box center [390, 236] width 97 height 11
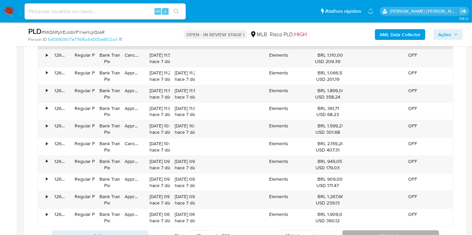
click at [363, 232] on button "Seguindo" at bounding box center [390, 236] width 97 height 11
type input "14"
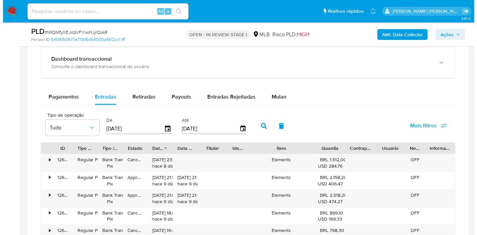
scroll to position [493, 0]
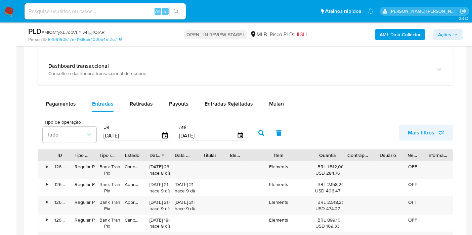
click at [414, 128] on span "Mais filtros" at bounding box center [420, 133] width 27 height 16
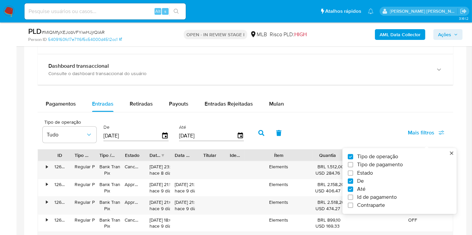
click at [383, 162] on span "Tipo de pagamento" at bounding box center [380, 165] width 46 height 7
click at [353, 162] on input "Tipo de pagamento" at bounding box center [349, 164] width 5 height 5
checkbox input "true"
type input "[DATE]"
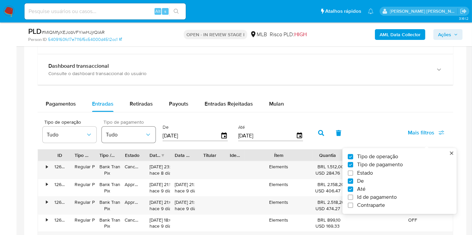
click at [121, 132] on span "Tudo" at bounding box center [125, 135] width 39 height 7
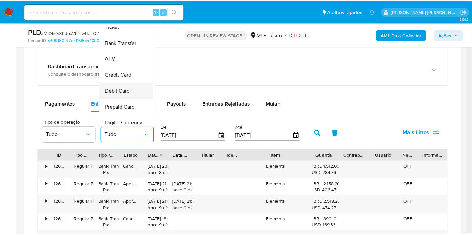
scroll to position [66, 0]
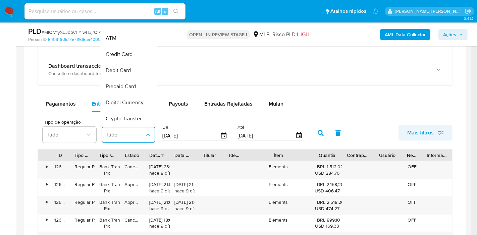
click at [412, 131] on span "Mais filtros" at bounding box center [420, 133] width 27 height 16
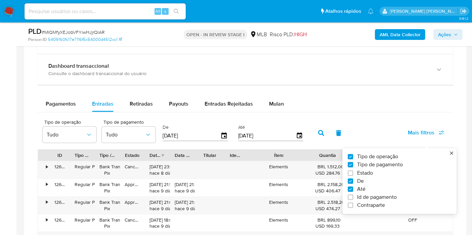
click at [365, 172] on span "Estado" at bounding box center [365, 173] width 16 height 7
click at [353, 172] on input "Estado" at bounding box center [349, 172] width 5 height 5
checkbox input "true"
type input "[DATE]"
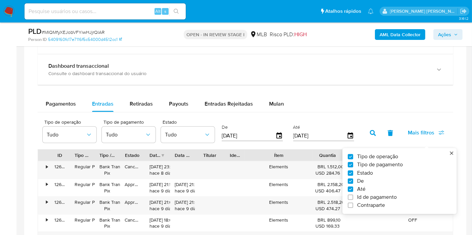
click at [329, 113] on div "Pagamentos Entradas Retiradas Payouts Entradas Rejeitadas Mulan Tipo de operaçã…" at bounding box center [245, 226] width 415 height 261
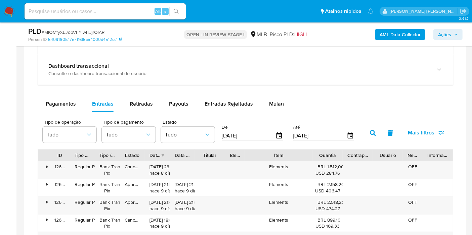
click at [405, 128] on button "Mais filtros" at bounding box center [426, 133] width 54 height 16
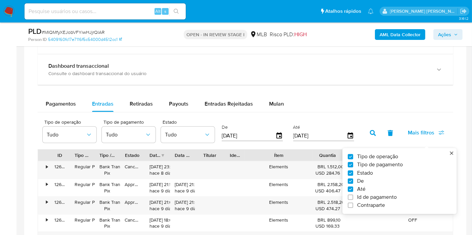
click at [384, 197] on span "Id de pagamento" at bounding box center [377, 197] width 40 height 7
click at [353, 197] on input "Id de pagamento" at bounding box center [349, 197] width 5 height 5
checkbox input "true"
click at [345, 137] on input "number" at bounding box center [371, 135] width 66 height 9
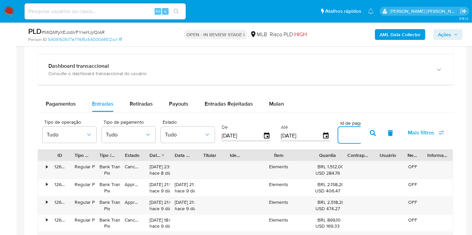
click at [345, 137] on input "number" at bounding box center [371, 135] width 66 height 9
paste input "127514629488"
type input "127514629488"
click at [369, 133] on icon "button" at bounding box center [372, 133] width 6 height 6
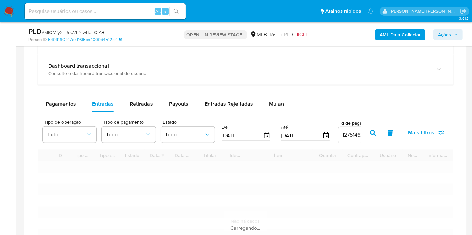
type input "1"
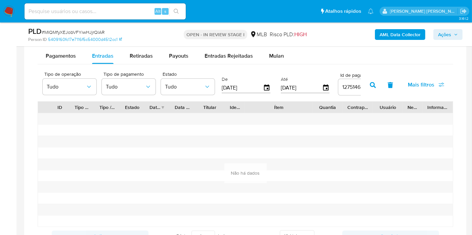
scroll to position [530, 0]
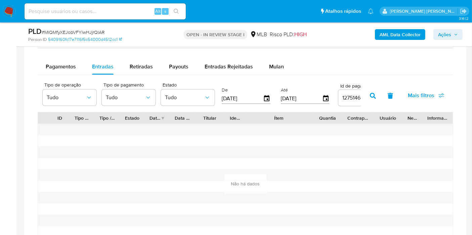
click at [343, 94] on input "127514629488" at bounding box center [371, 98] width 66 height 9
paste input "169868732"
type input "127169868732"
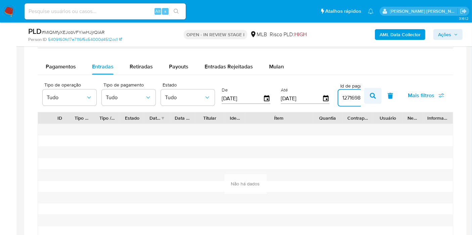
click at [368, 93] on button "button" at bounding box center [372, 96] width 17 height 16
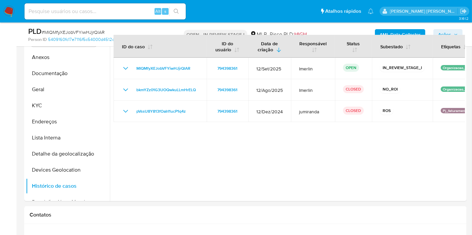
scroll to position [45, 0]
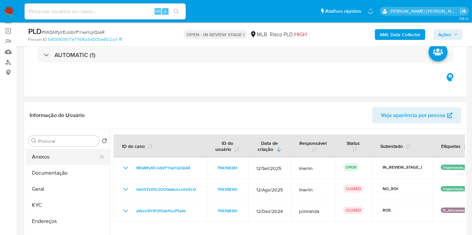
click at [75, 156] on button "Anexos" at bounding box center [65, 157] width 79 height 16
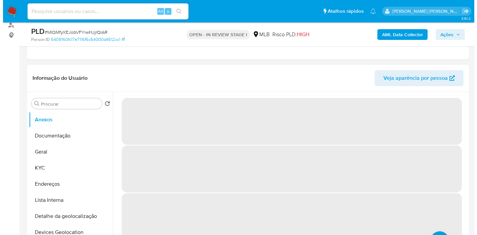
scroll to position [120, 0]
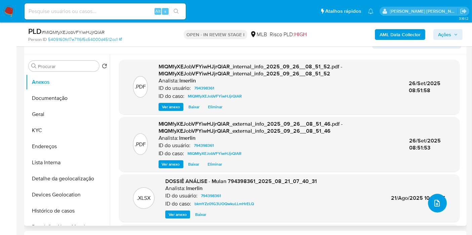
click at [433, 203] on icon "upload-file" at bounding box center [437, 203] width 8 height 8
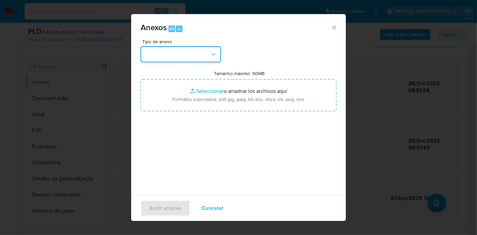
click at [191, 54] on button "button" at bounding box center [181, 54] width 81 height 16
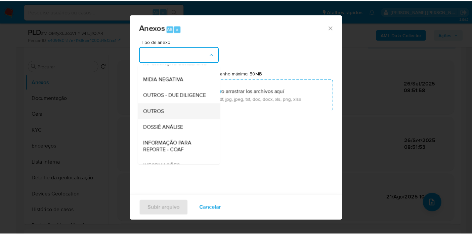
scroll to position [75, 0]
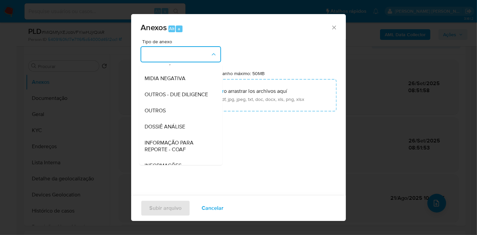
click at [190, 135] on div "DOSSIÊ ANÁLISE" at bounding box center [179, 127] width 68 height 16
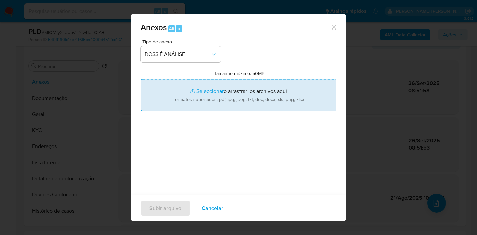
click at [240, 92] on input "Tamanho máximo: 50MB Seleccionar archivos" at bounding box center [239, 95] width 196 height 32
type input "C:\fakepath\Declínio - MIQMfyXEJobVFYiwHJjrQlAR - CNPJ 25098466000100 - CENTRO …"
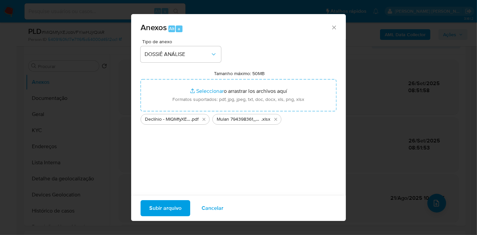
click at [171, 208] on span "Subir arquivo" at bounding box center [165, 208] width 32 height 15
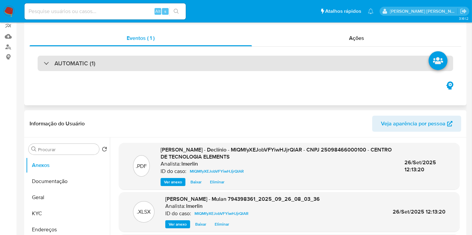
scroll to position [0, 0]
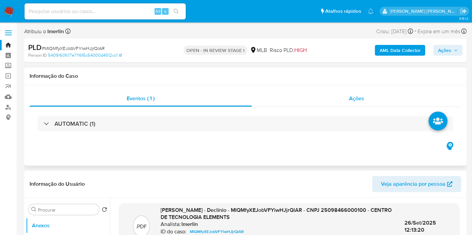
click at [380, 92] on div "Ações" at bounding box center [356, 99] width 209 height 16
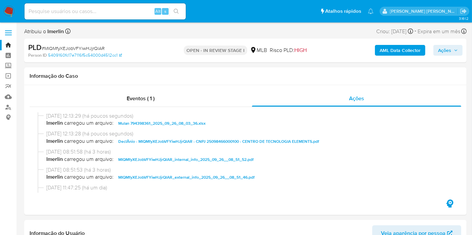
click at [450, 49] on span "Ações" at bounding box center [444, 50] width 13 height 11
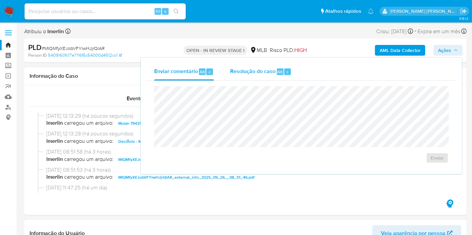
click at [271, 76] on div "Resolução do caso Alt r" at bounding box center [260, 71] width 61 height 17
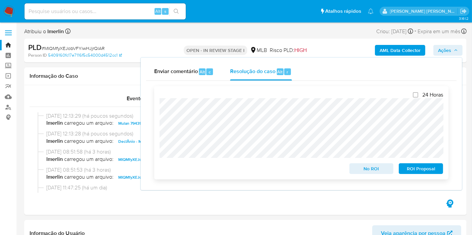
click at [373, 171] on span "No ROI" at bounding box center [371, 168] width 35 height 9
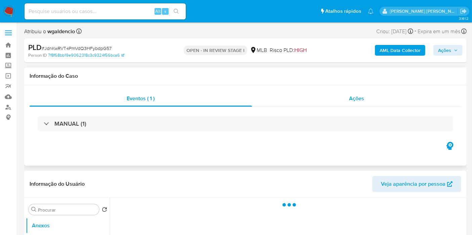
click at [323, 103] on div "Ações" at bounding box center [356, 99] width 209 height 16
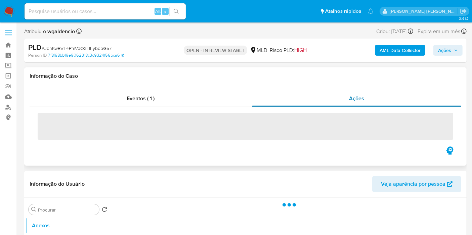
select select "10"
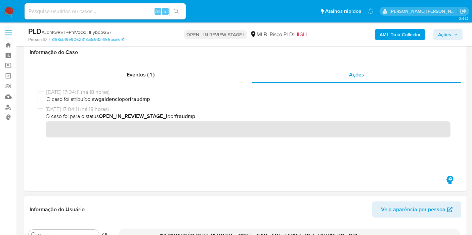
scroll to position [149, 0]
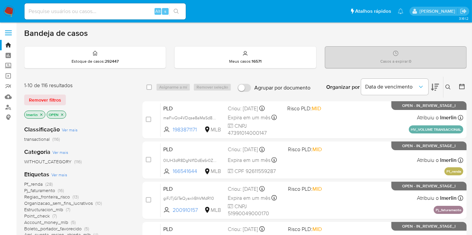
click at [39, 114] on icon "close-filter" at bounding box center [41, 115] width 4 height 4
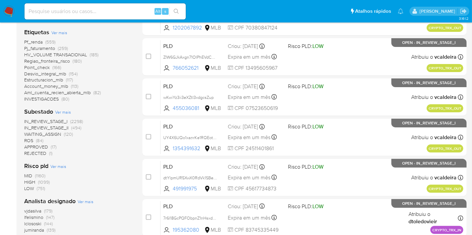
scroll to position [186, 0]
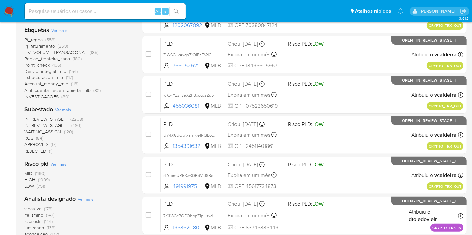
click at [74, 125] on span "(494)" at bounding box center [76, 125] width 10 height 7
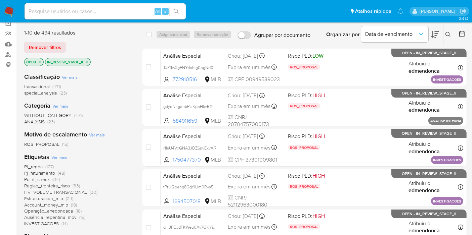
scroll to position [37, 0]
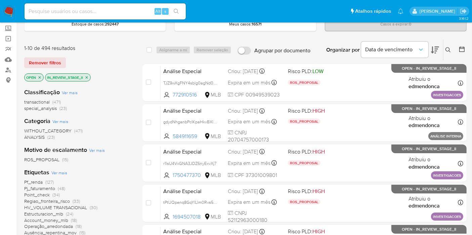
click at [57, 100] on span "(471)" at bounding box center [56, 102] width 8 height 7
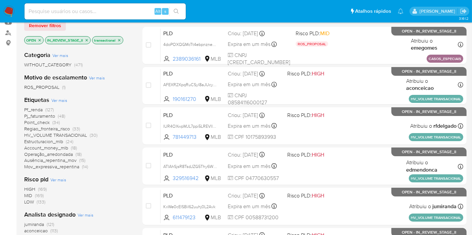
scroll to position [149, 0]
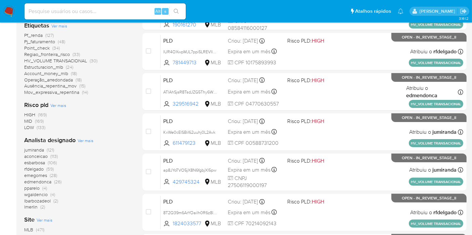
click at [42, 170] on span "rfdelgado" at bounding box center [33, 169] width 19 height 7
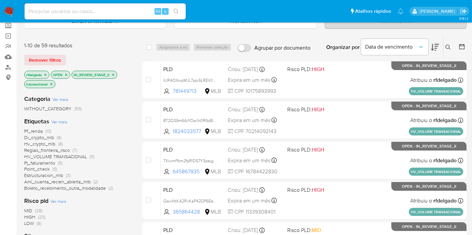
scroll to position [37, 0]
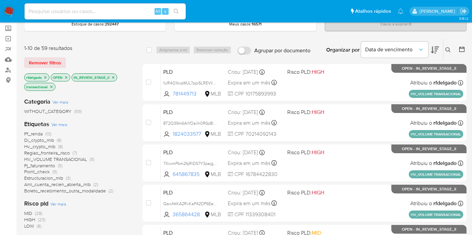
click at [49, 86] on icon "close-filter" at bounding box center [51, 87] width 4 height 4
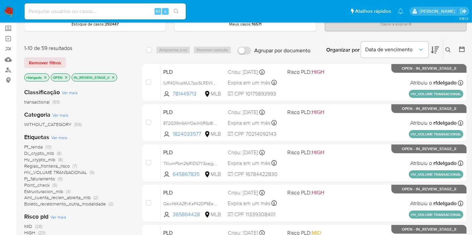
click at [73, 164] on span "(7)" at bounding box center [74, 166] width 4 height 7
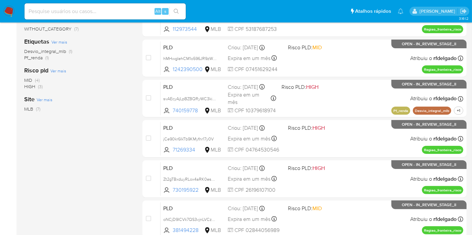
scroll to position [149, 0]
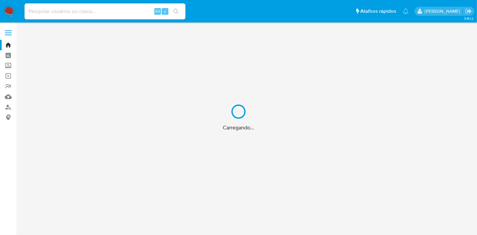
click at [104, 12] on div "Carregando..." at bounding box center [238, 117] width 477 height 235
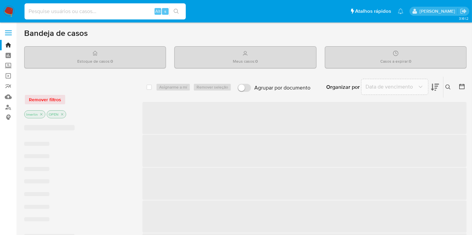
click at [109, 13] on input at bounding box center [104, 11] width 161 height 9
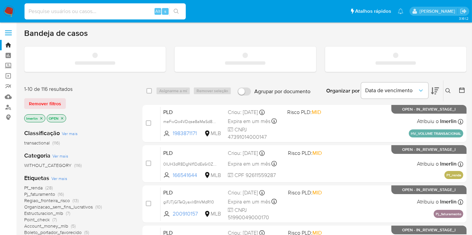
paste input "AhmX4wAOT8fApYAXAsUBDn12"
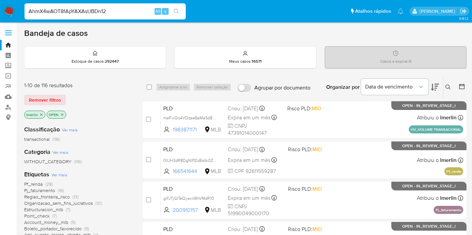
type input "AhmX4wAOT8fApYAXAsUBDn12"
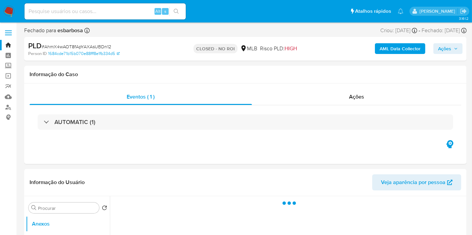
select select "10"
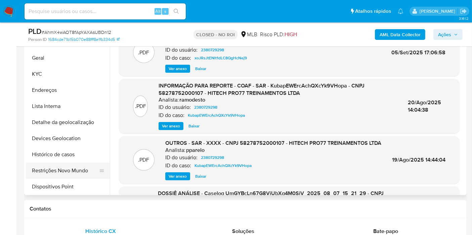
scroll to position [37, 0]
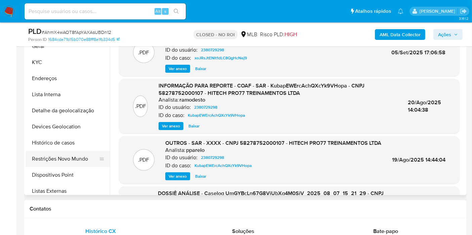
click at [69, 161] on button "Restrições Novo Mundo" at bounding box center [65, 159] width 79 height 16
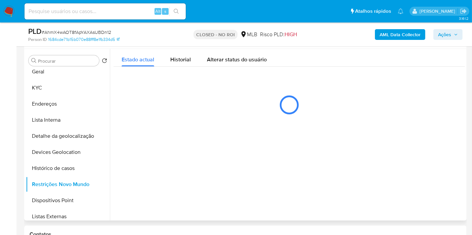
scroll to position [112, 0]
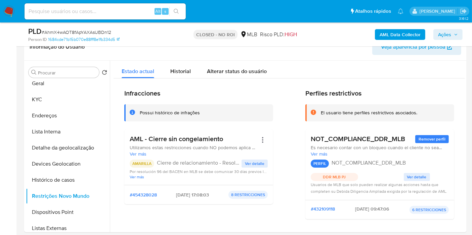
click at [109, 10] on input at bounding box center [104, 11] width 161 height 9
paste input "rqIoXcx9WPteD0BPcVdMZFEZ"
type input "rqIoXcx9WPteD0BPcVdMZFEZ"
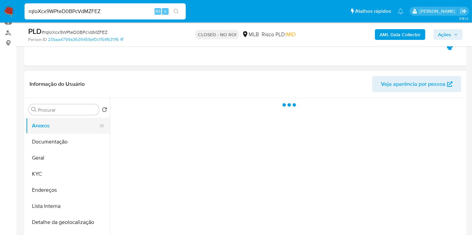
select select "10"
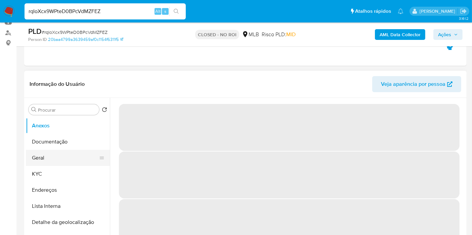
click at [67, 159] on button "Geral" at bounding box center [65, 158] width 79 height 16
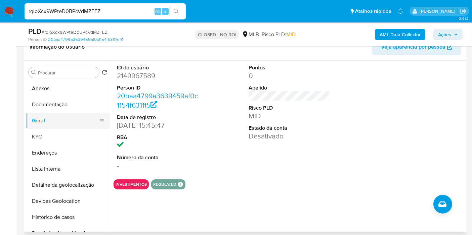
scroll to position [75, 0]
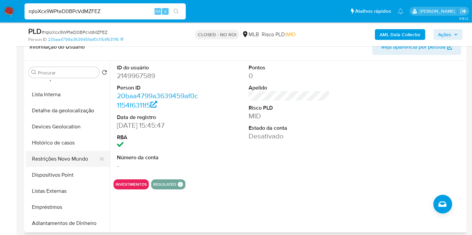
click at [68, 154] on button "Restrições Novo Mundo" at bounding box center [65, 159] width 79 height 16
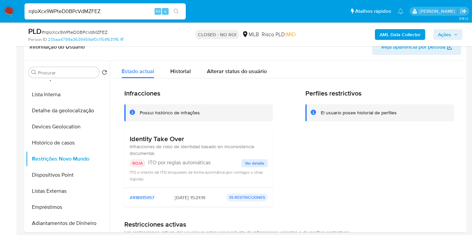
click at [122, 10] on input "rqIoXcx9WPteD0BPcVdMZFEZ" at bounding box center [104, 11] width 161 height 9
paste input "IHnYXNxY6SwAK7qRprqSaCta"
type input "IHnYXNxY6SwAK7qRprqSaCta"
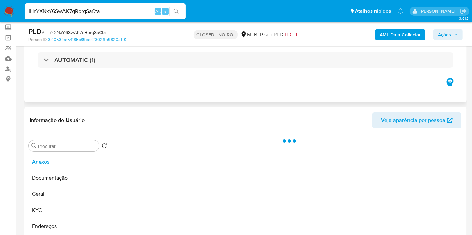
scroll to position [112, 0]
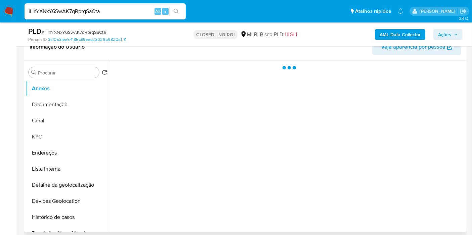
select select "10"
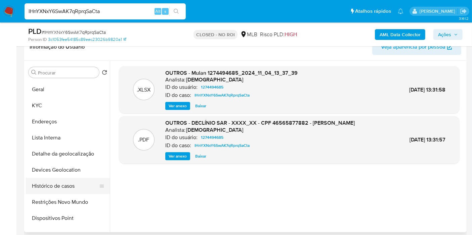
scroll to position [75, 0]
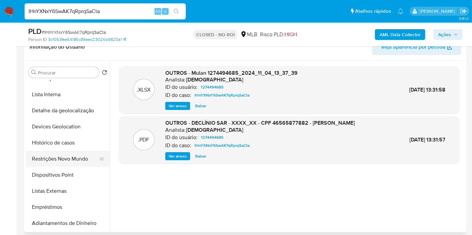
click at [77, 162] on button "Restrições Novo Mundo" at bounding box center [65, 159] width 79 height 16
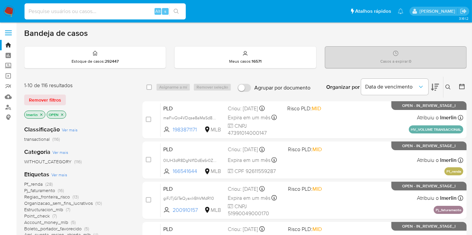
click at [127, 14] on input at bounding box center [104, 11] width 161 height 9
paste input "IHnYXNxY6SwAK7qRprqSaCta"
type input "IHnYXNxY6SwAK7qRprqSaCta"
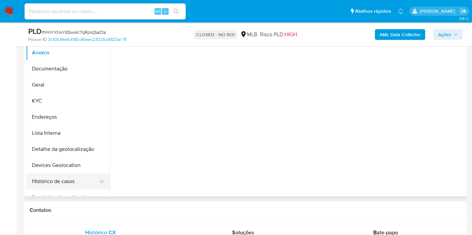
scroll to position [149, 0]
select select "10"
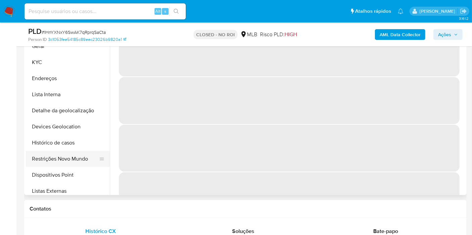
click at [59, 157] on button "Restrições Novo Mundo" at bounding box center [65, 159] width 79 height 16
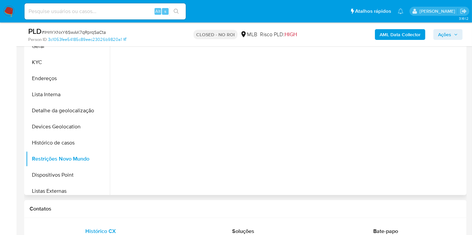
scroll to position [112, 0]
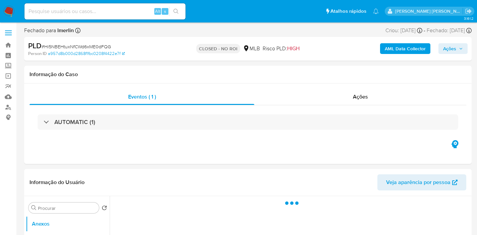
select select "10"
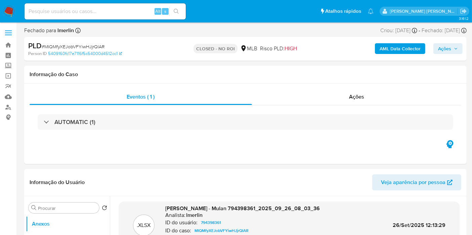
click at [7, 12] on img at bounding box center [8, 11] width 11 height 11
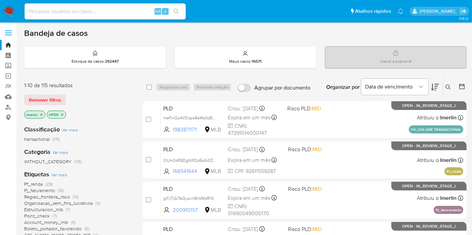
click at [41, 115] on icon "close-filter" at bounding box center [41, 115] width 4 height 4
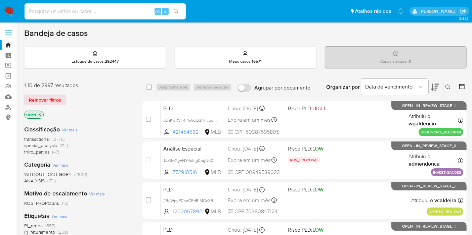
click at [129, 14] on input at bounding box center [104, 11] width 161 height 9
paste input "aGJ7Ti3AIEzlprrFXsEpqcuq"
type input "aGJ7Ti3AIEzlprrFXsEpqcuq"
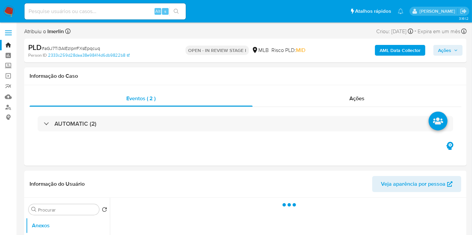
select select "10"
